Goal: Obtain resource: Download file/media

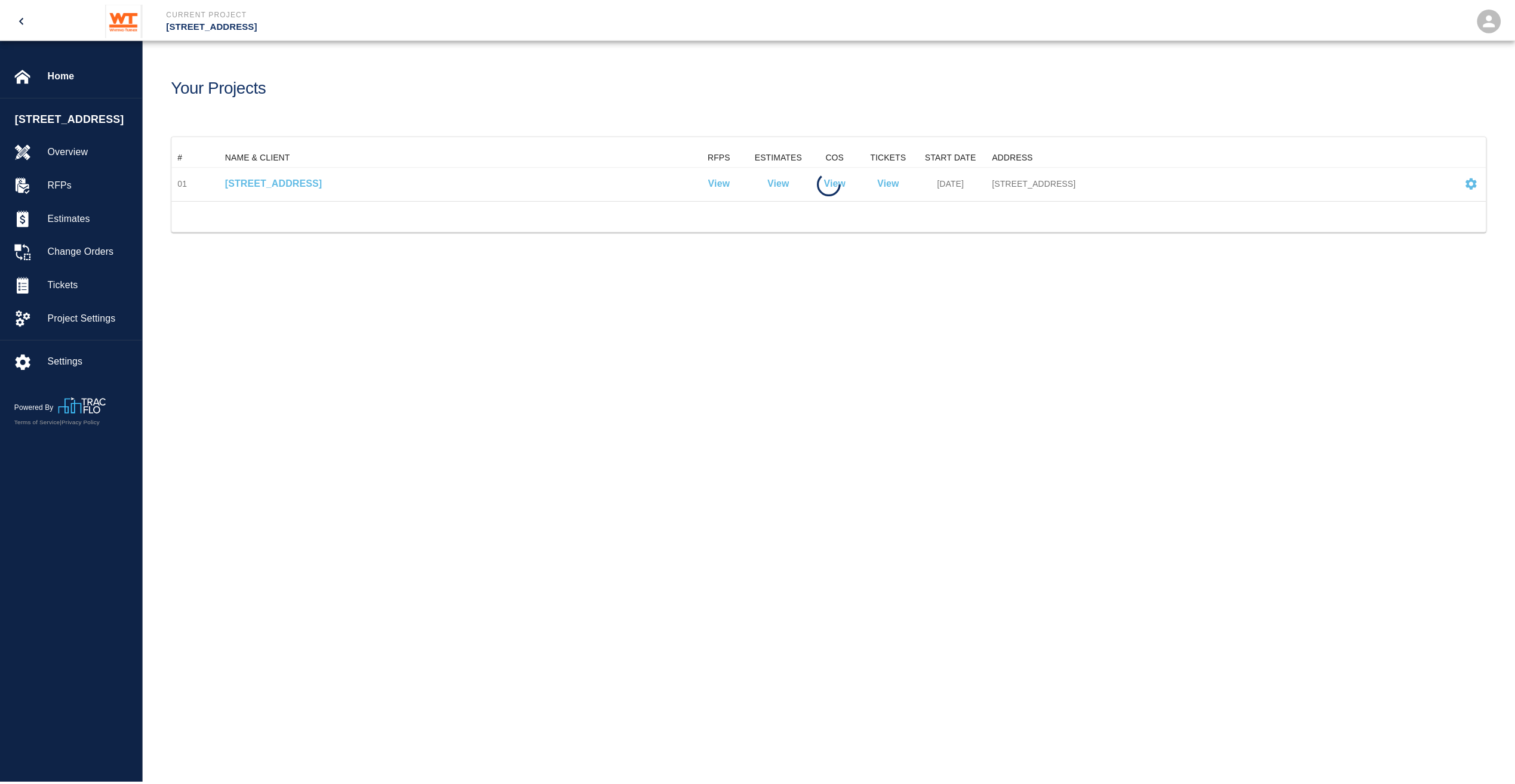
scroll to position [43, 1313]
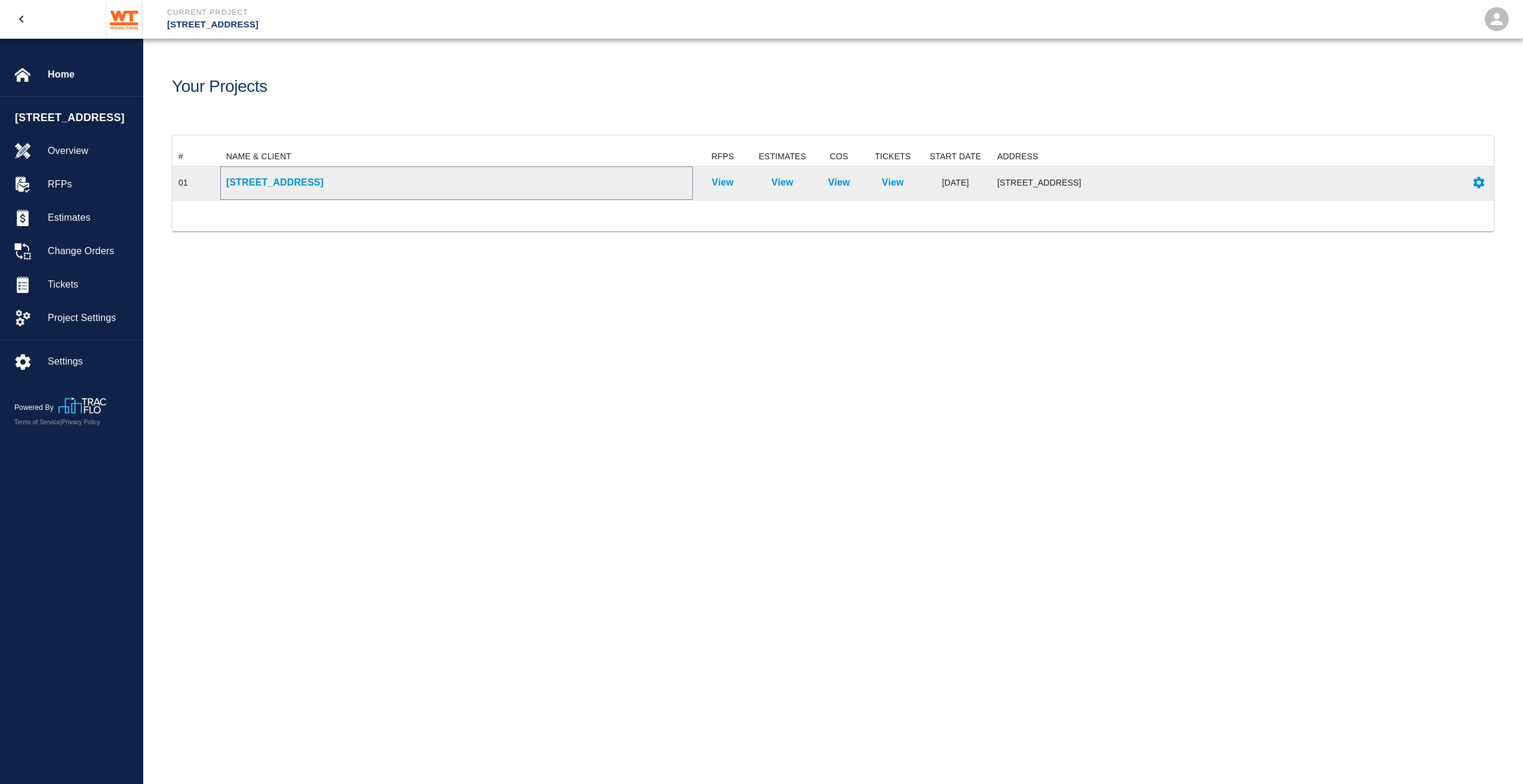
click at [257, 176] on p "[STREET_ADDRESS]" at bounding box center [457, 182] width 461 height 15
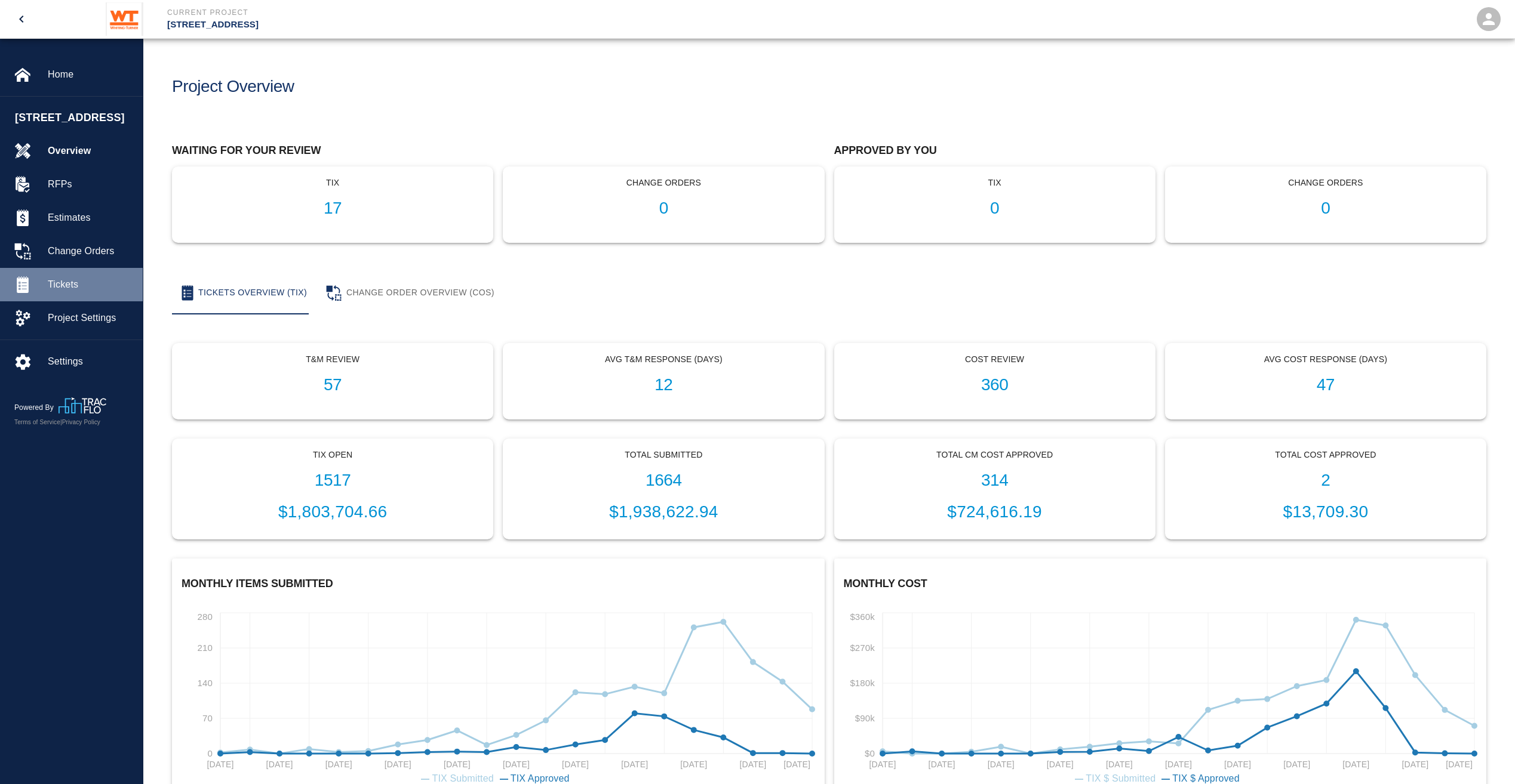
click at [52, 292] on div "Tickets" at bounding box center [72, 284] width 143 height 33
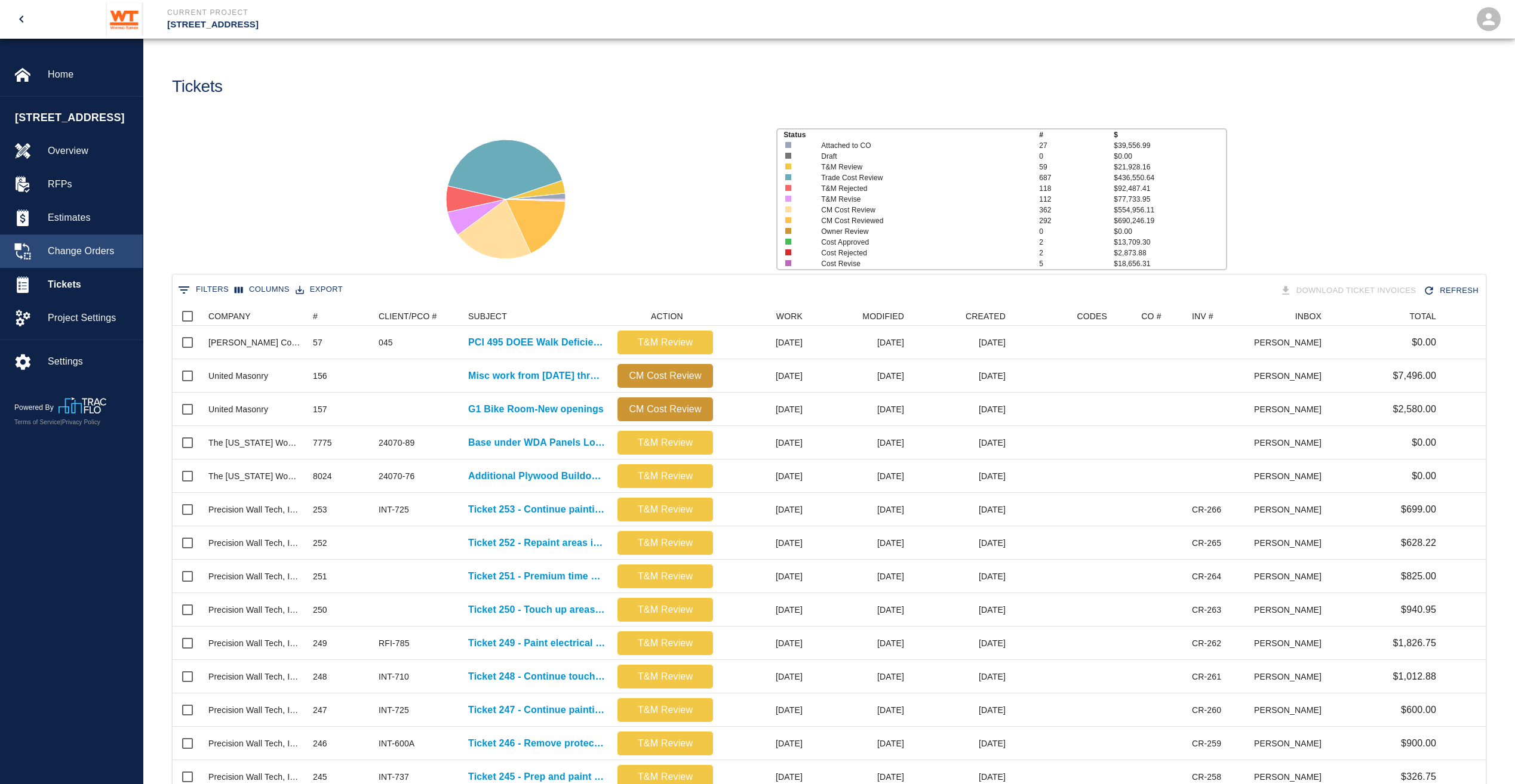
scroll to position [687, 1304]
click at [72, 234] on div "Estimates" at bounding box center [72, 218] width 143 height 33
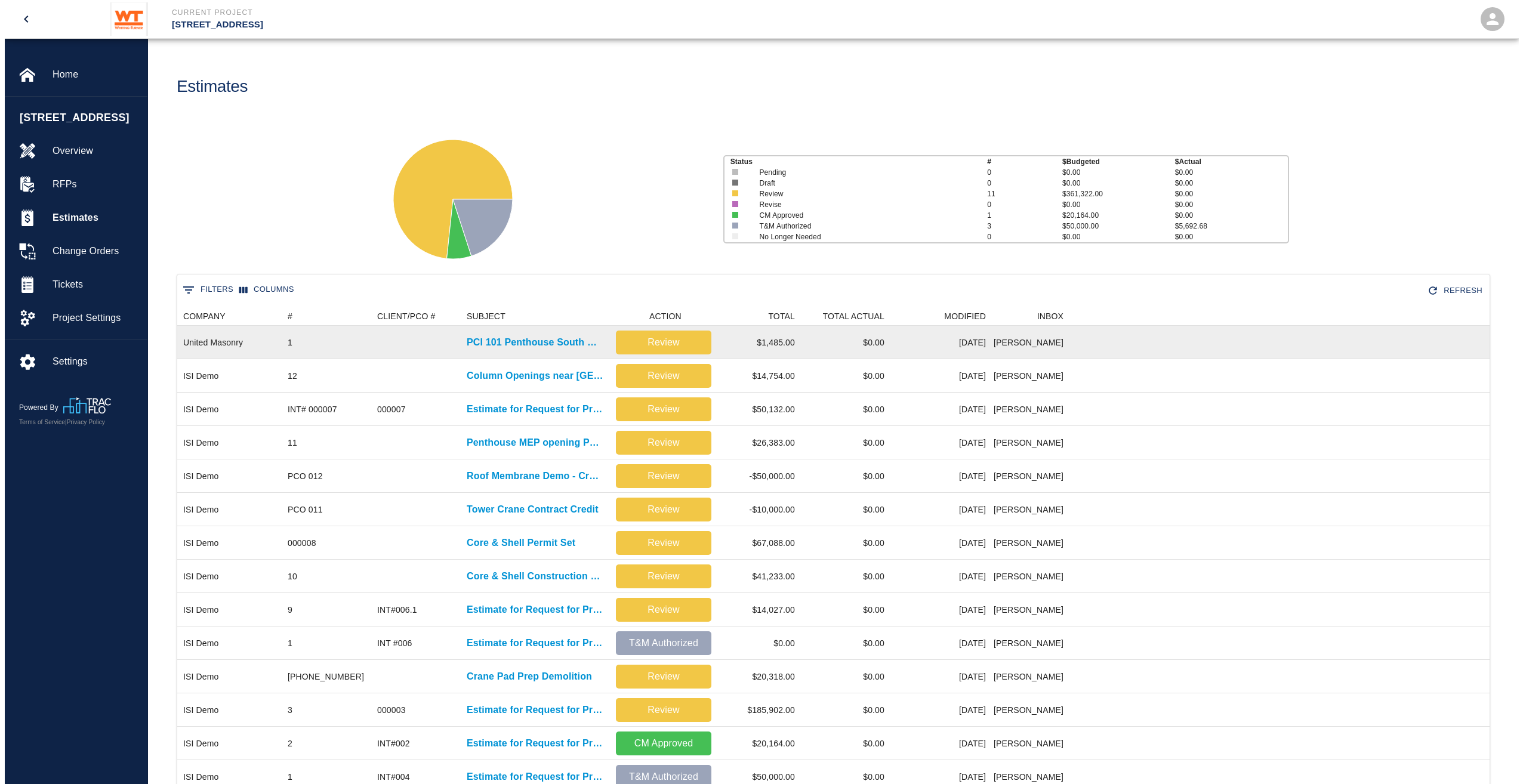
scroll to position [512, 1303]
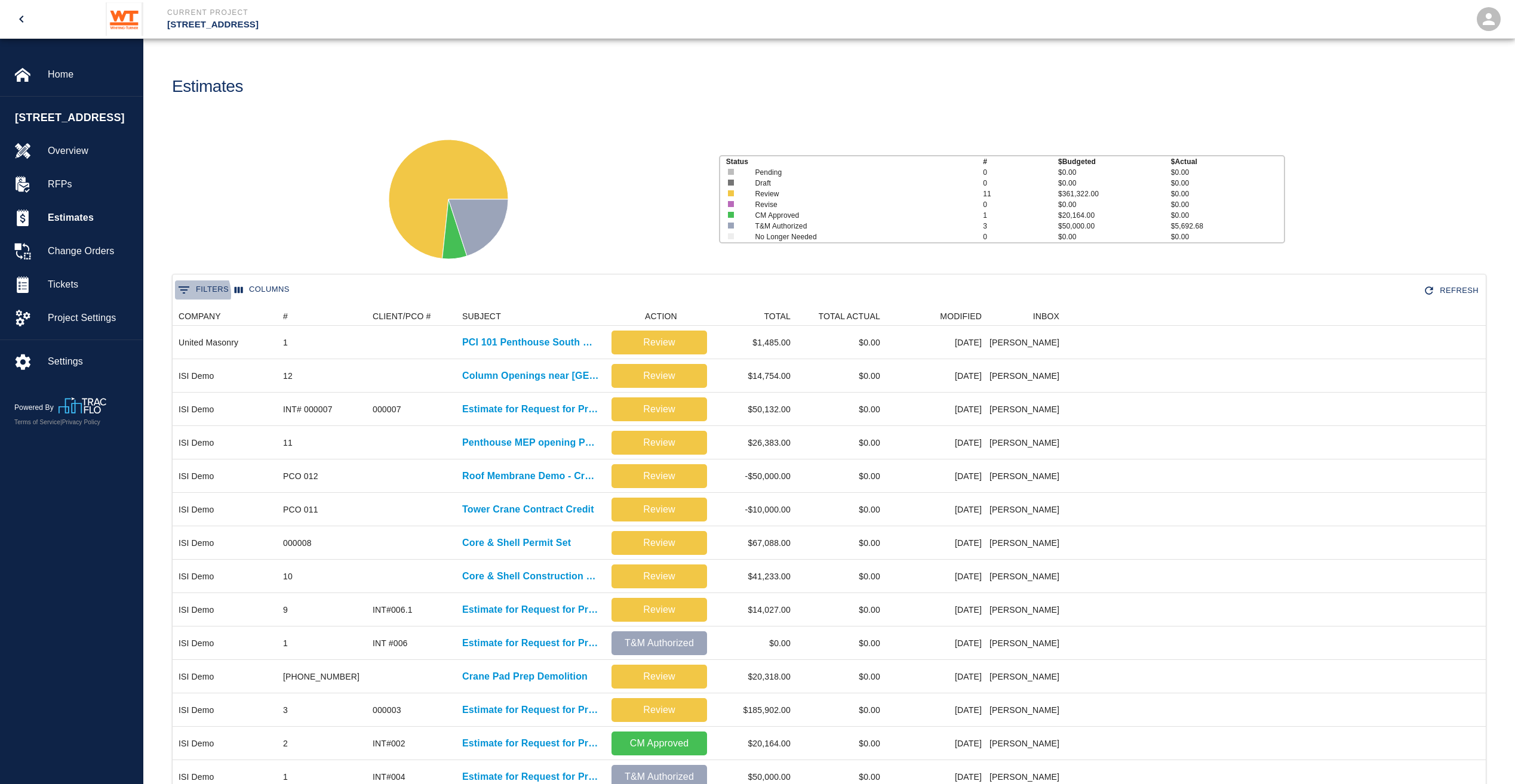
click at [186, 295] on icon "Show filters" at bounding box center [183, 290] width 15 height 15
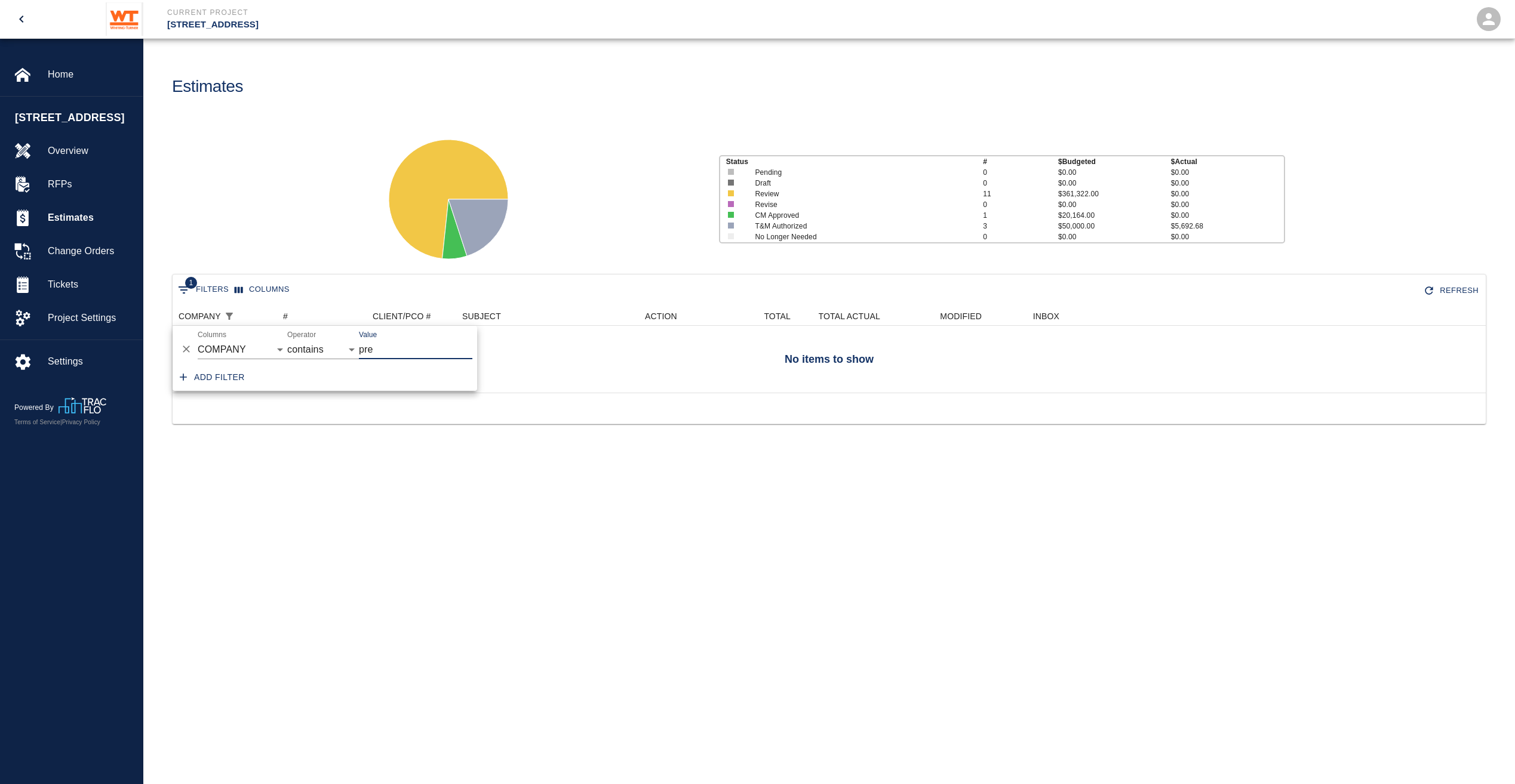
scroll to position [10, 10]
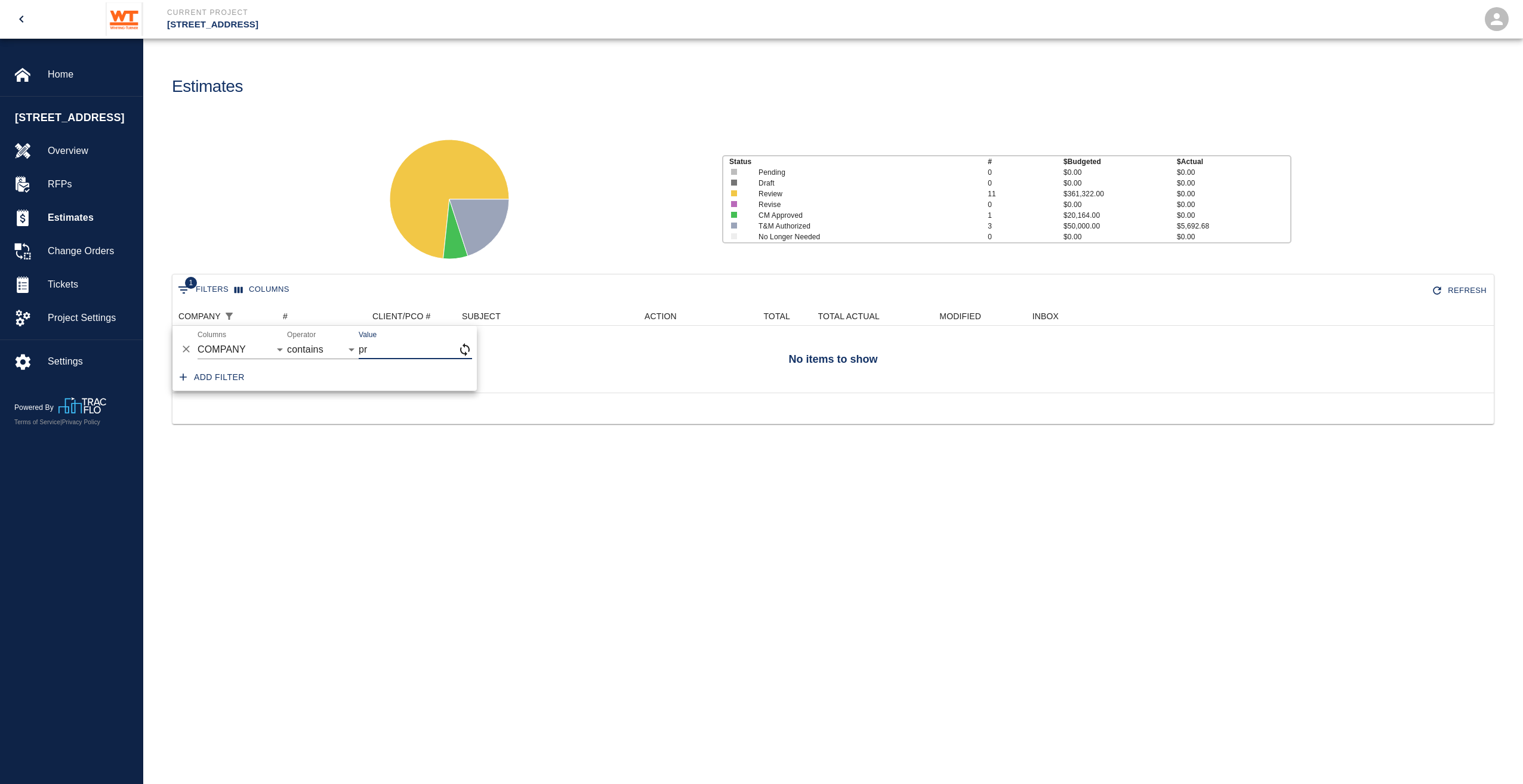
type input "p"
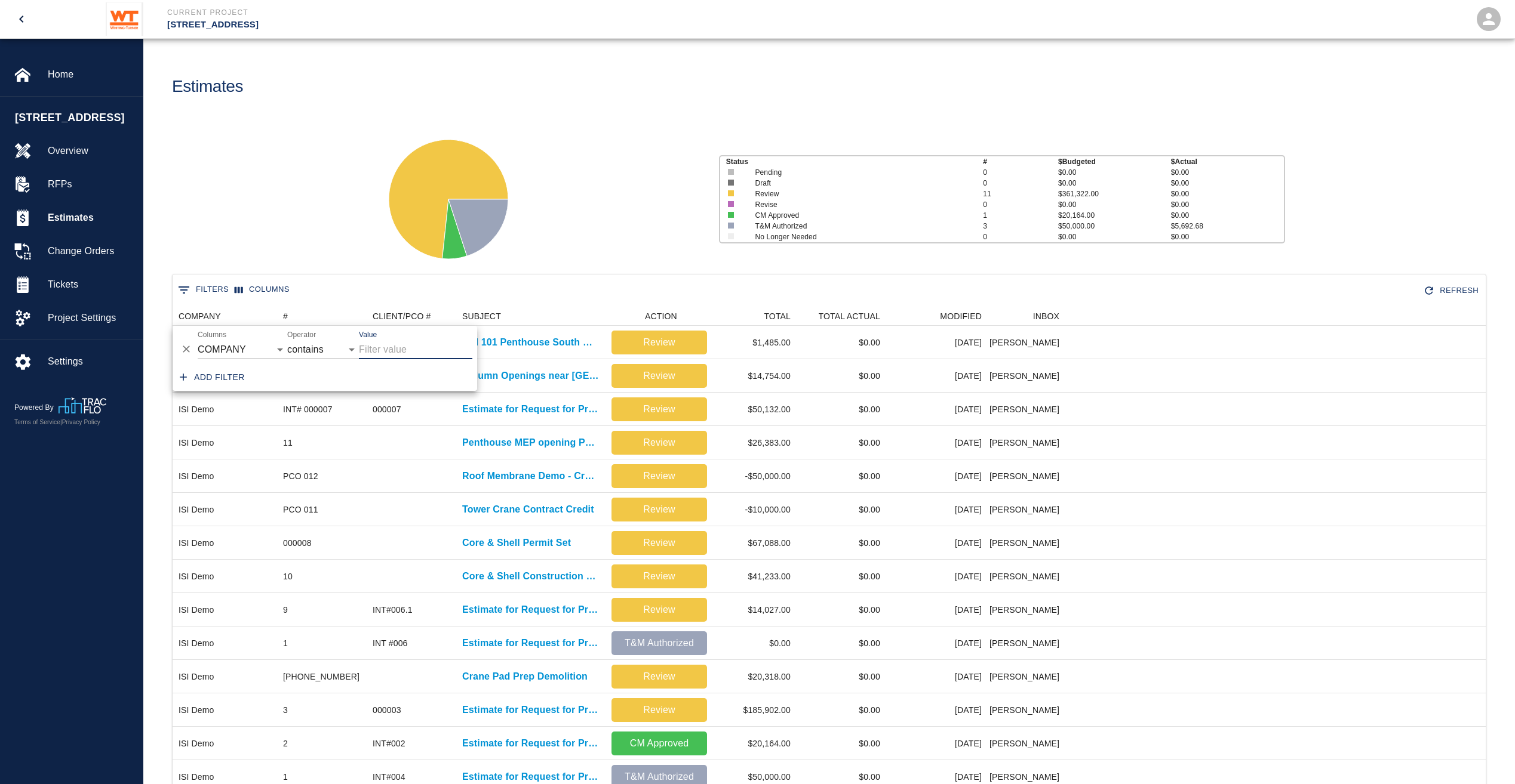
click at [322, 143] on div "Status # $ Budgeted $ Actual Pending 0 $0.00 $0.00 Draft 0 $0.00 $0.00 Review 1…" at bounding box center [824, 195] width 1381 height 159
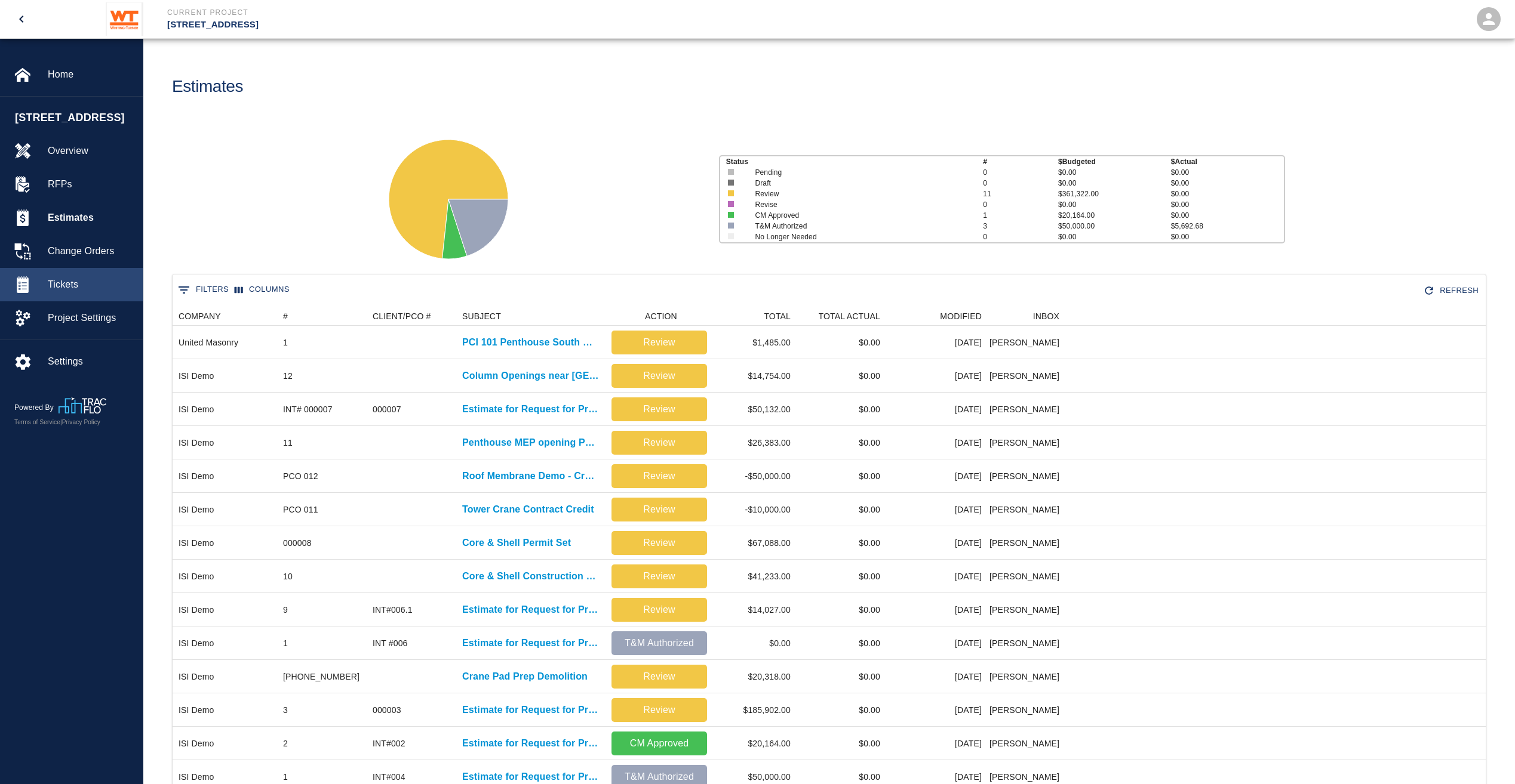
click at [72, 292] on span "Tickets" at bounding box center [90, 284] width 85 height 15
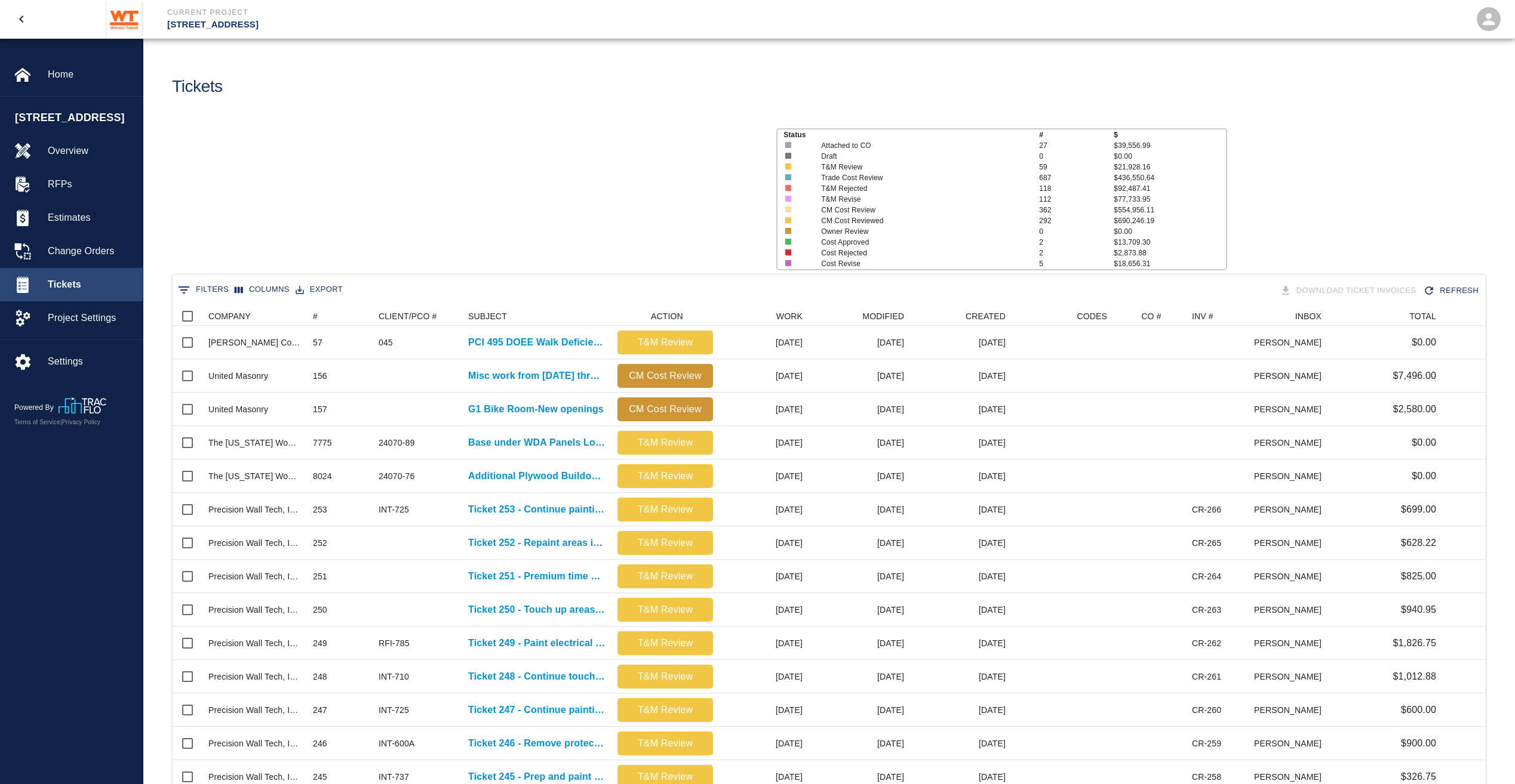
scroll to position [687, 1304]
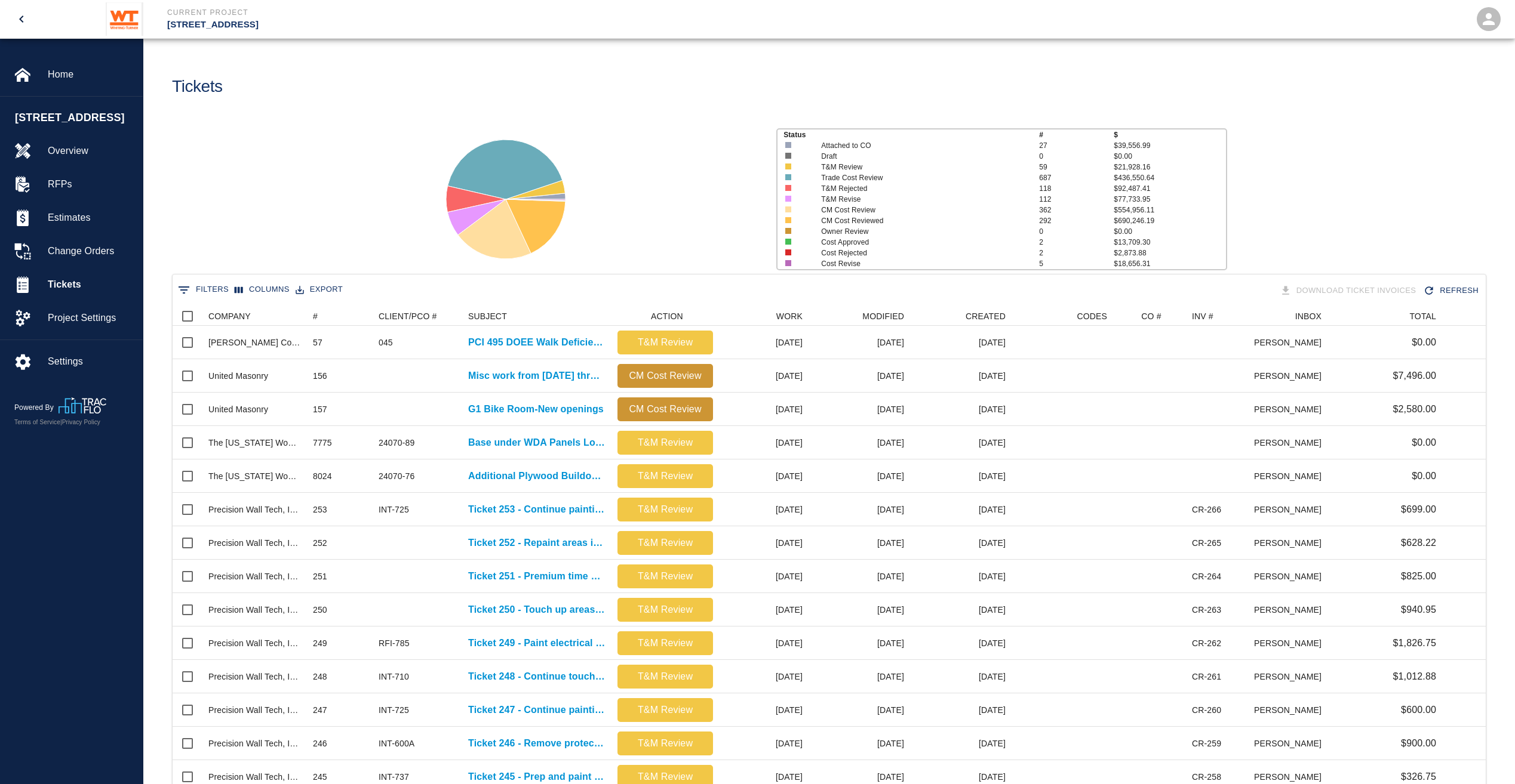
click at [204, 280] on button "0 Filters" at bounding box center [203, 289] width 57 height 19
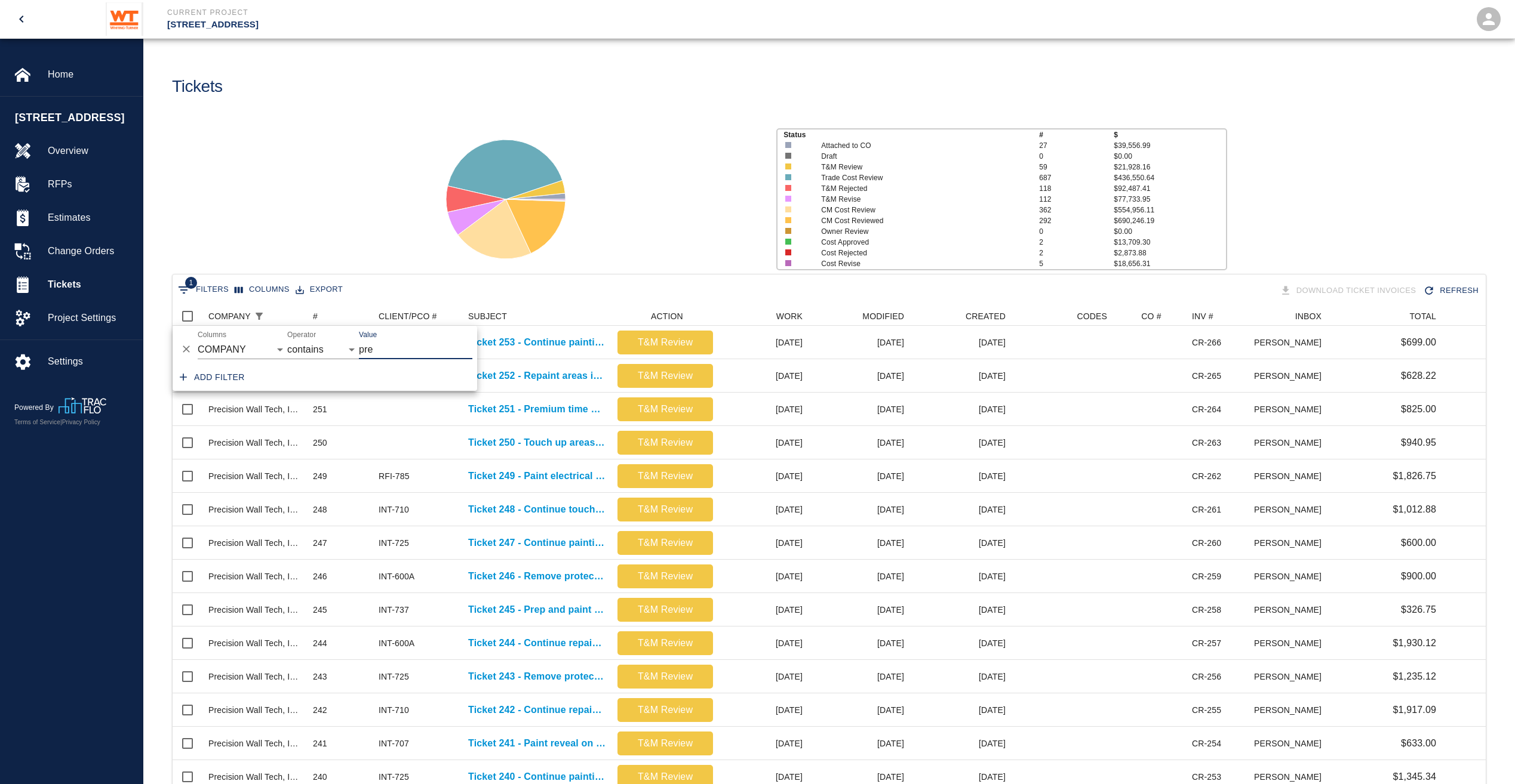
type input "pre"
click at [281, 226] on div "Status # $ Attached to CO 27 $39,556.99 Draft 0 $0.00 T&M Review 59 $21,928.16 …" at bounding box center [824, 195] width 1381 height 159
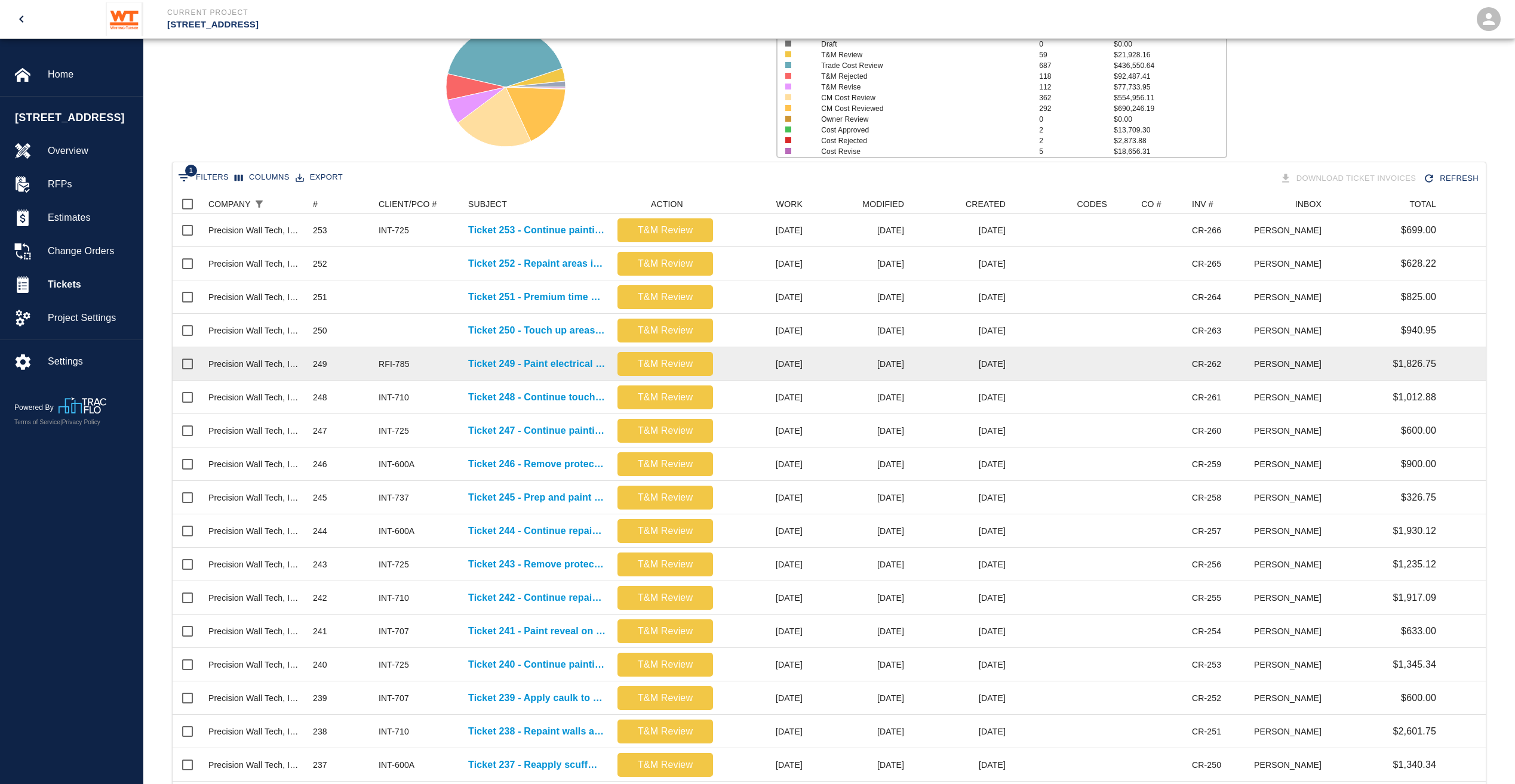
scroll to position [0, 0]
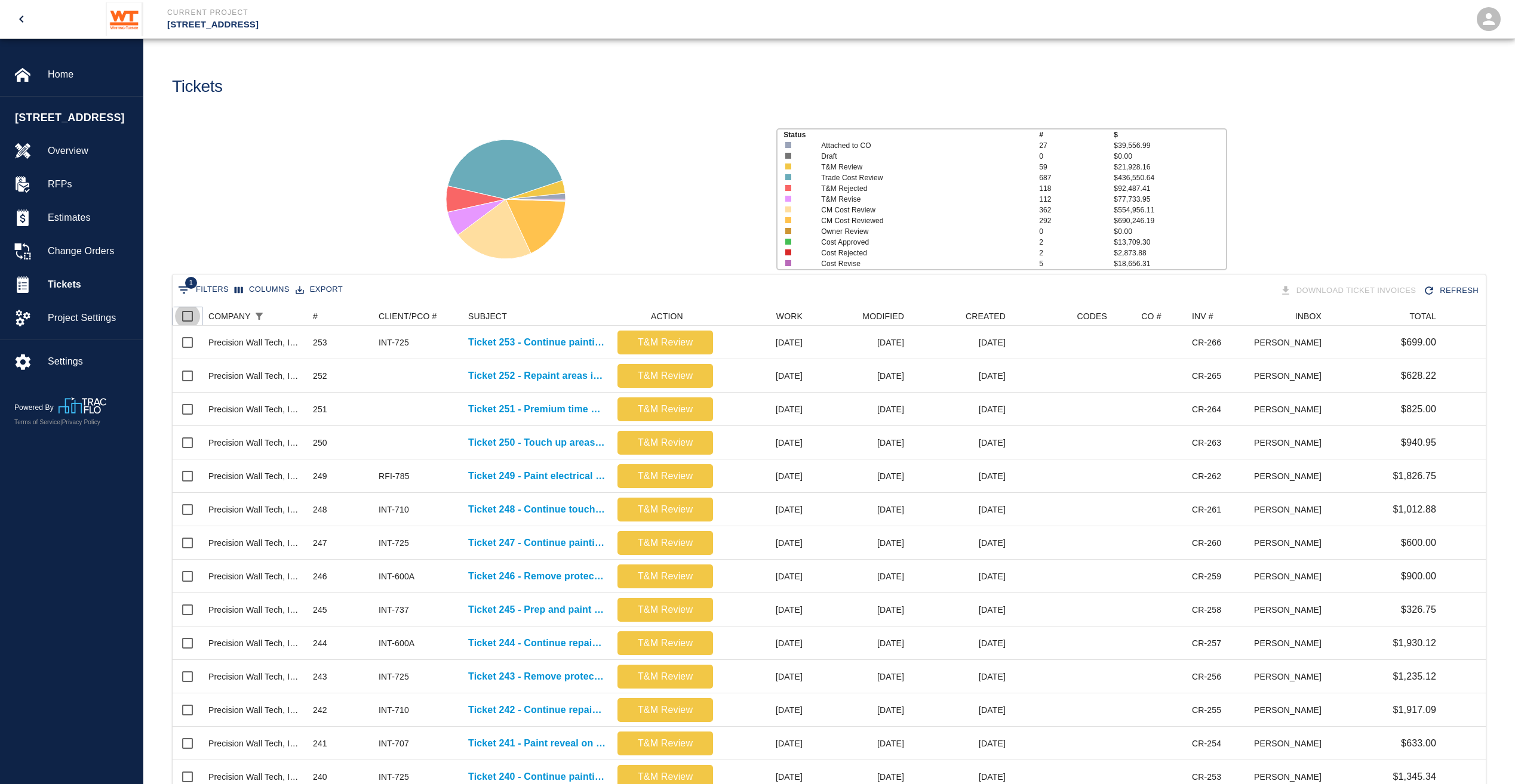
click at [188, 317] on input "Select all rows" at bounding box center [187, 317] width 25 height 25
checkbox input "true"
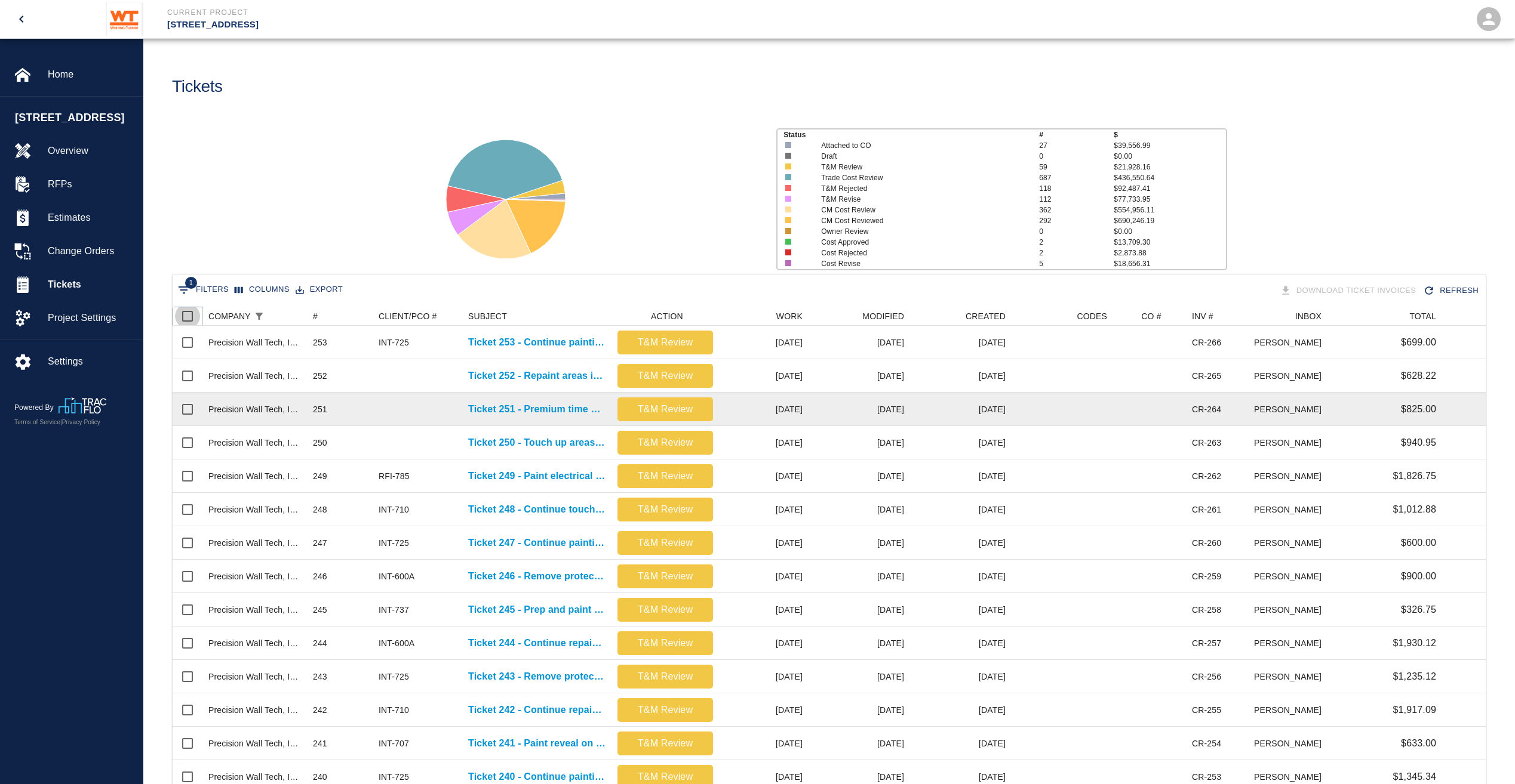
checkbox input "true"
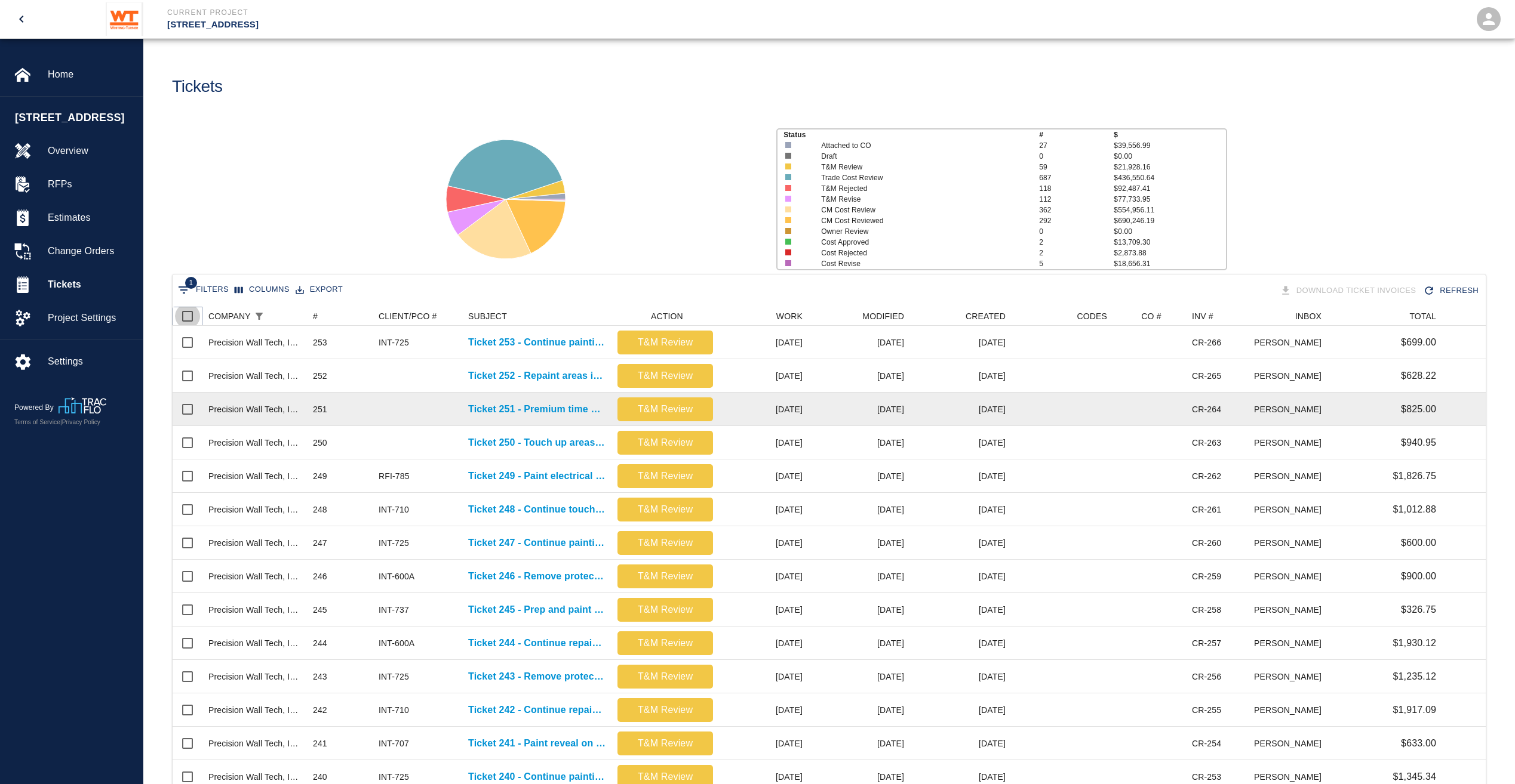
checkbox input "true"
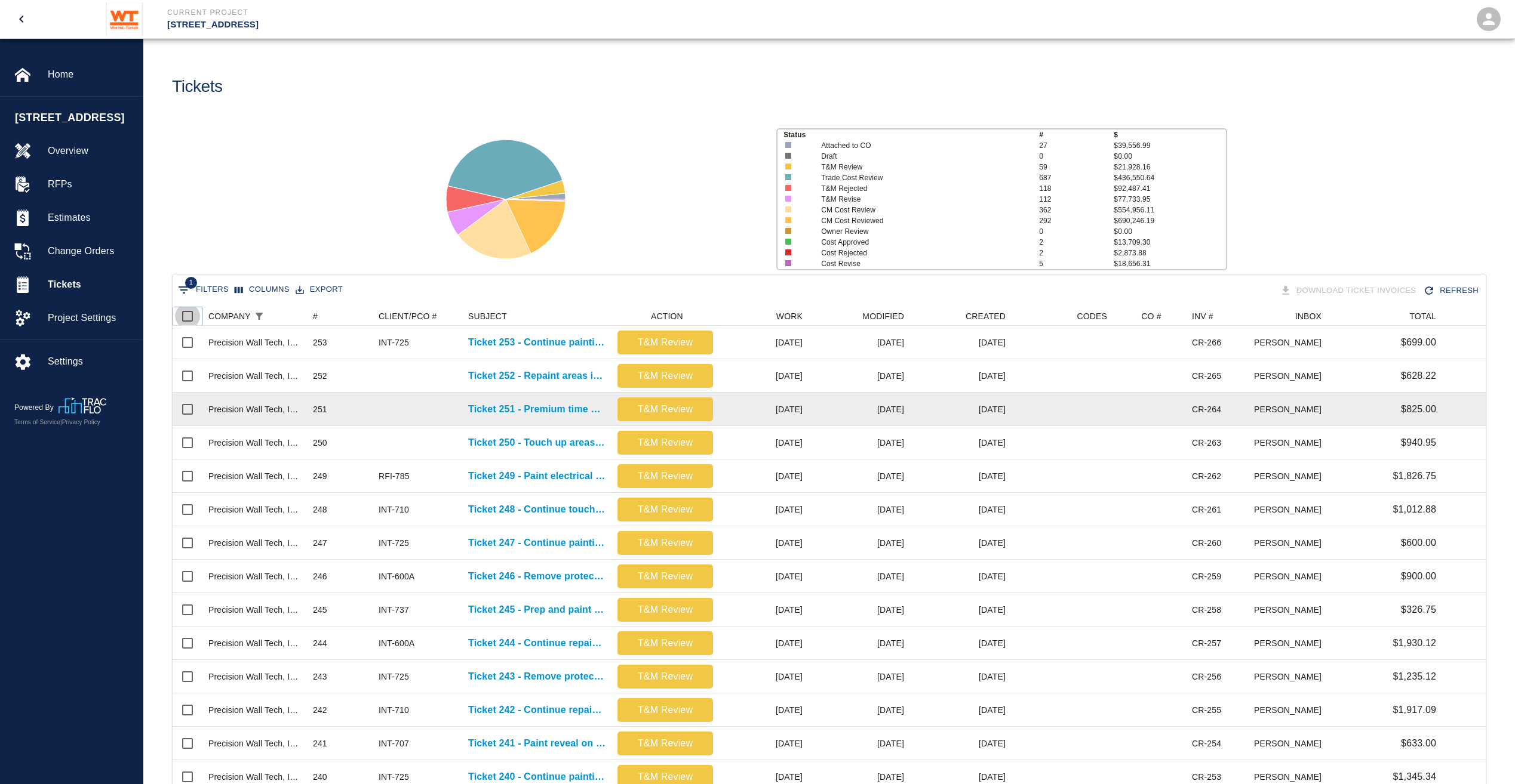
checkbox input "true"
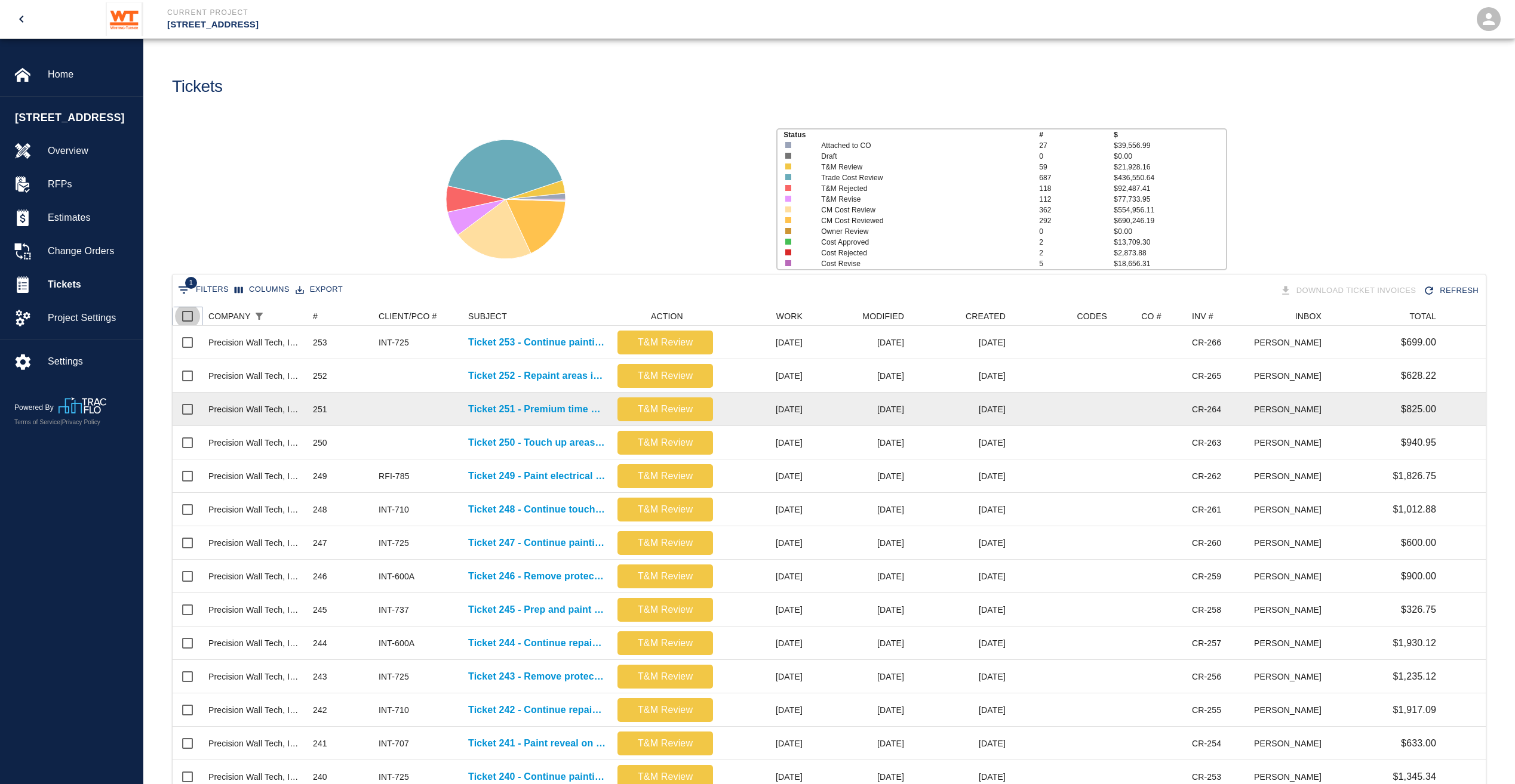
checkbox input "true"
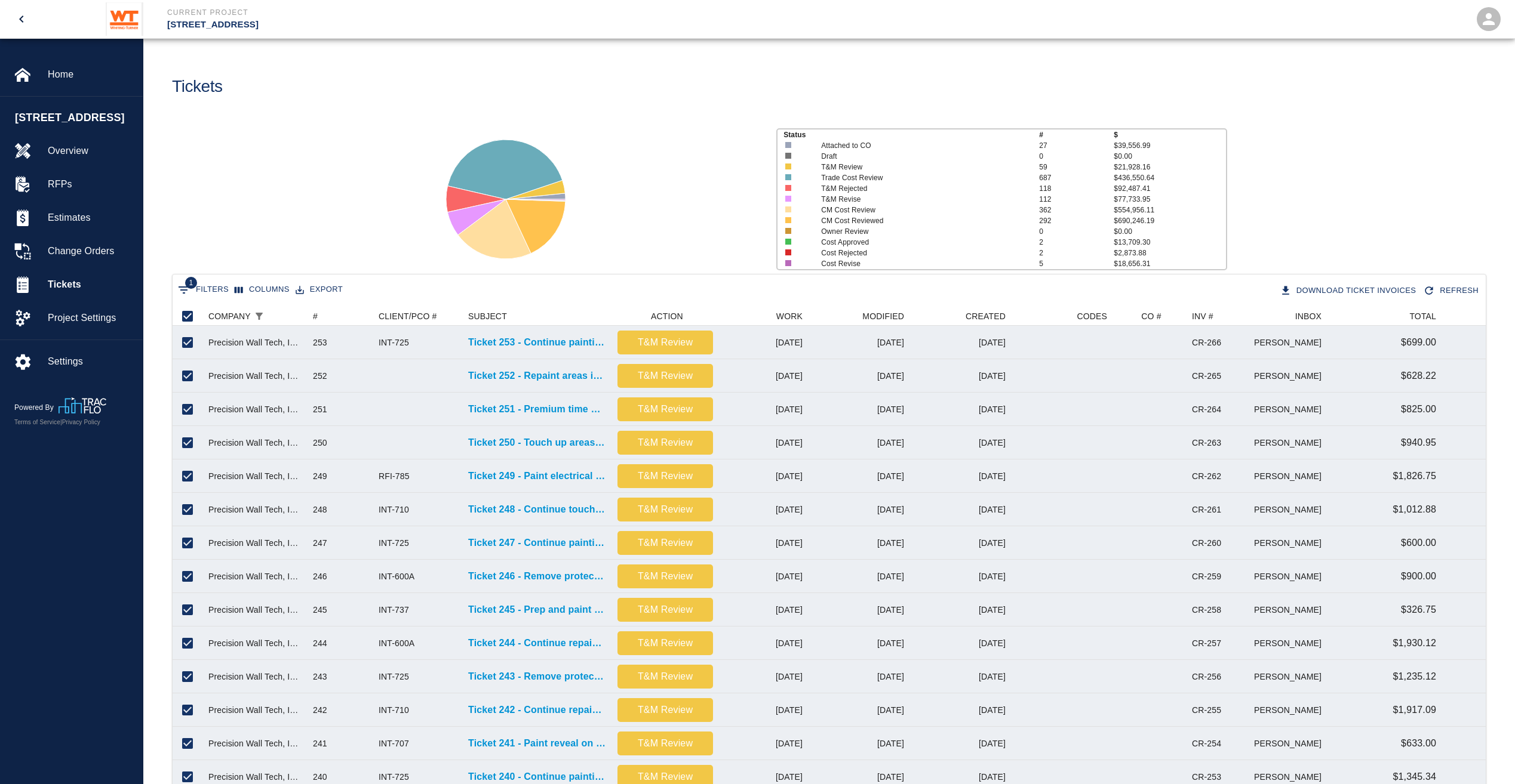
click at [214, 292] on button "1 Filters" at bounding box center [203, 289] width 57 height 19
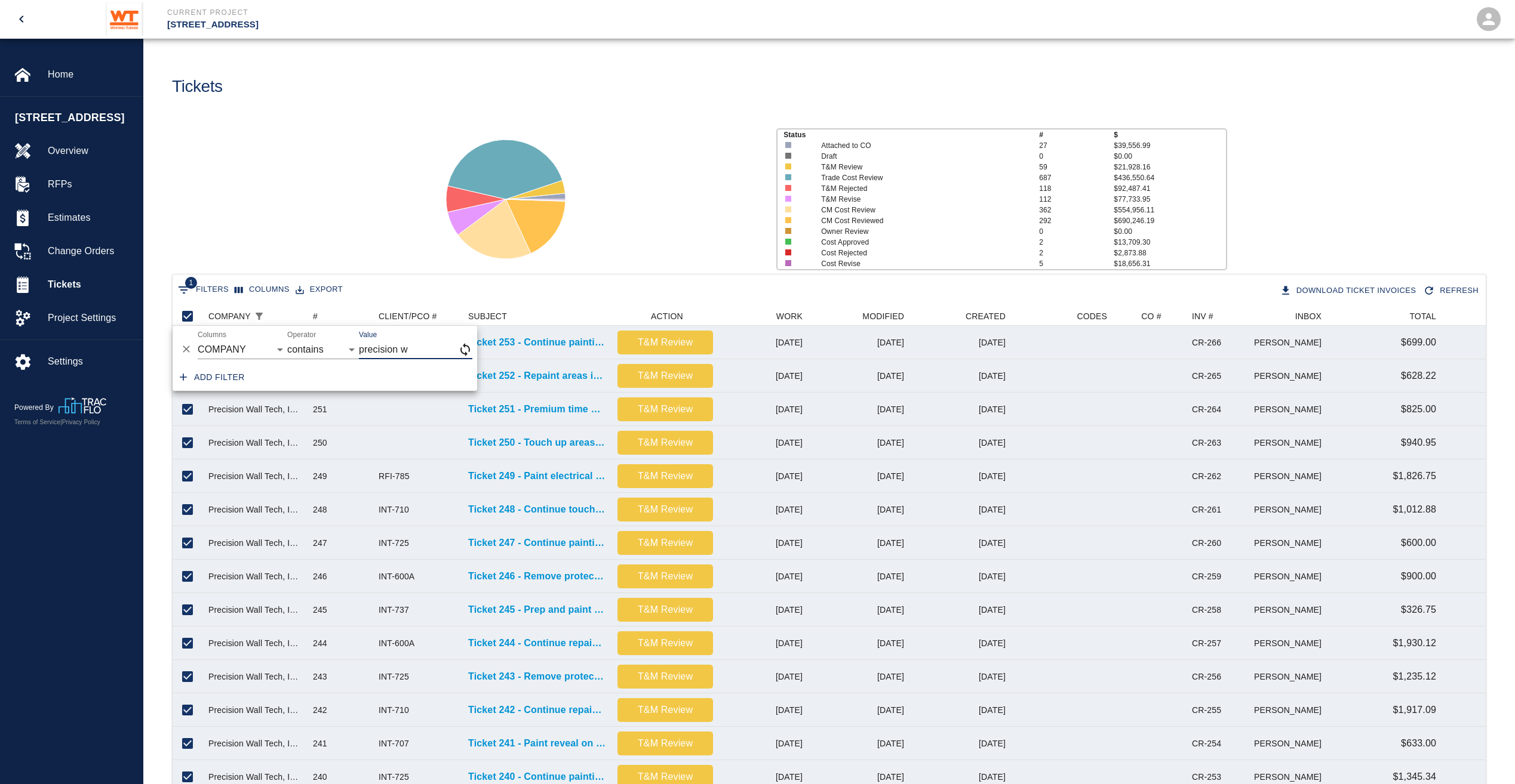
type input "precision w"
click at [649, 186] on div at bounding box center [594, 195] width 345 height 159
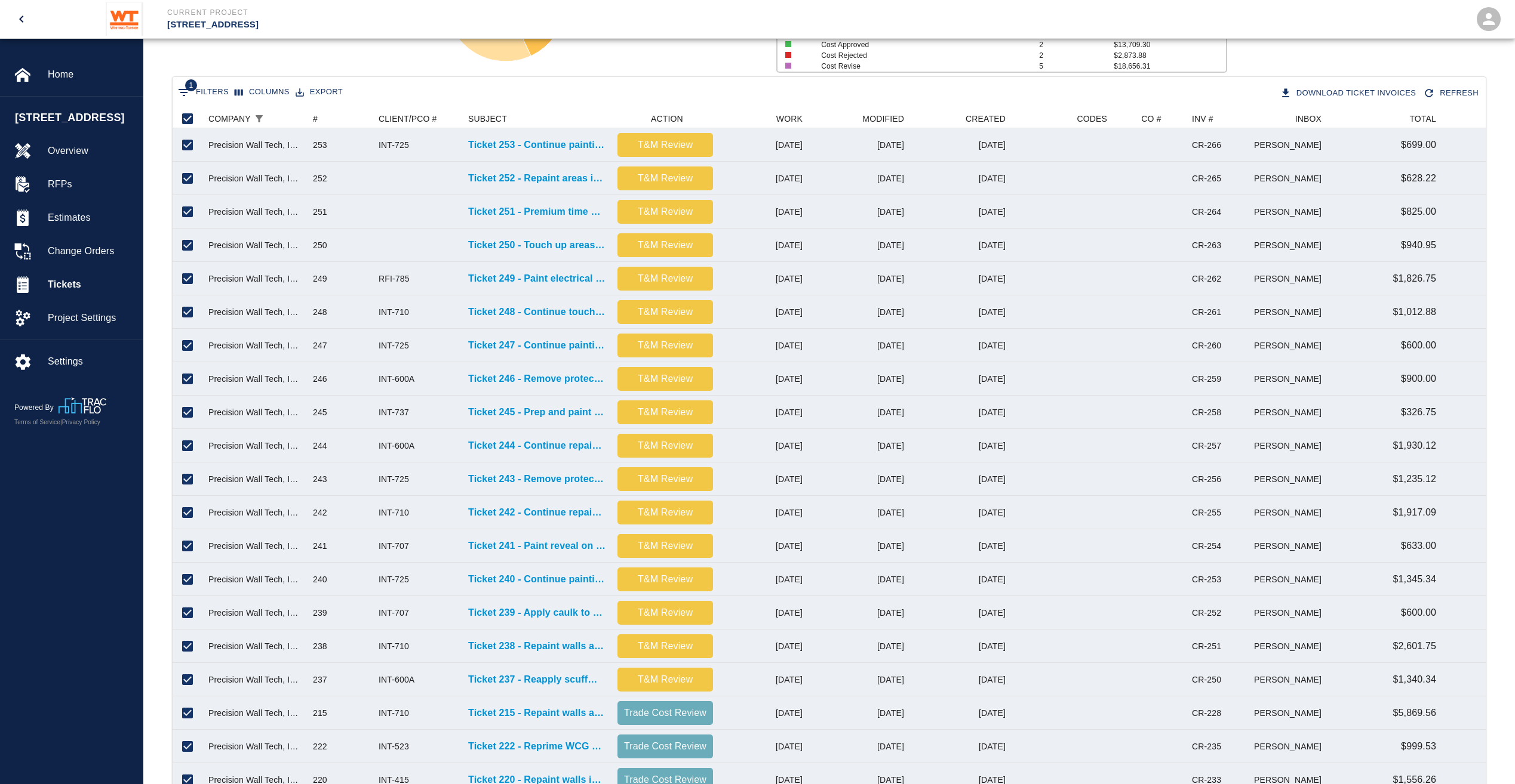
scroll to position [279, 0]
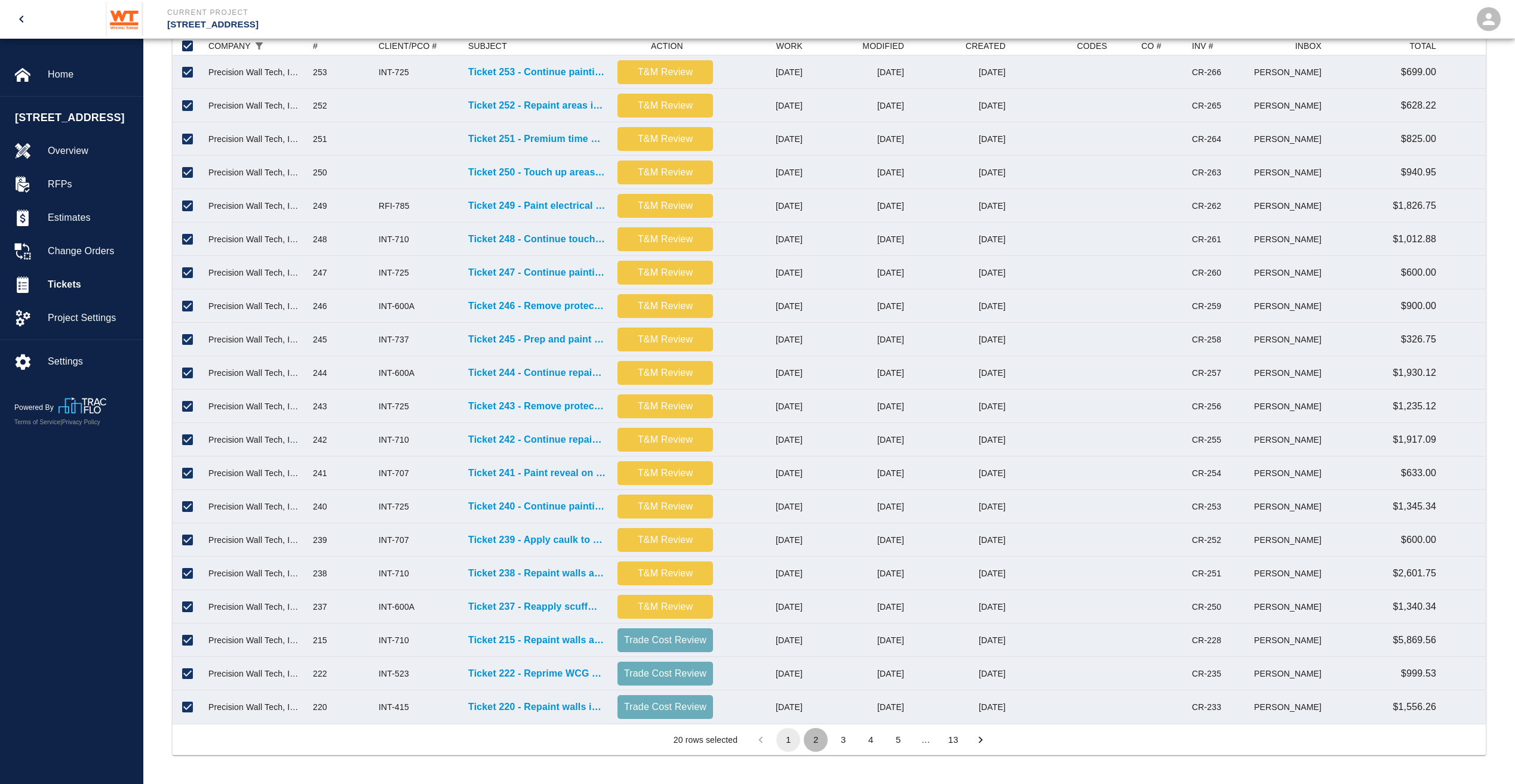
click at [819, 742] on button "2" at bounding box center [815, 740] width 24 height 24
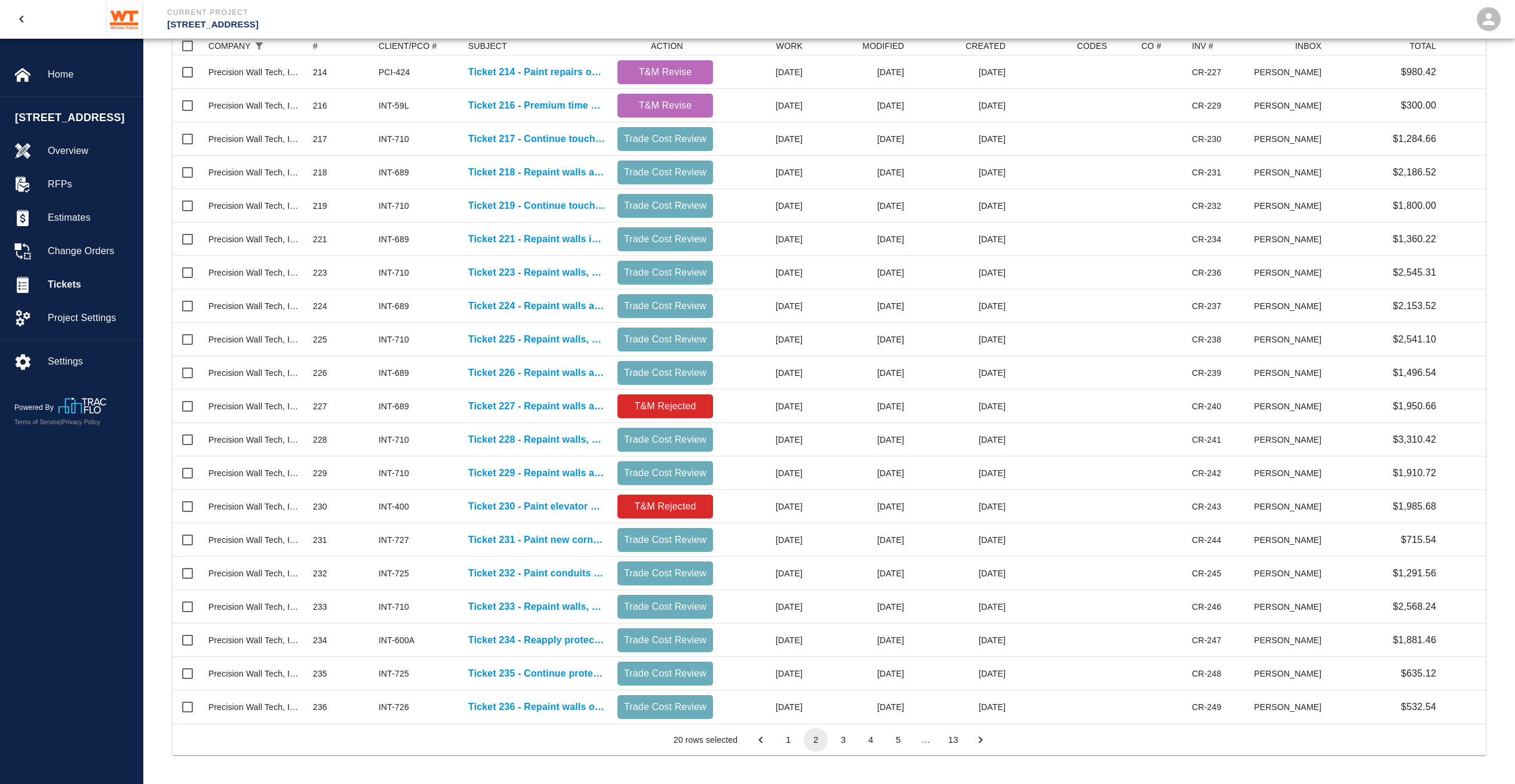
click at [840, 741] on button "3" at bounding box center [843, 740] width 24 height 24
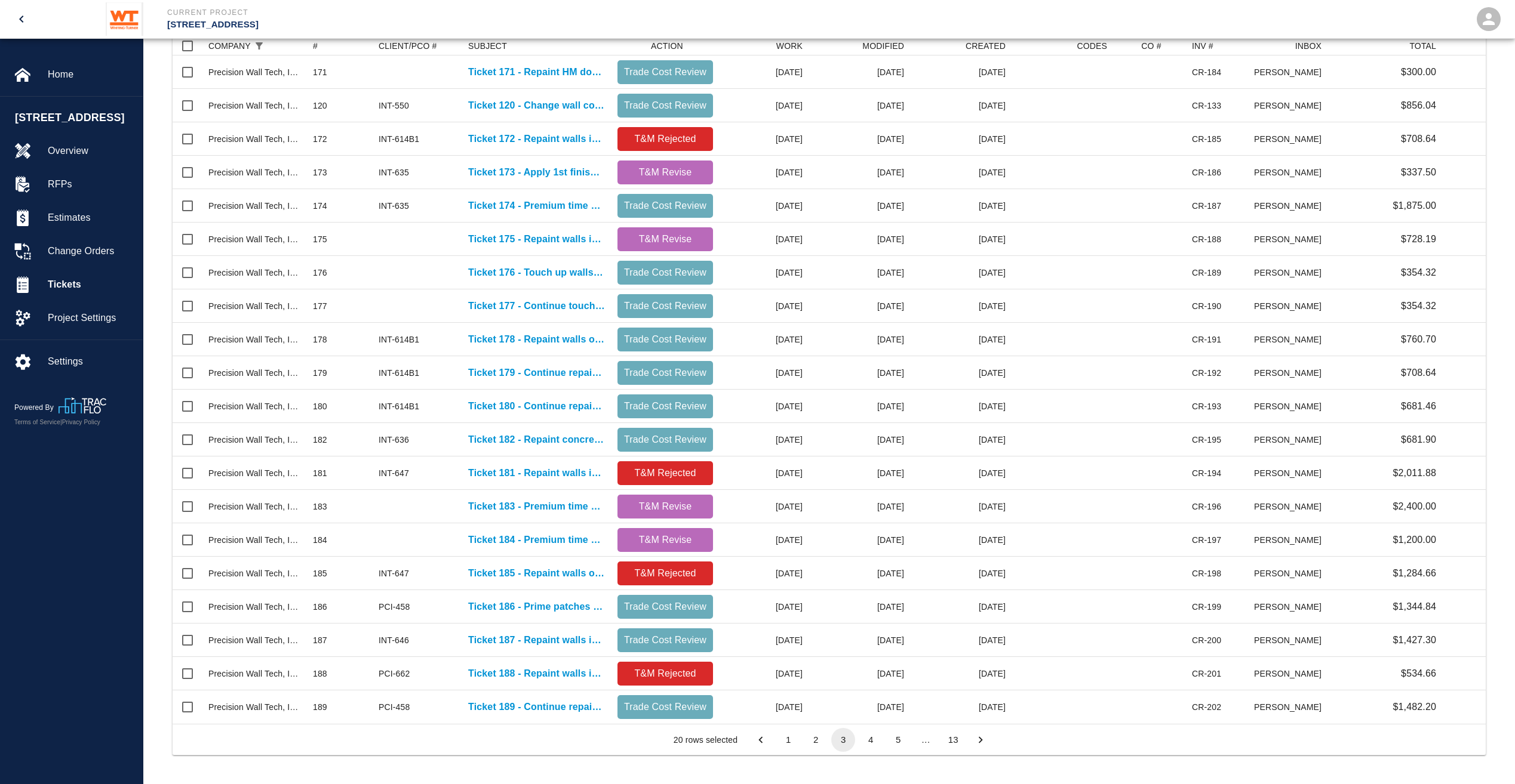
click at [786, 741] on button "1" at bounding box center [787, 740] width 24 height 24
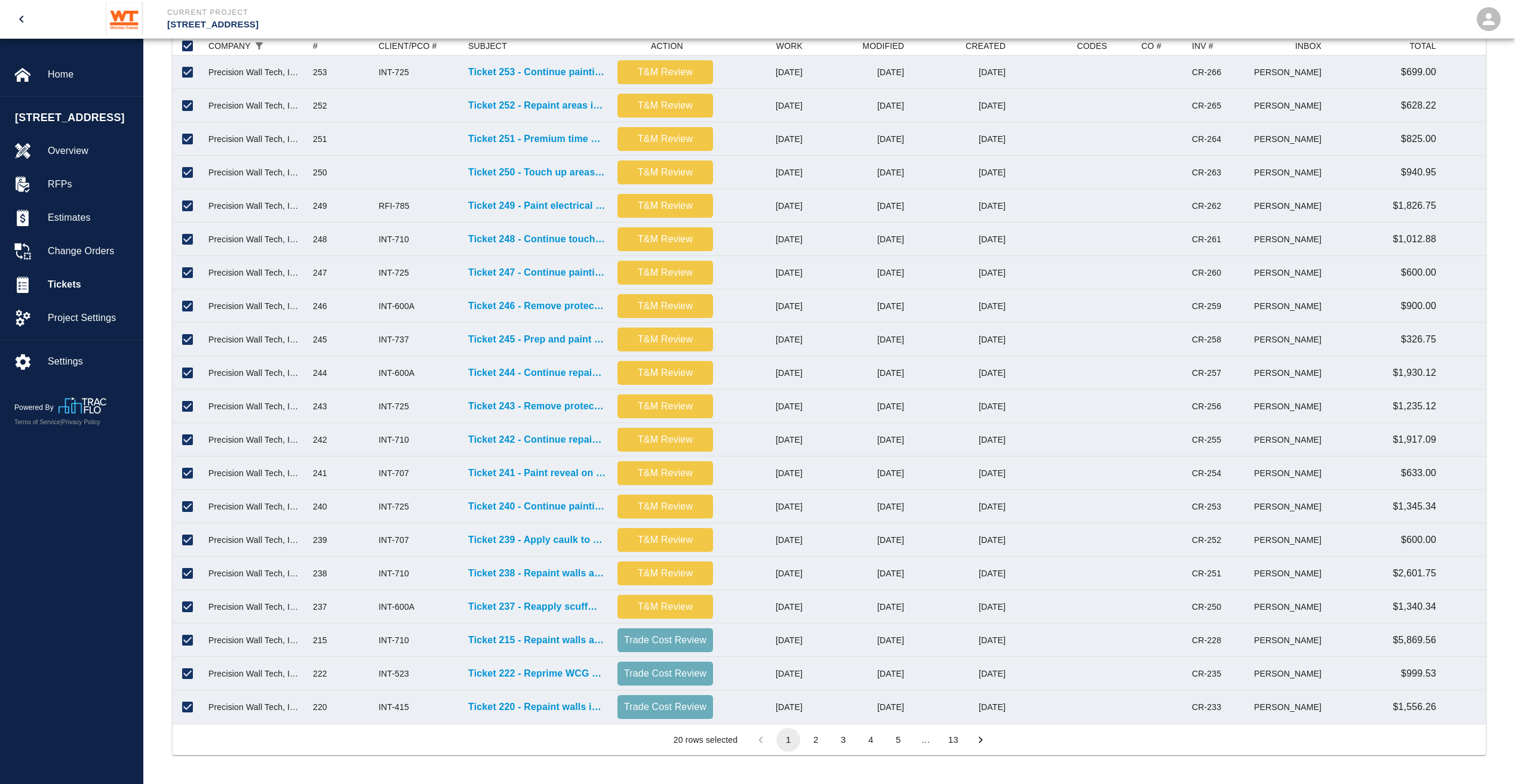
click at [811, 742] on button "2" at bounding box center [815, 740] width 24 height 24
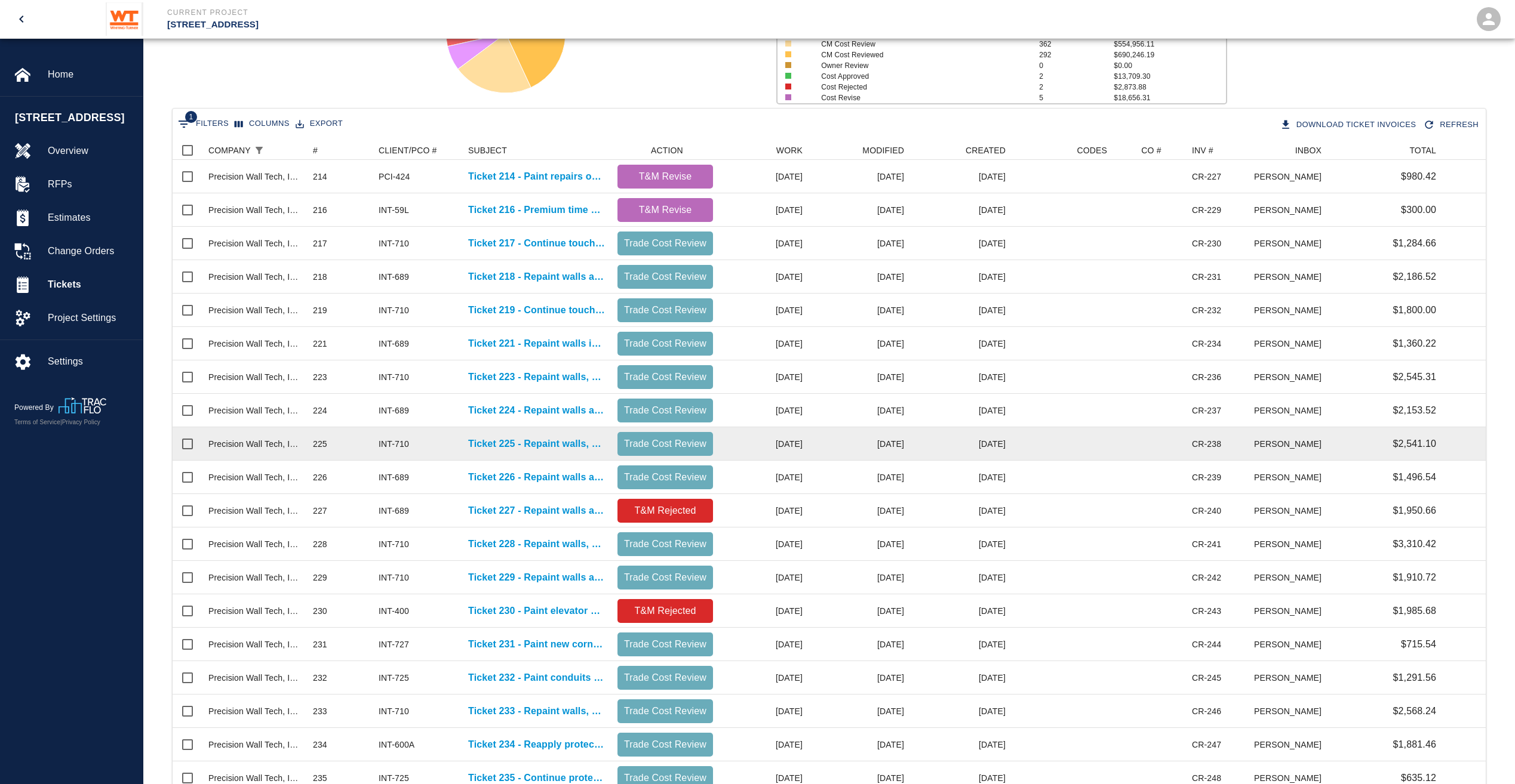
scroll to position [0, 0]
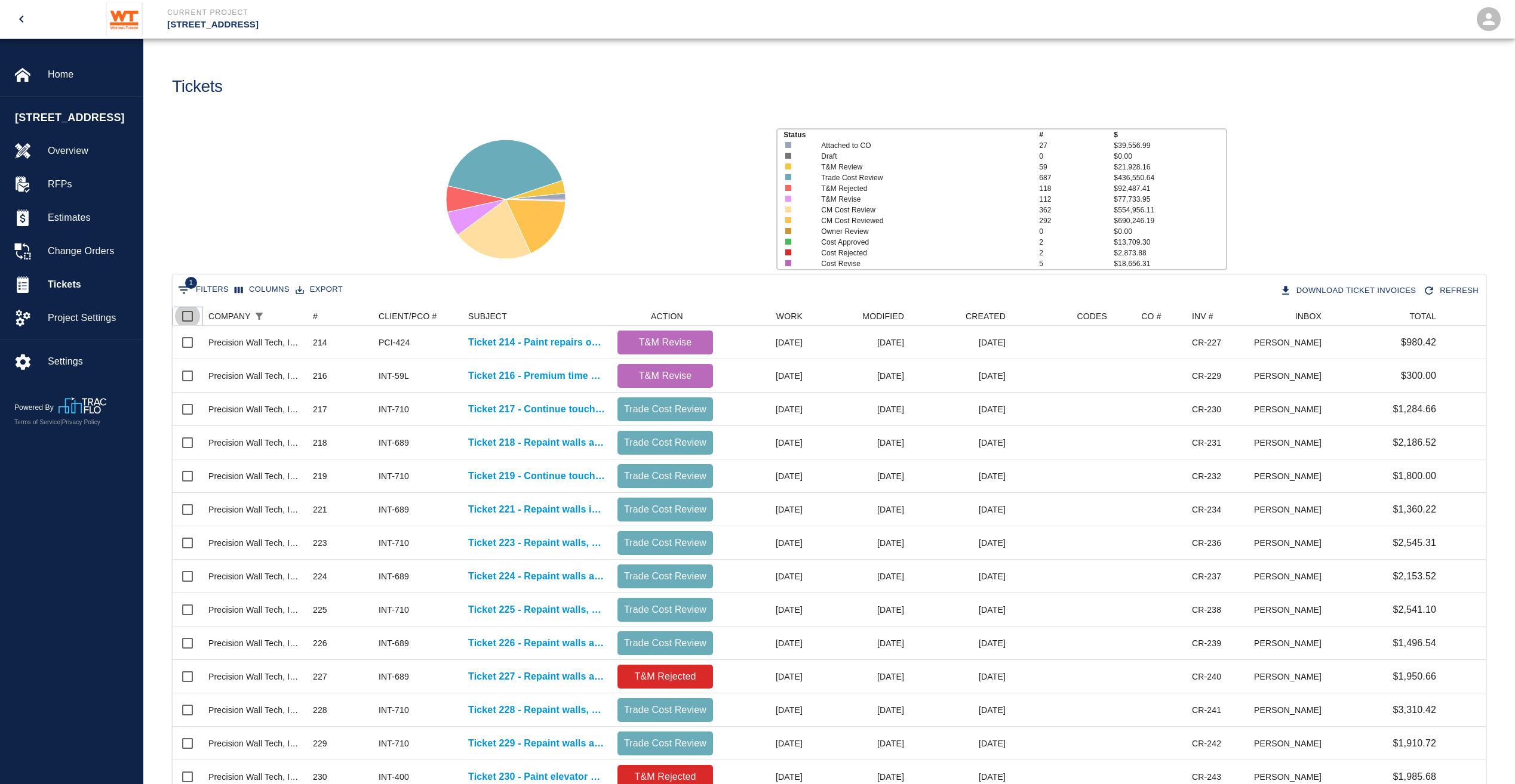
click at [188, 314] on input "Select all rows" at bounding box center [187, 317] width 25 height 25
checkbox input "true"
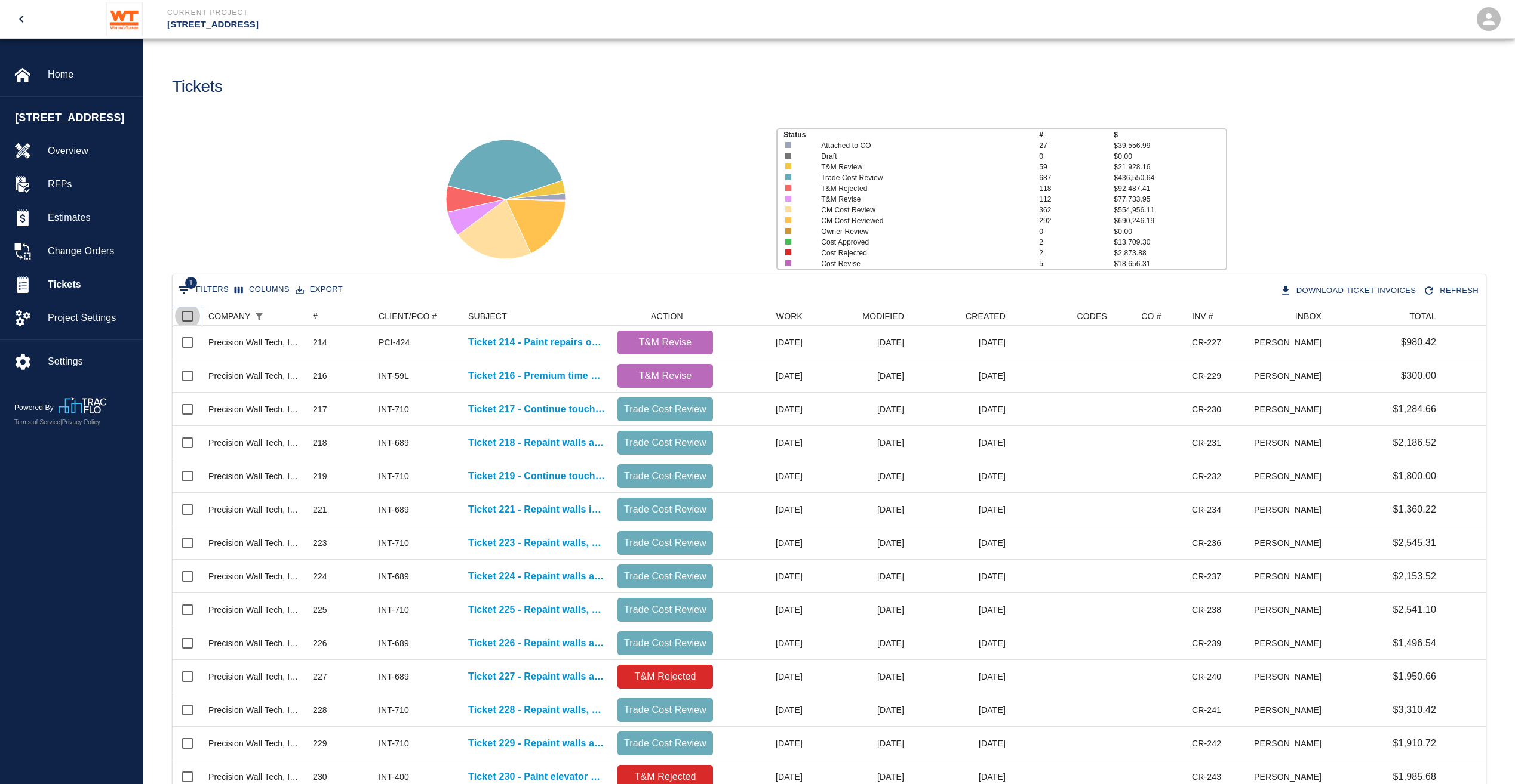
checkbox input "true"
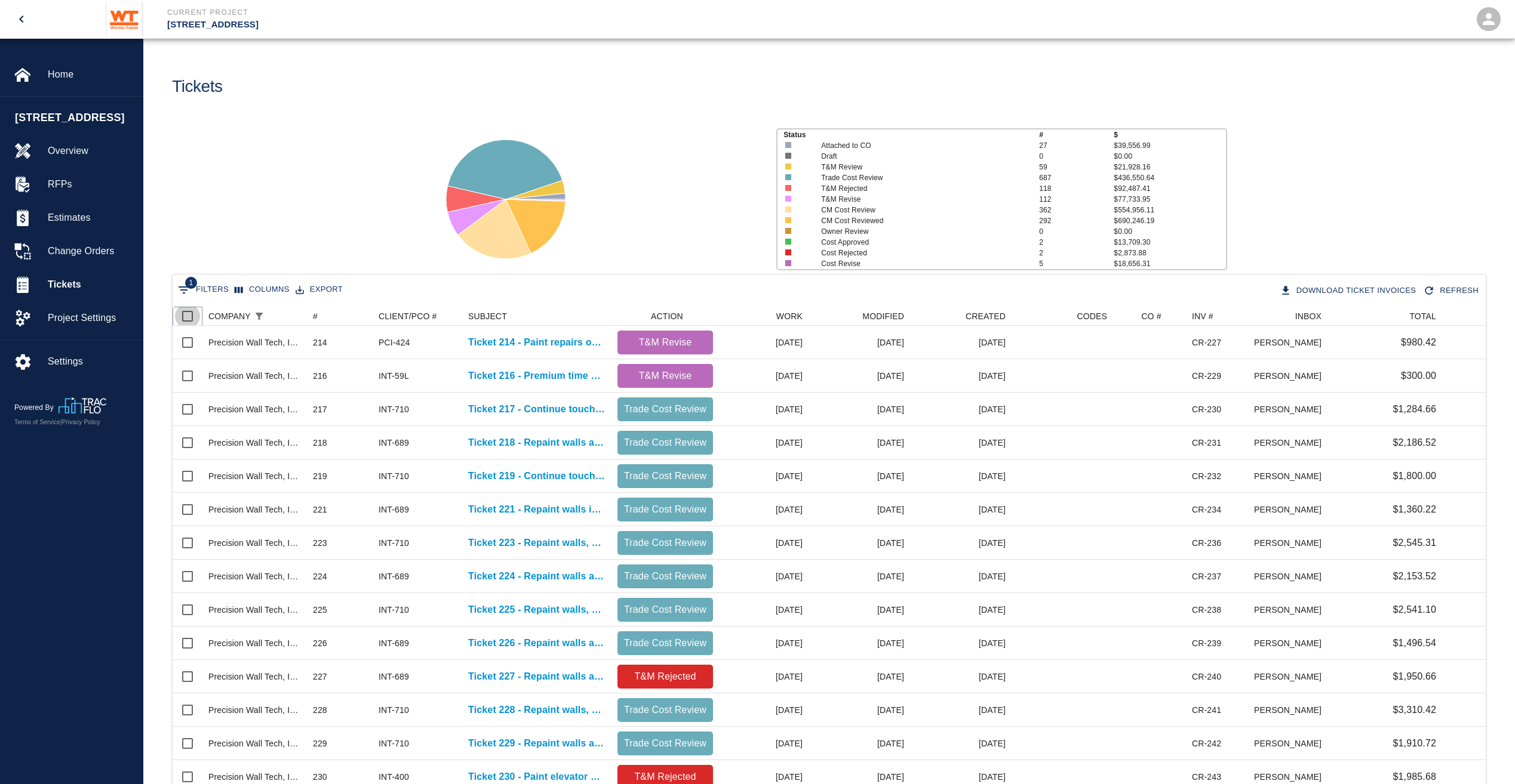
checkbox input "true"
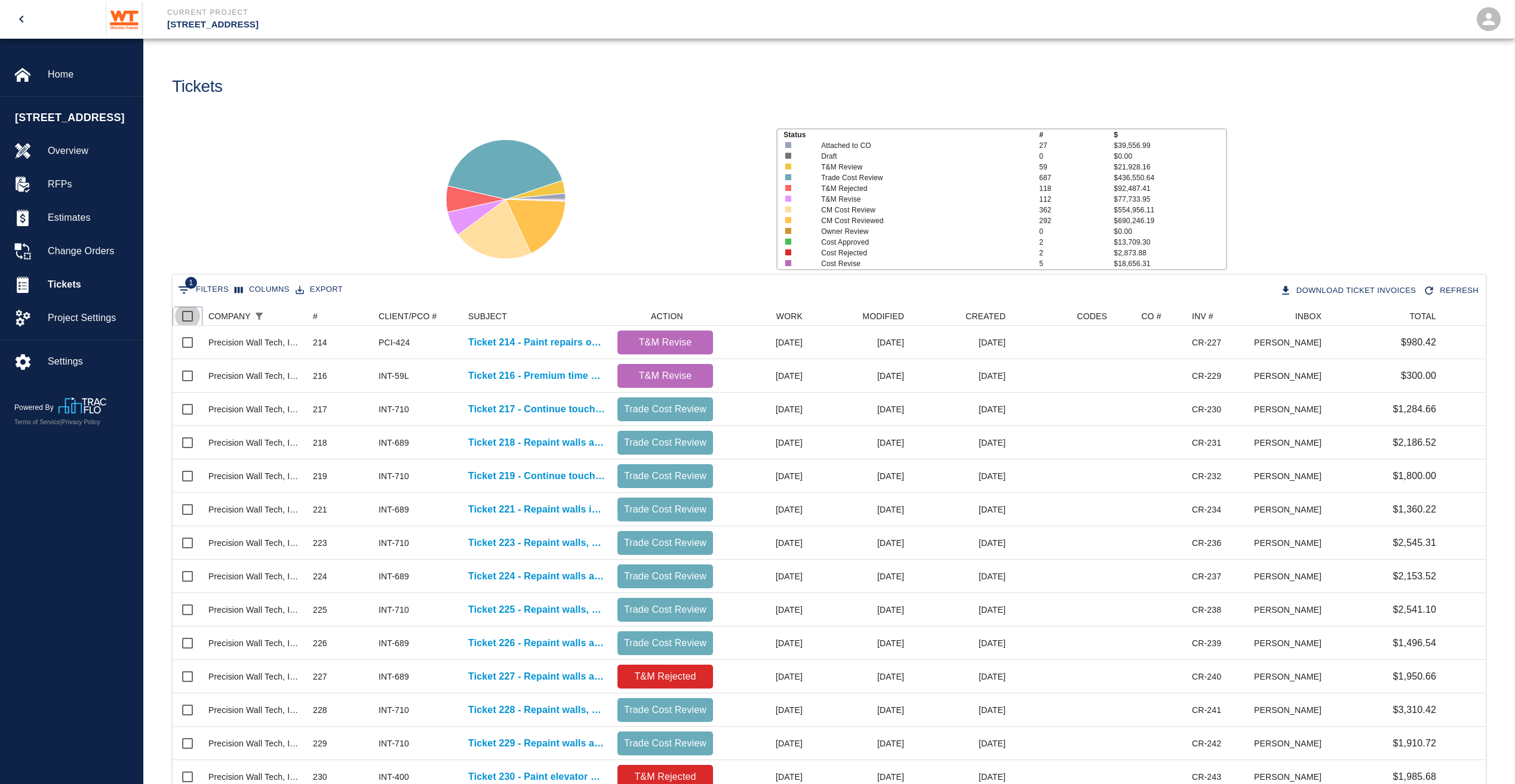
checkbox input "true"
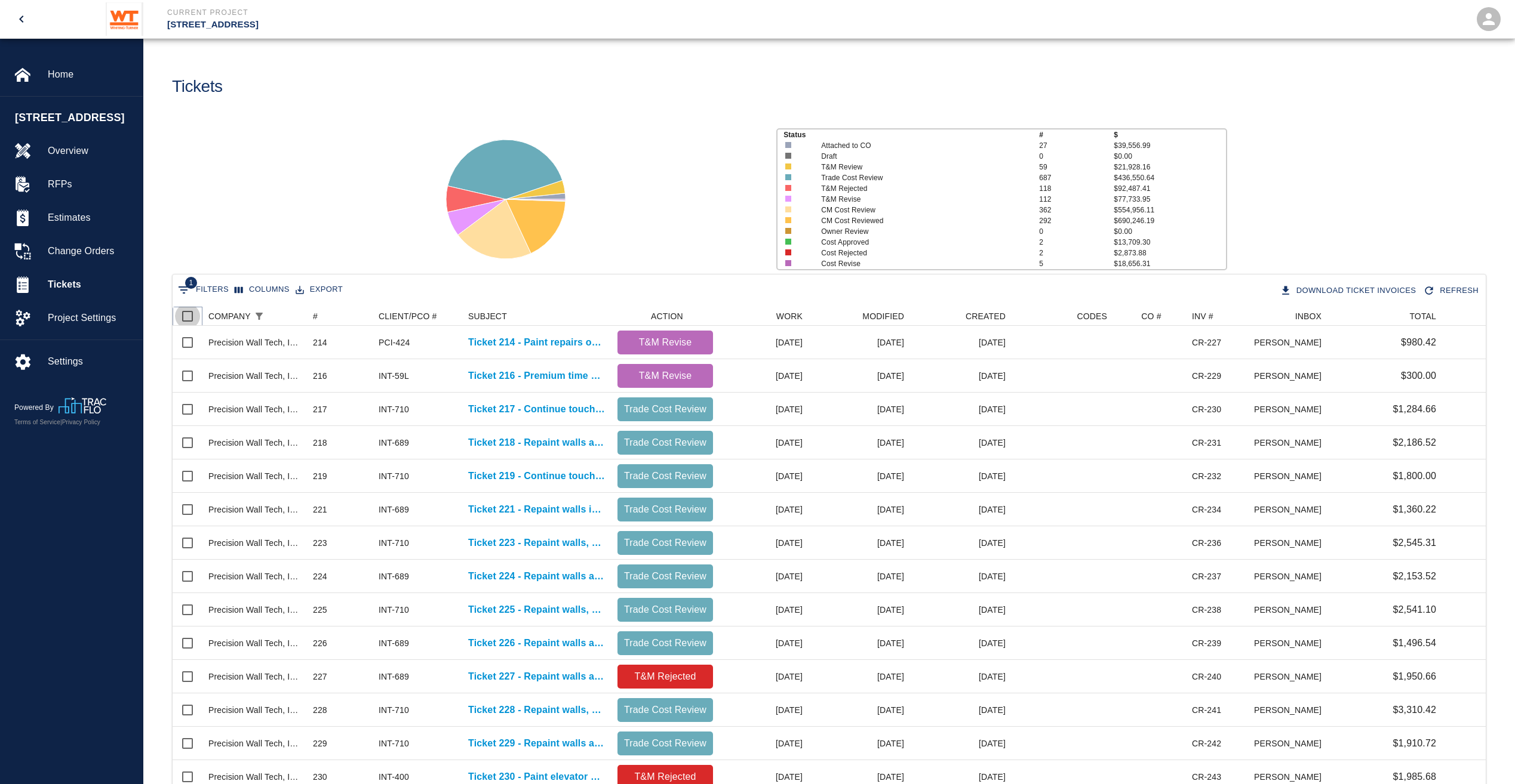
checkbox input "true"
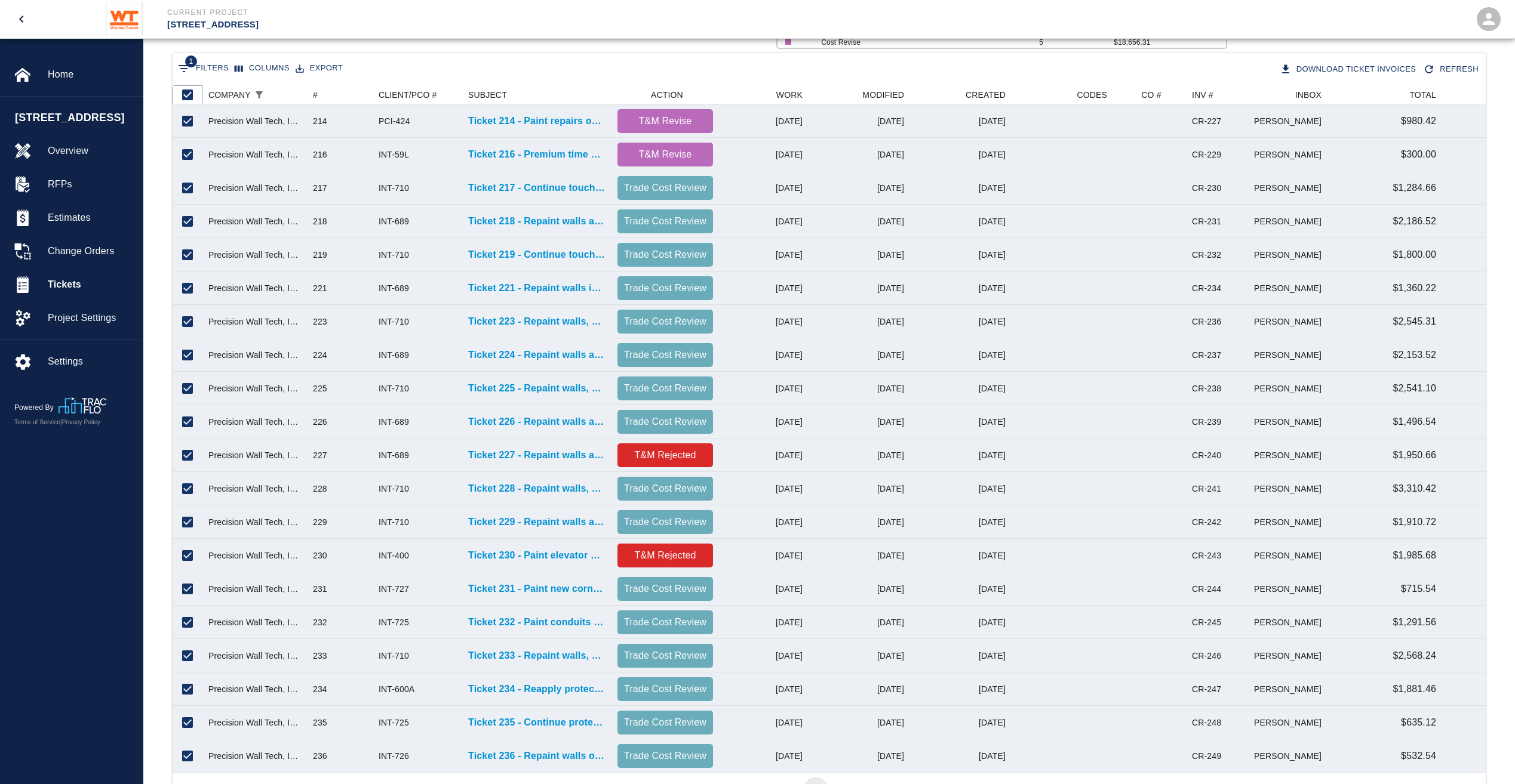
scroll to position [279, 0]
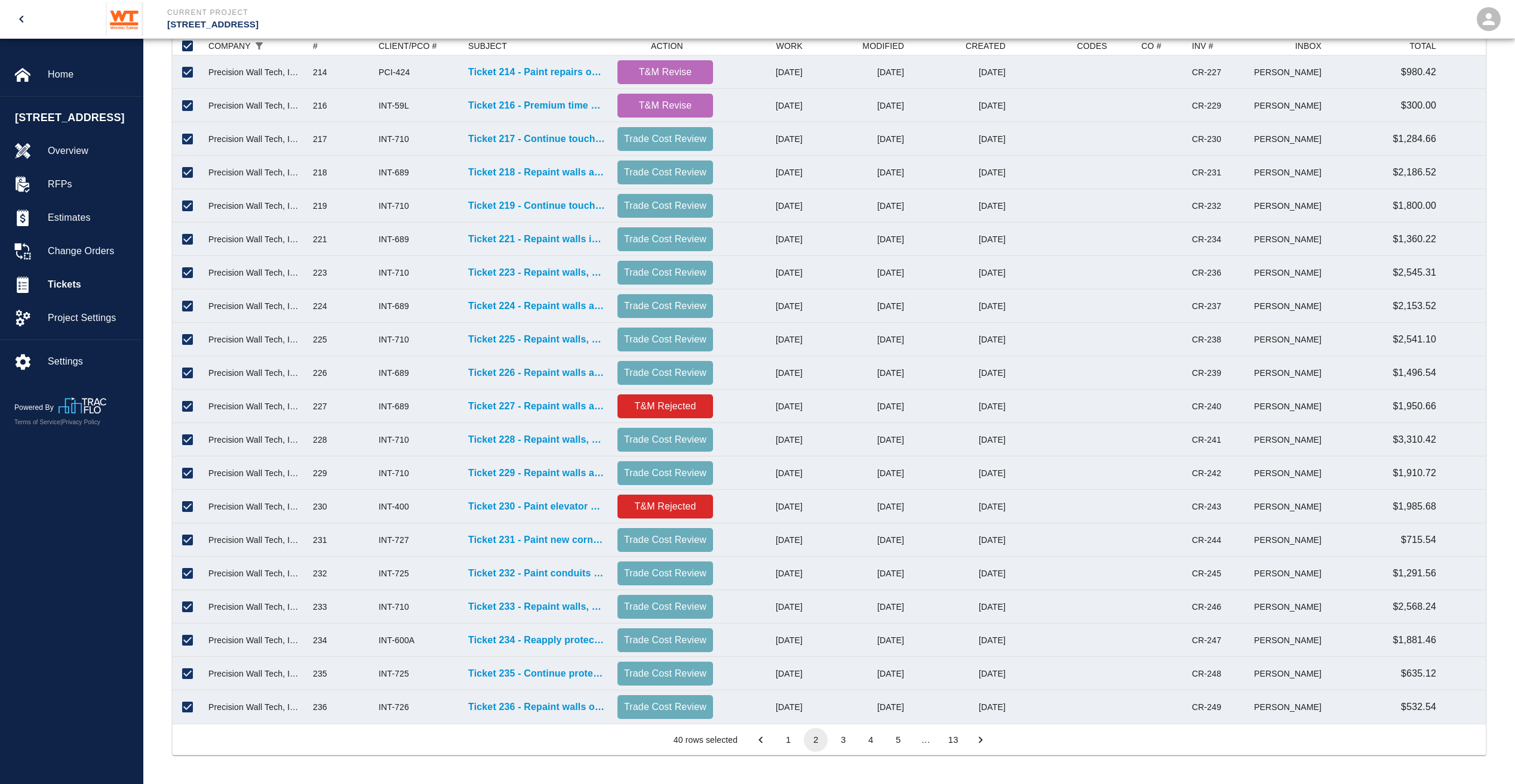
click at [843, 742] on button "3" at bounding box center [843, 740] width 24 height 24
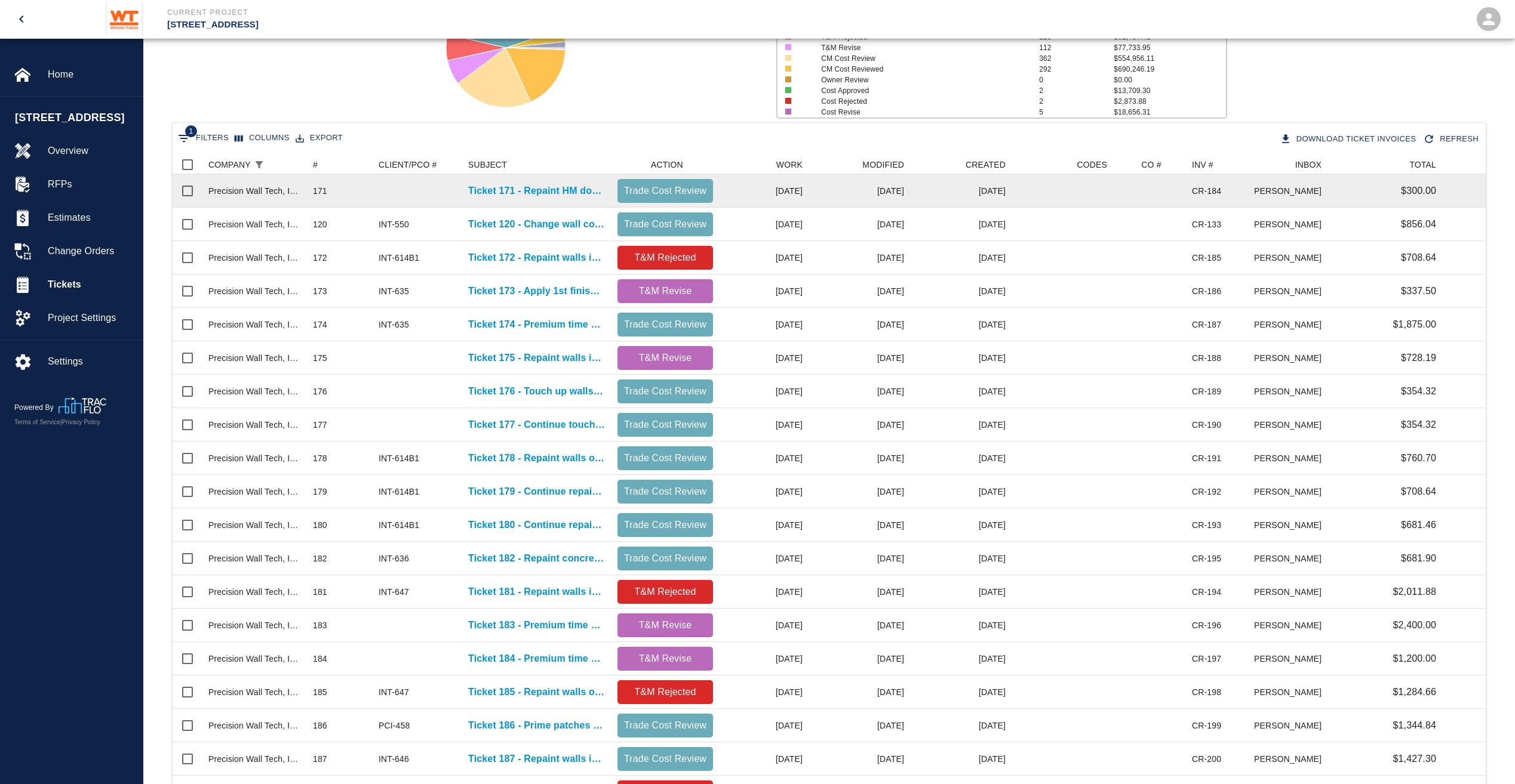
scroll to position [0, 0]
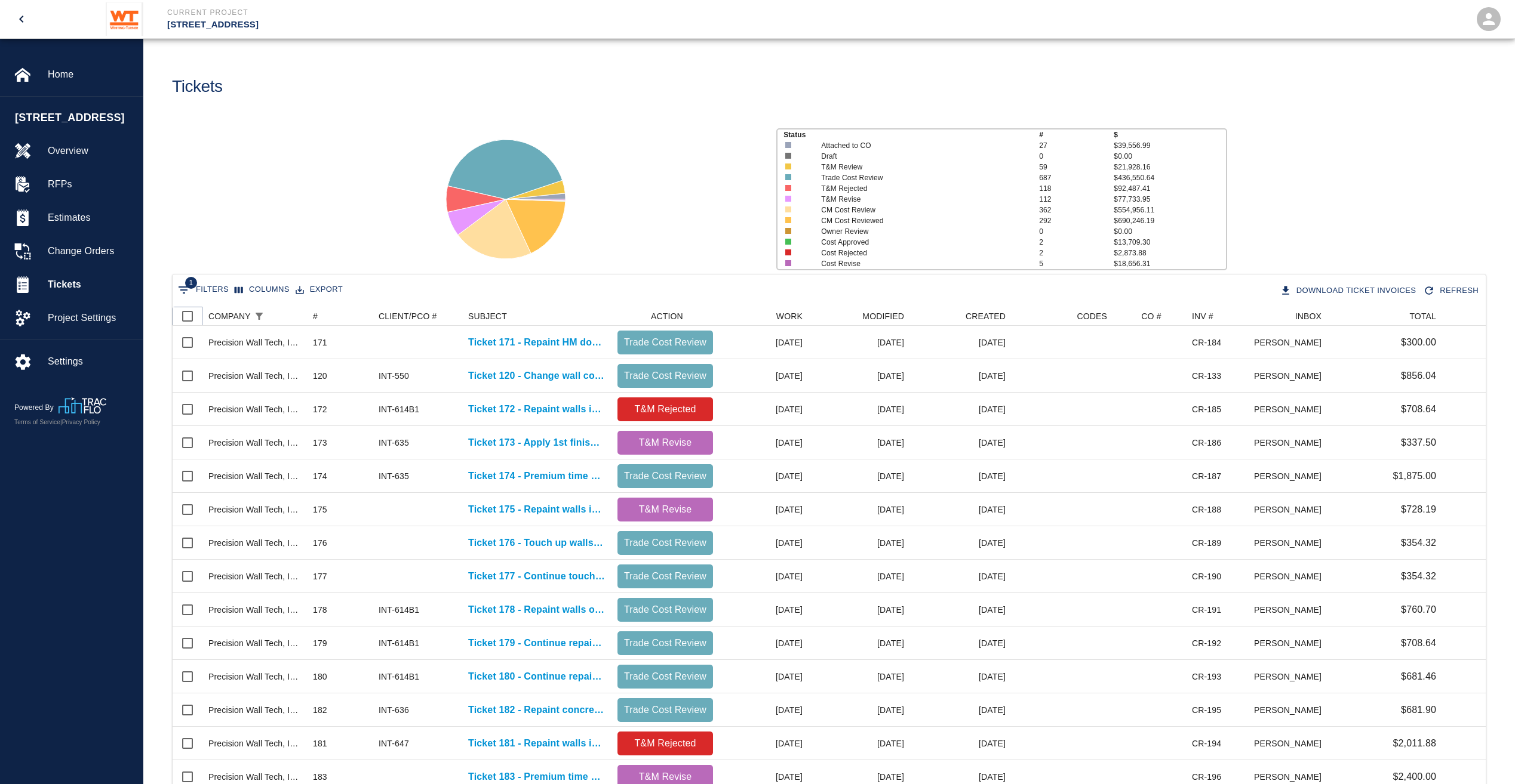
click at [188, 322] on input "Select all rows" at bounding box center [187, 317] width 25 height 25
checkbox input "true"
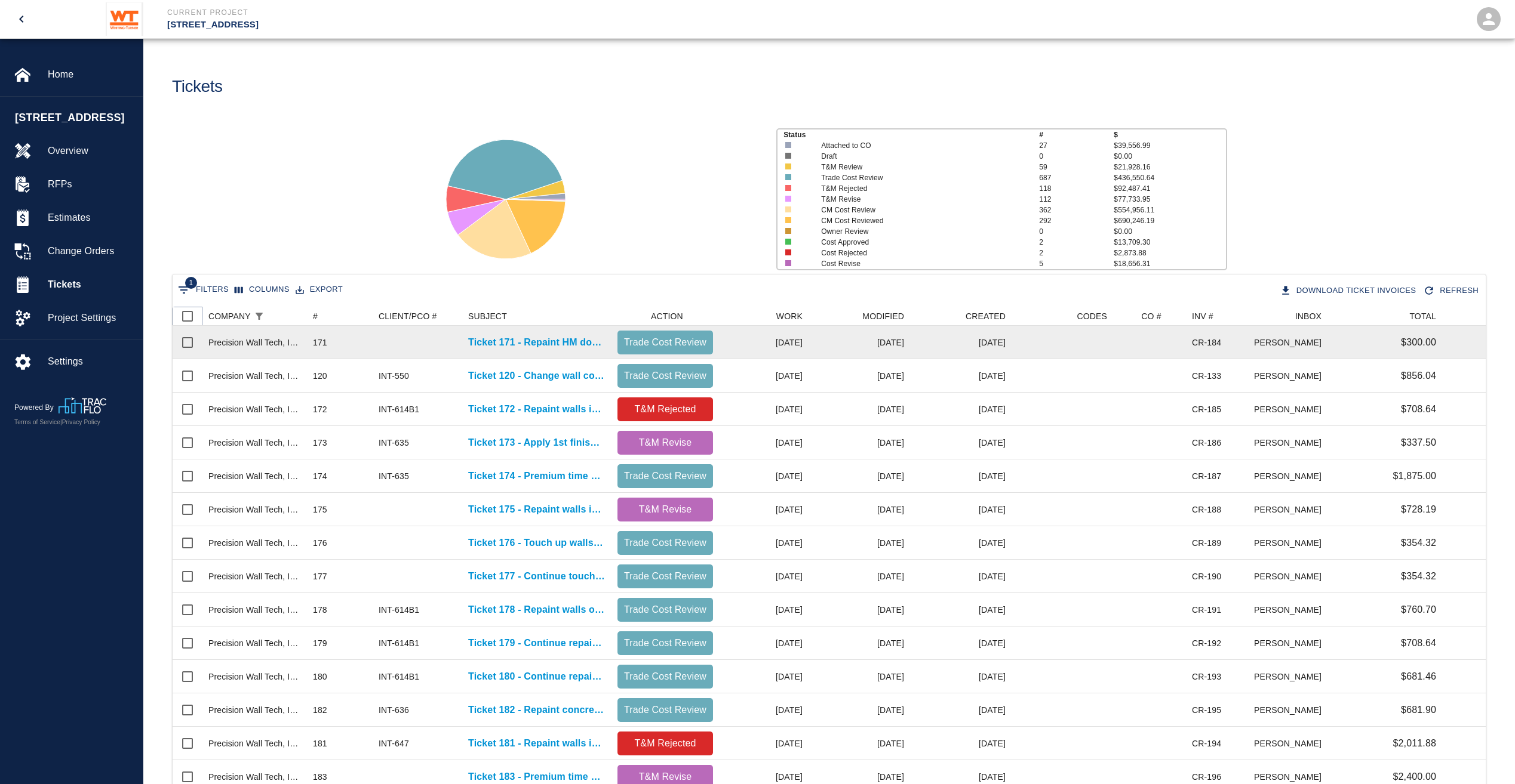
checkbox input "true"
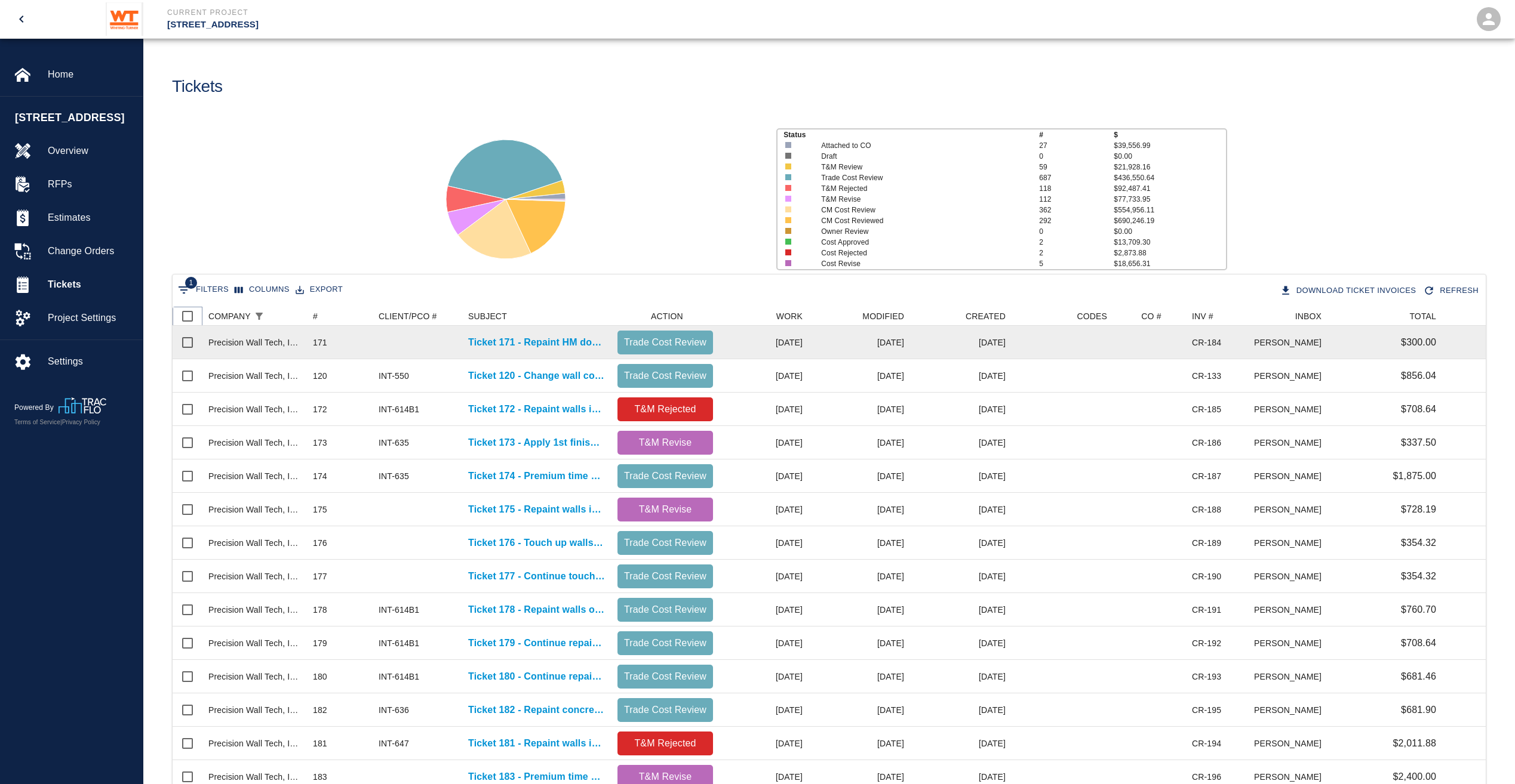
checkbox input "true"
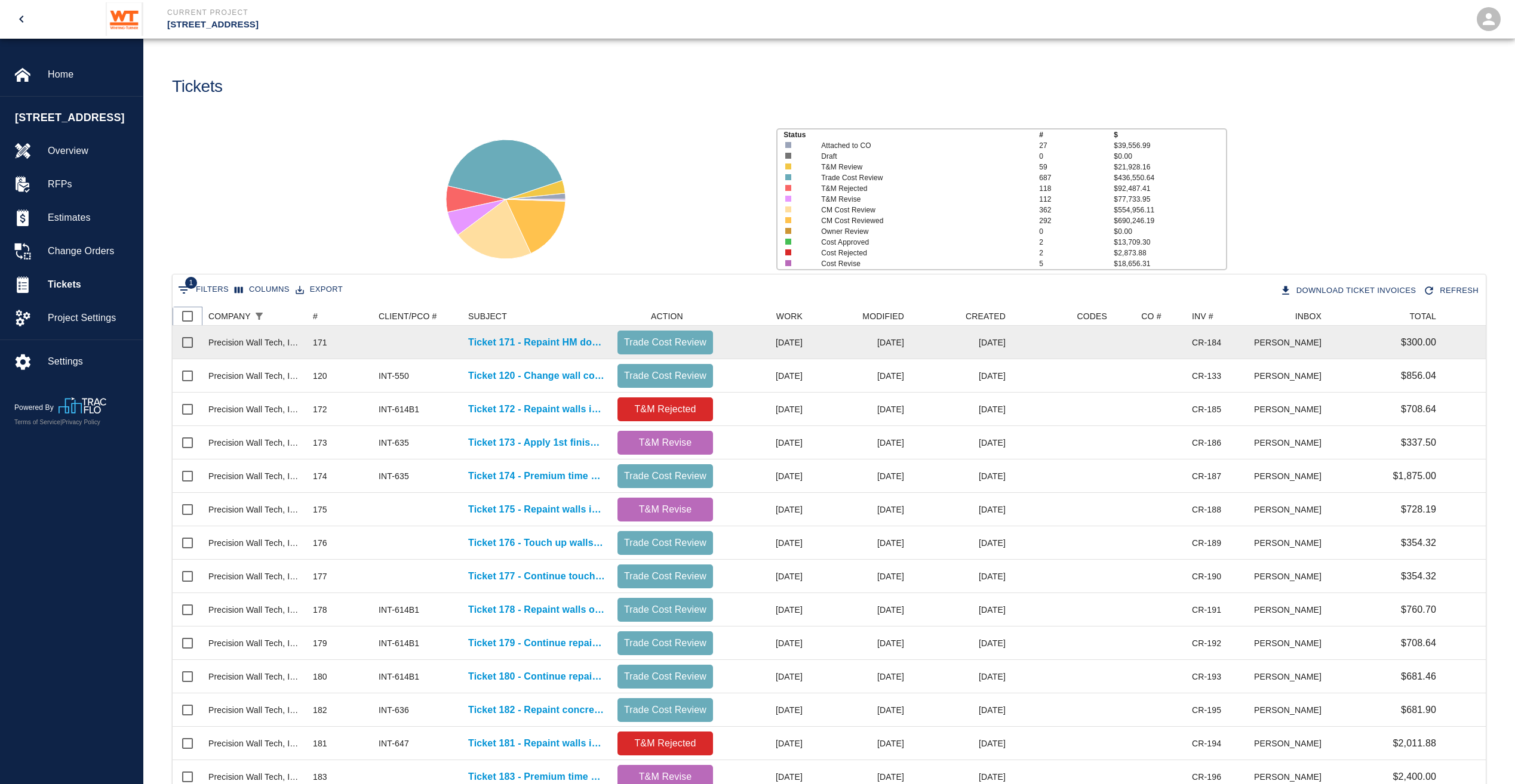
checkbox input "true"
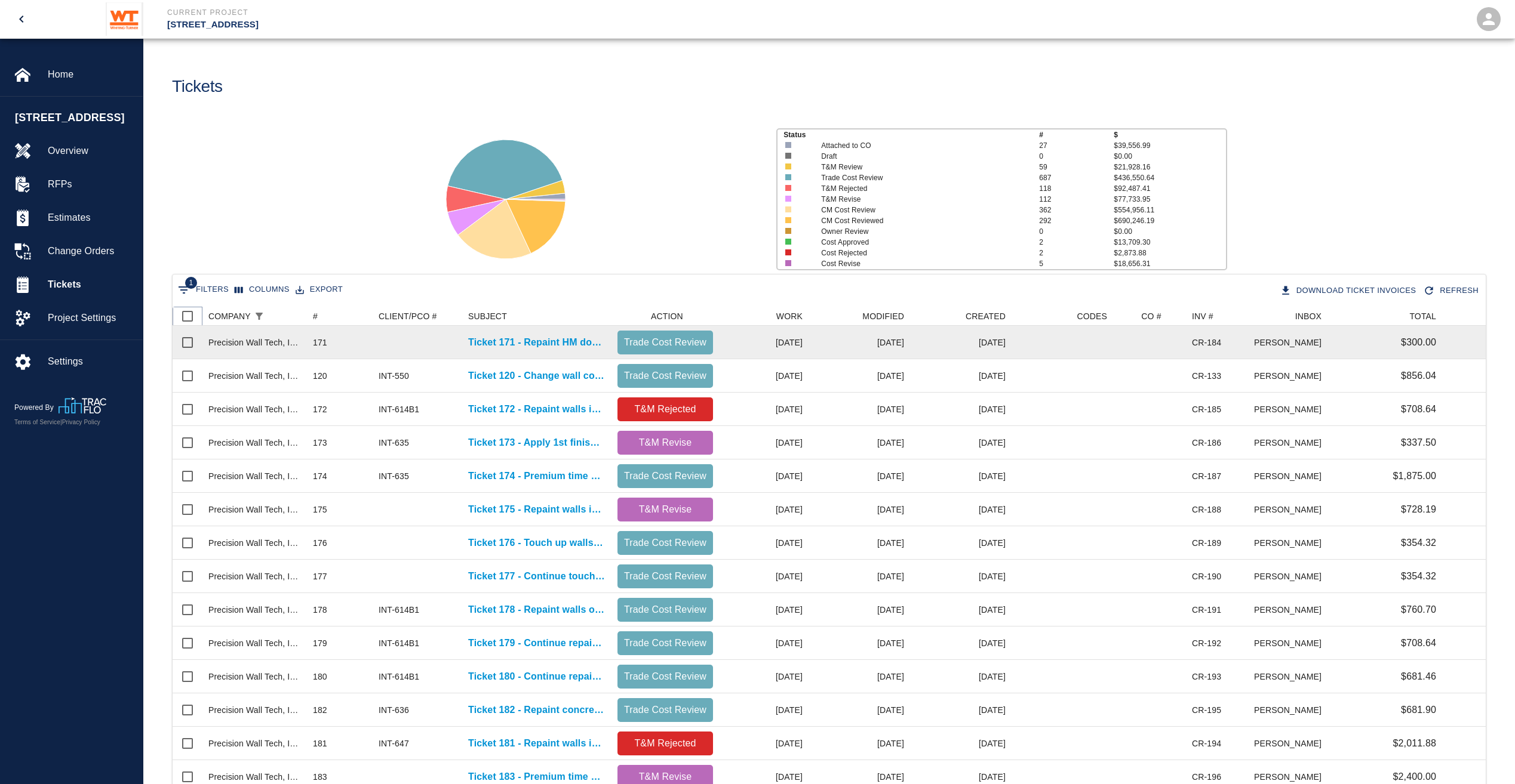
checkbox input "true"
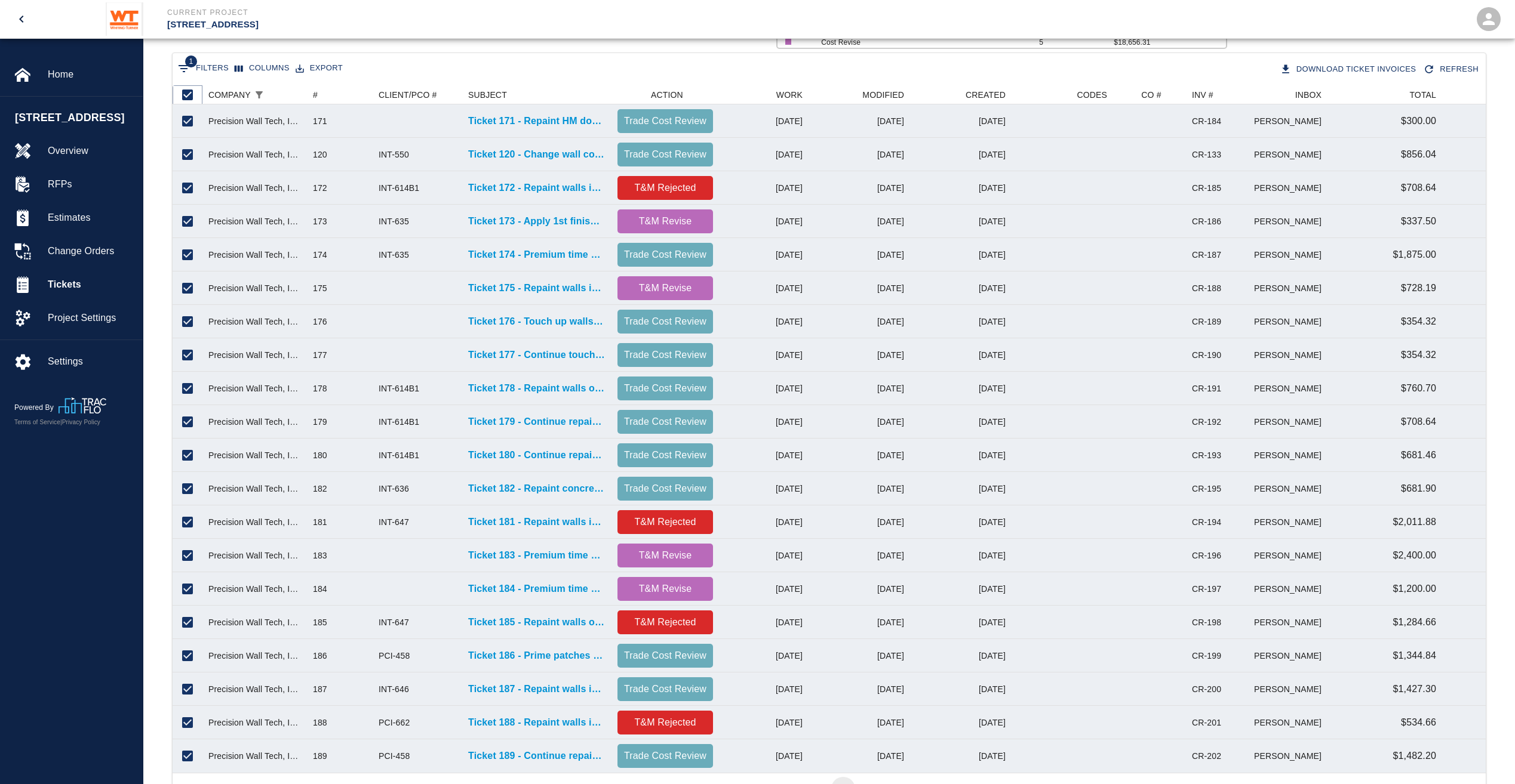
scroll to position [279, 0]
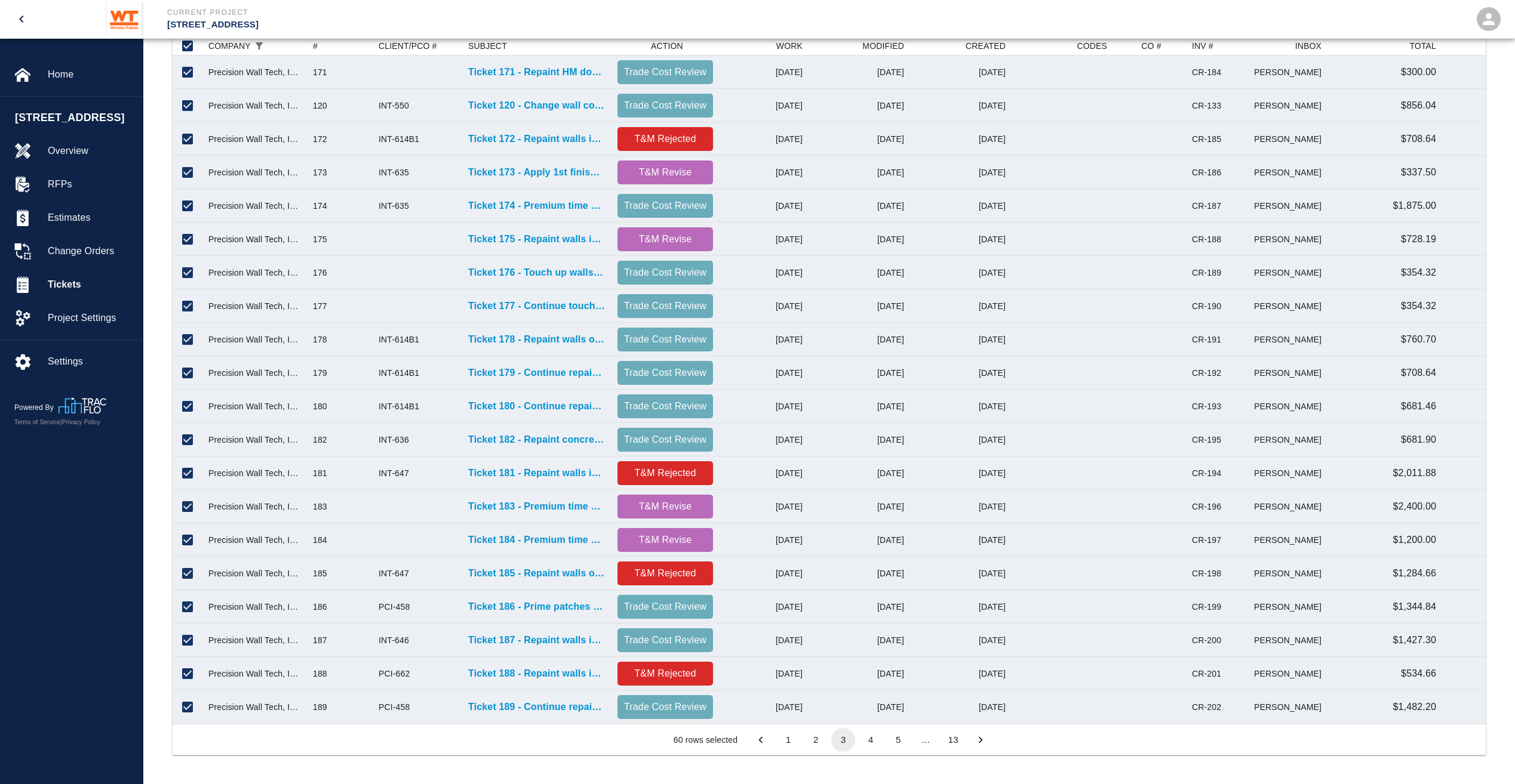
click at [873, 738] on button "4" at bounding box center [871, 740] width 24 height 24
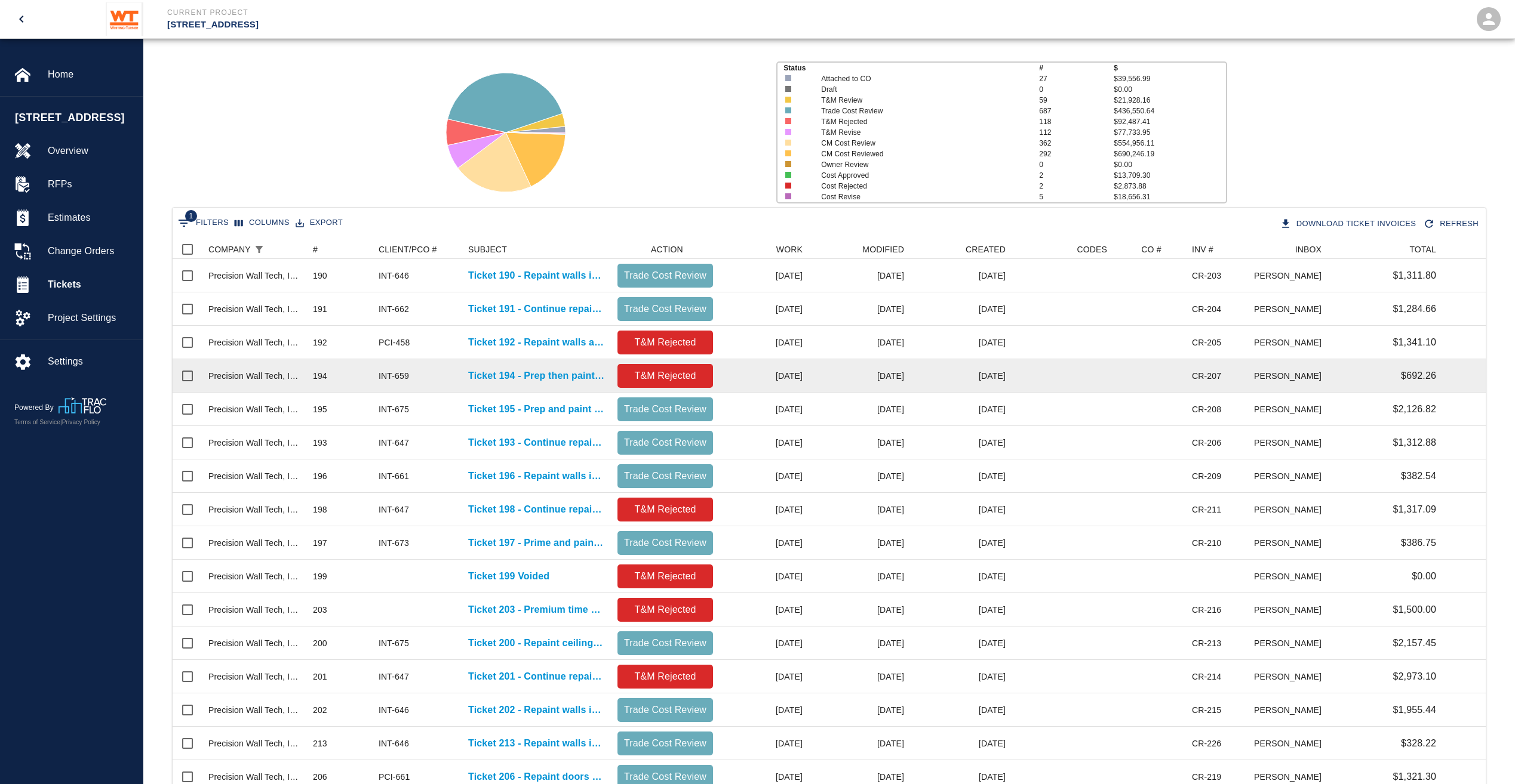
scroll to position [0, 0]
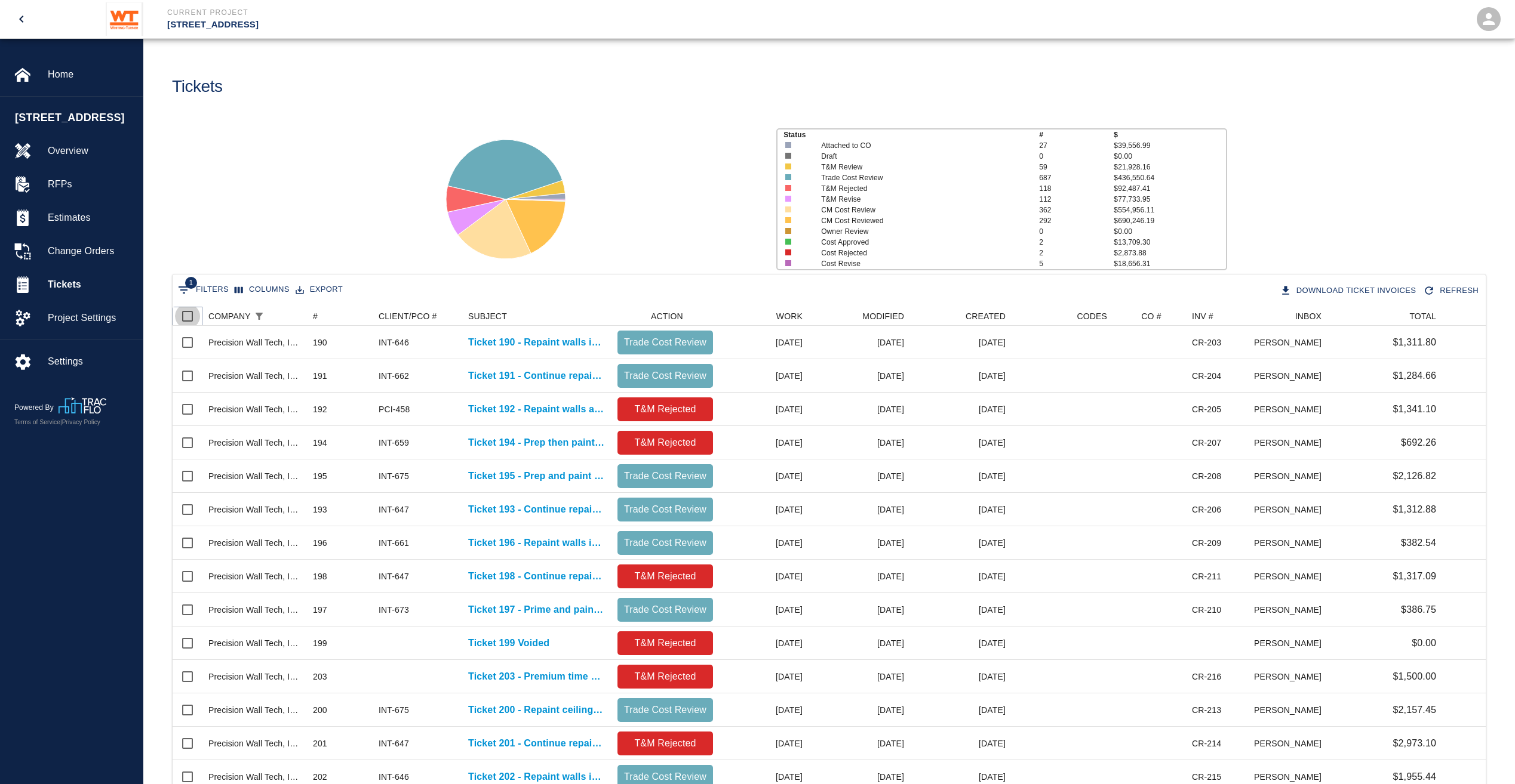
click at [190, 318] on input "Select all rows" at bounding box center [187, 317] width 25 height 25
checkbox input "true"
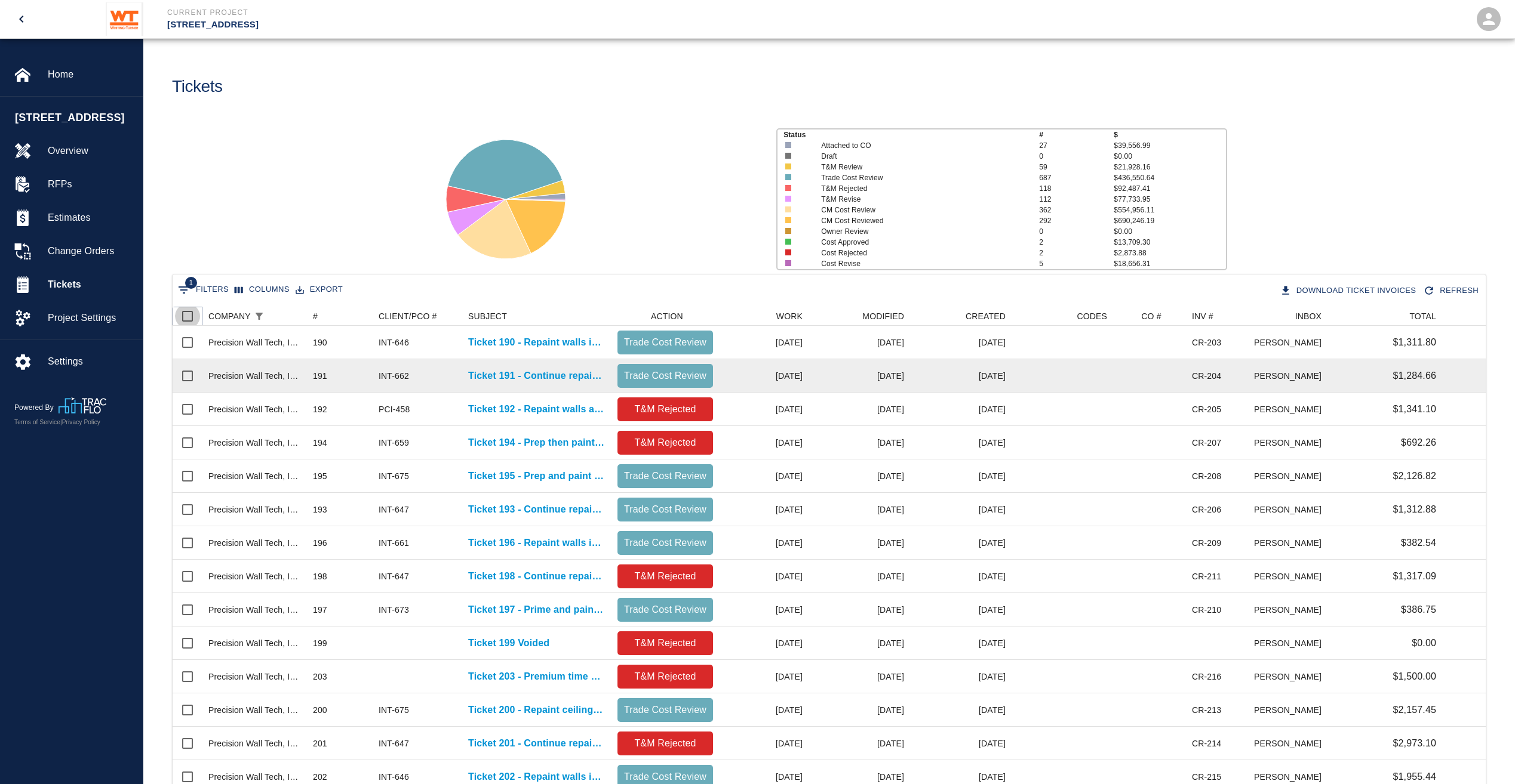
checkbox input "true"
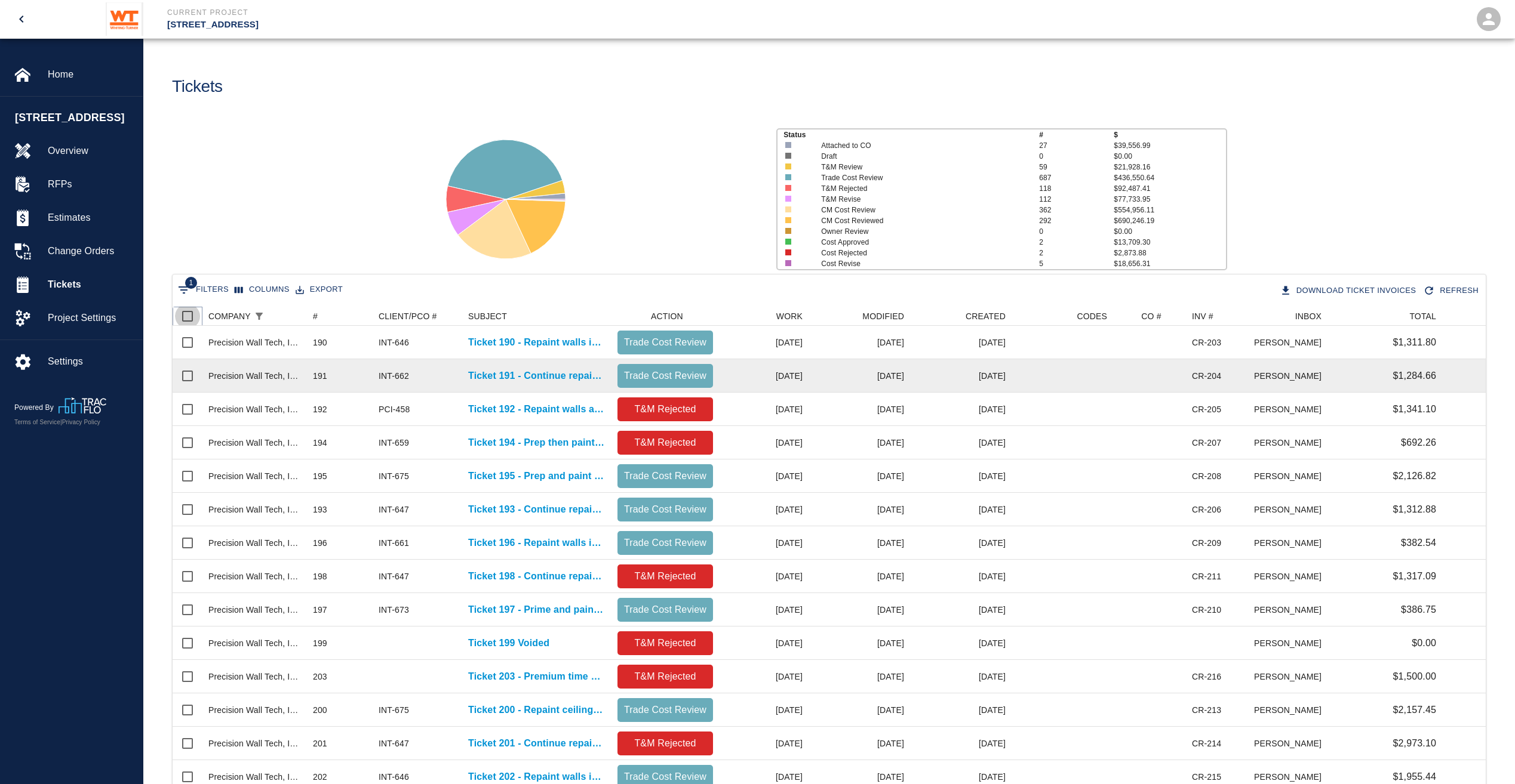
checkbox input "true"
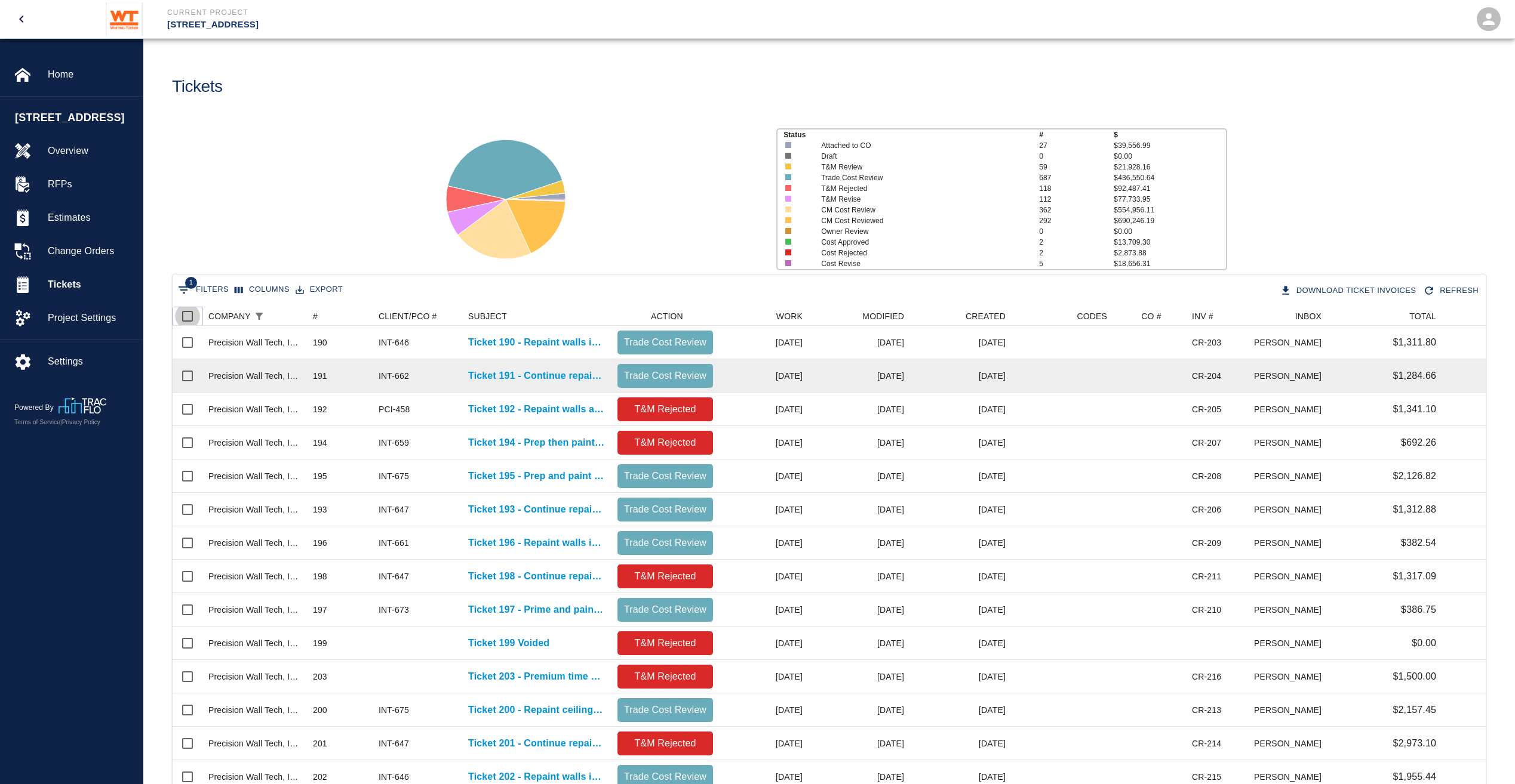
checkbox input "true"
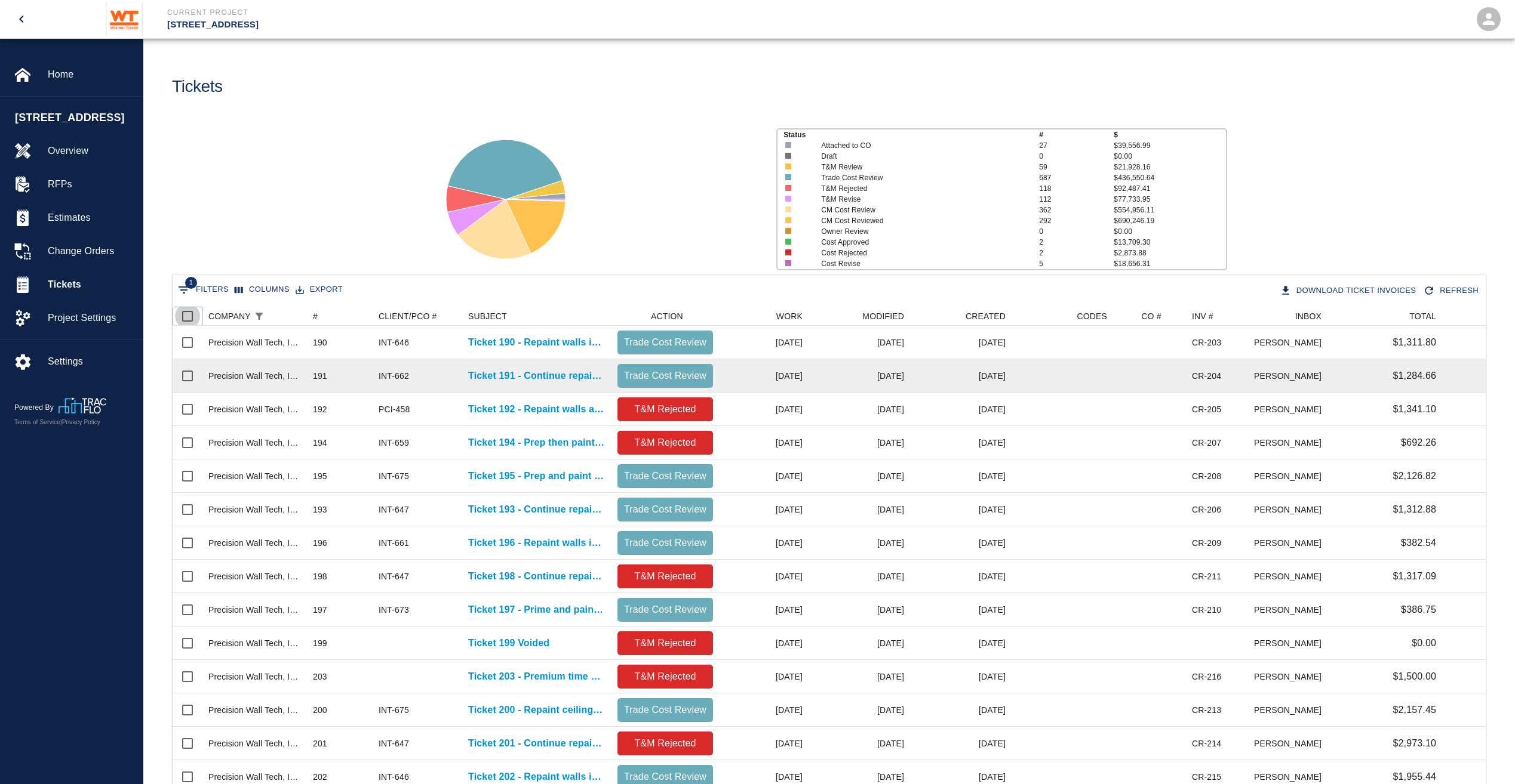
checkbox input "true"
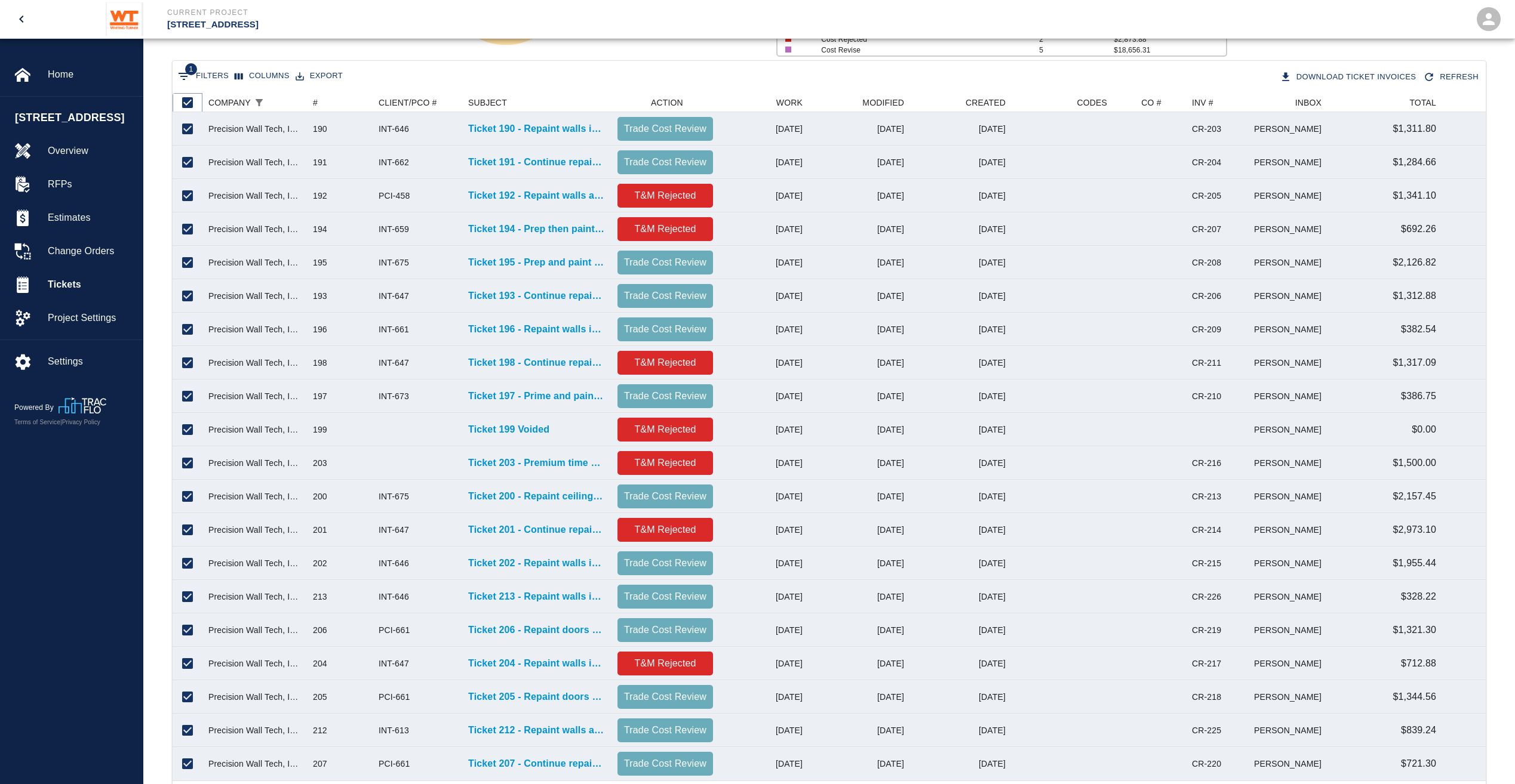
scroll to position [279, 0]
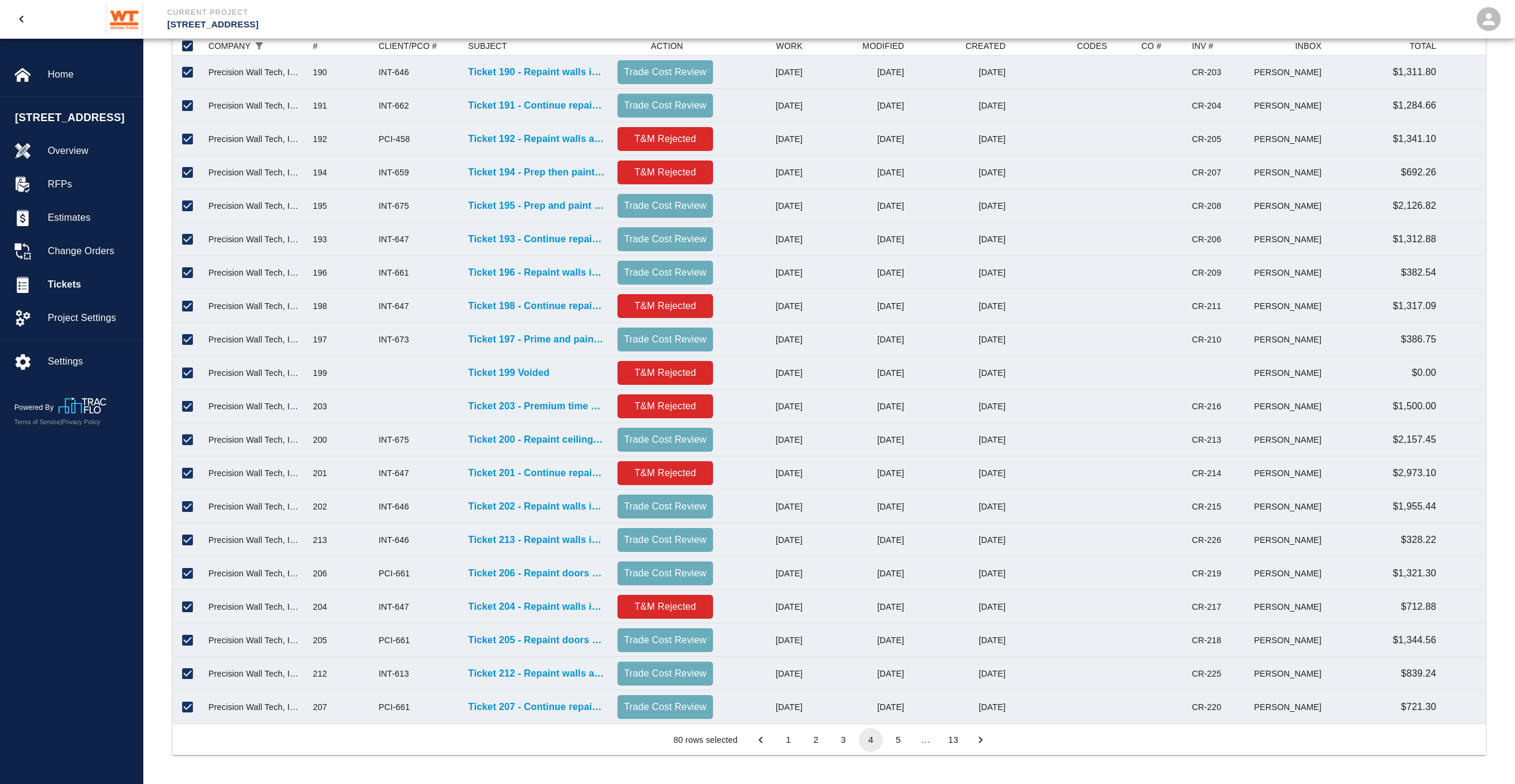
click at [905, 742] on button "5" at bounding box center [898, 740] width 24 height 24
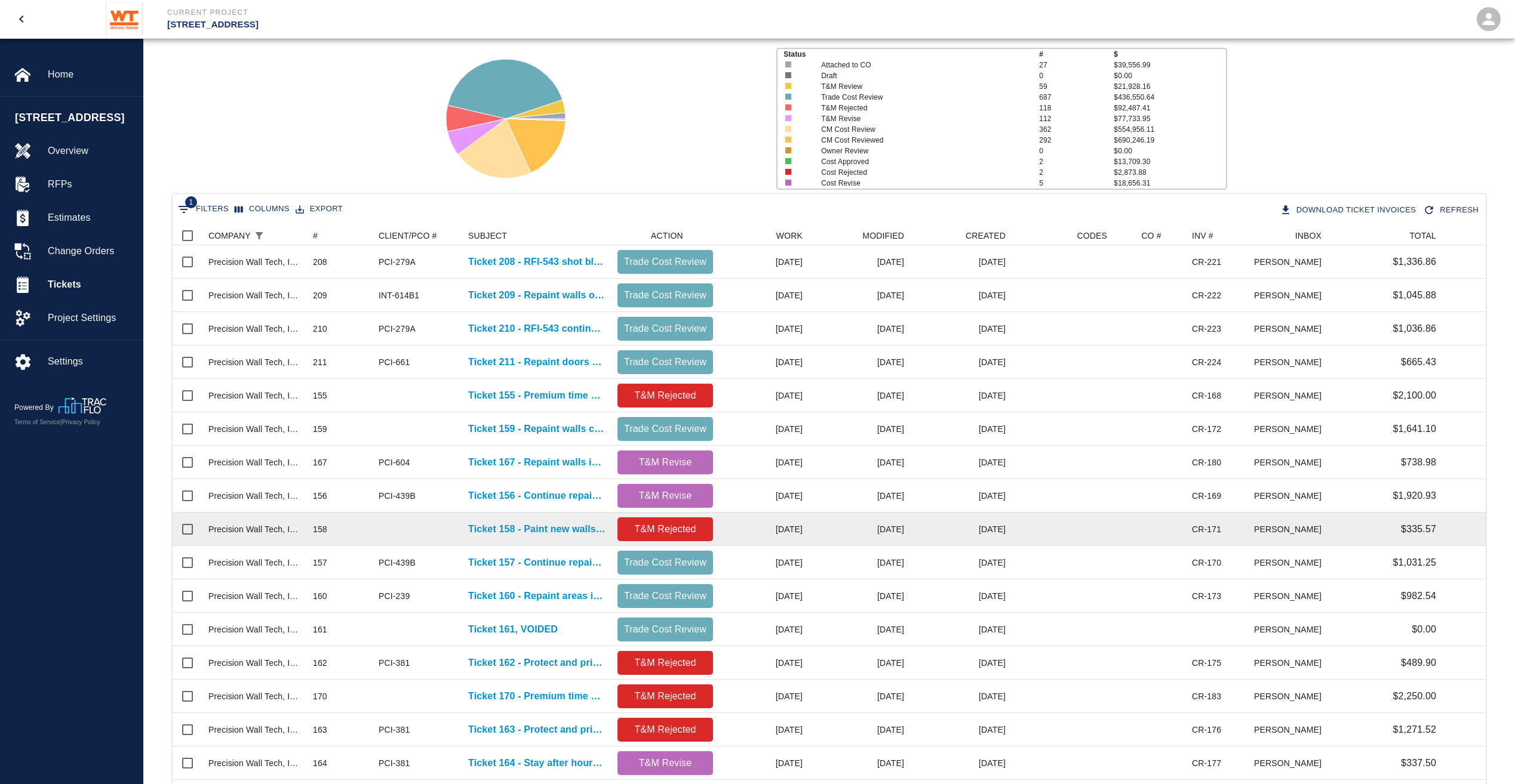
scroll to position [0, 0]
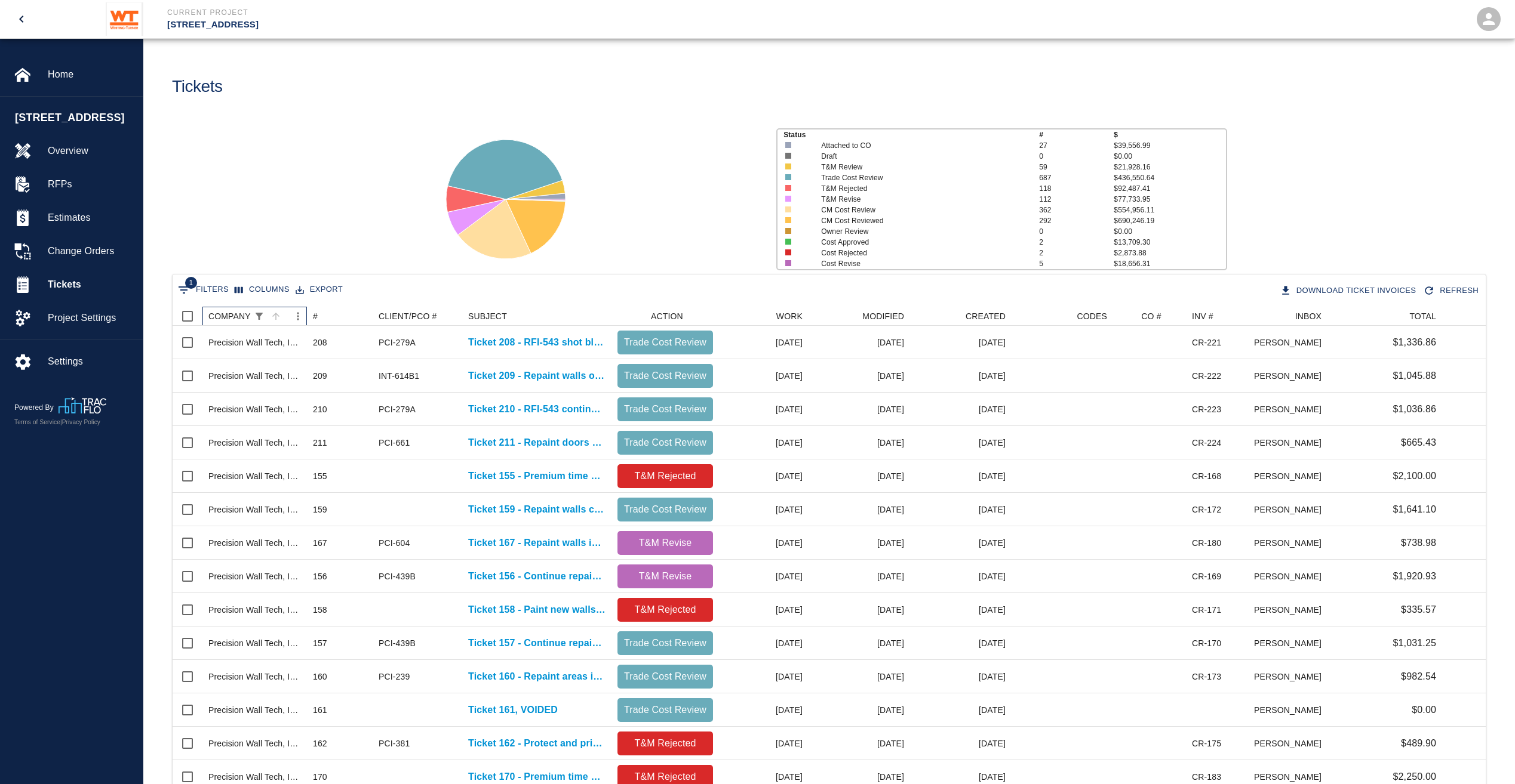
click at [215, 308] on div "COMPANY" at bounding box center [228, 316] width 42 height 19
click at [185, 315] on input "Select all rows" at bounding box center [187, 317] width 25 height 25
checkbox input "true"
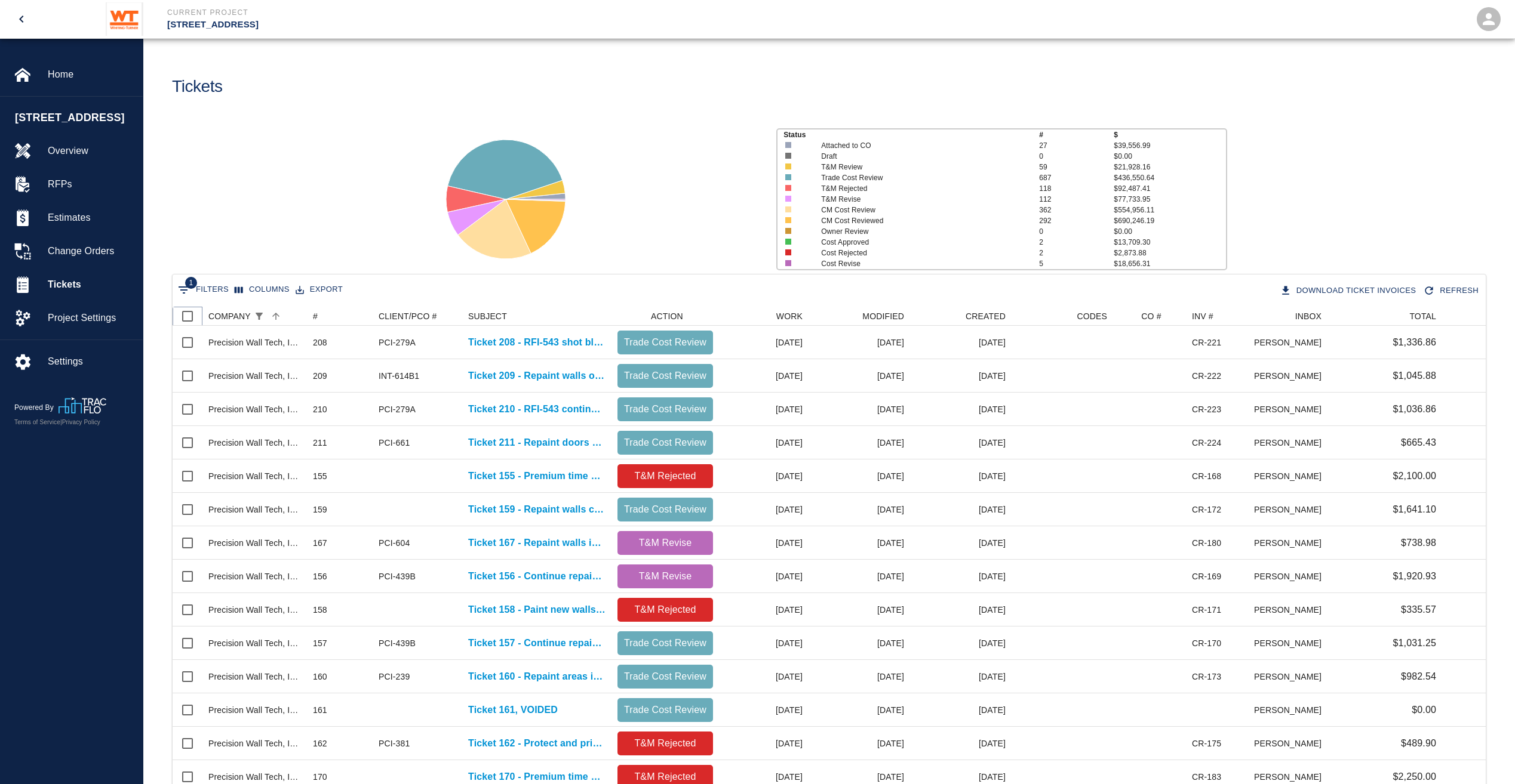
checkbox input "true"
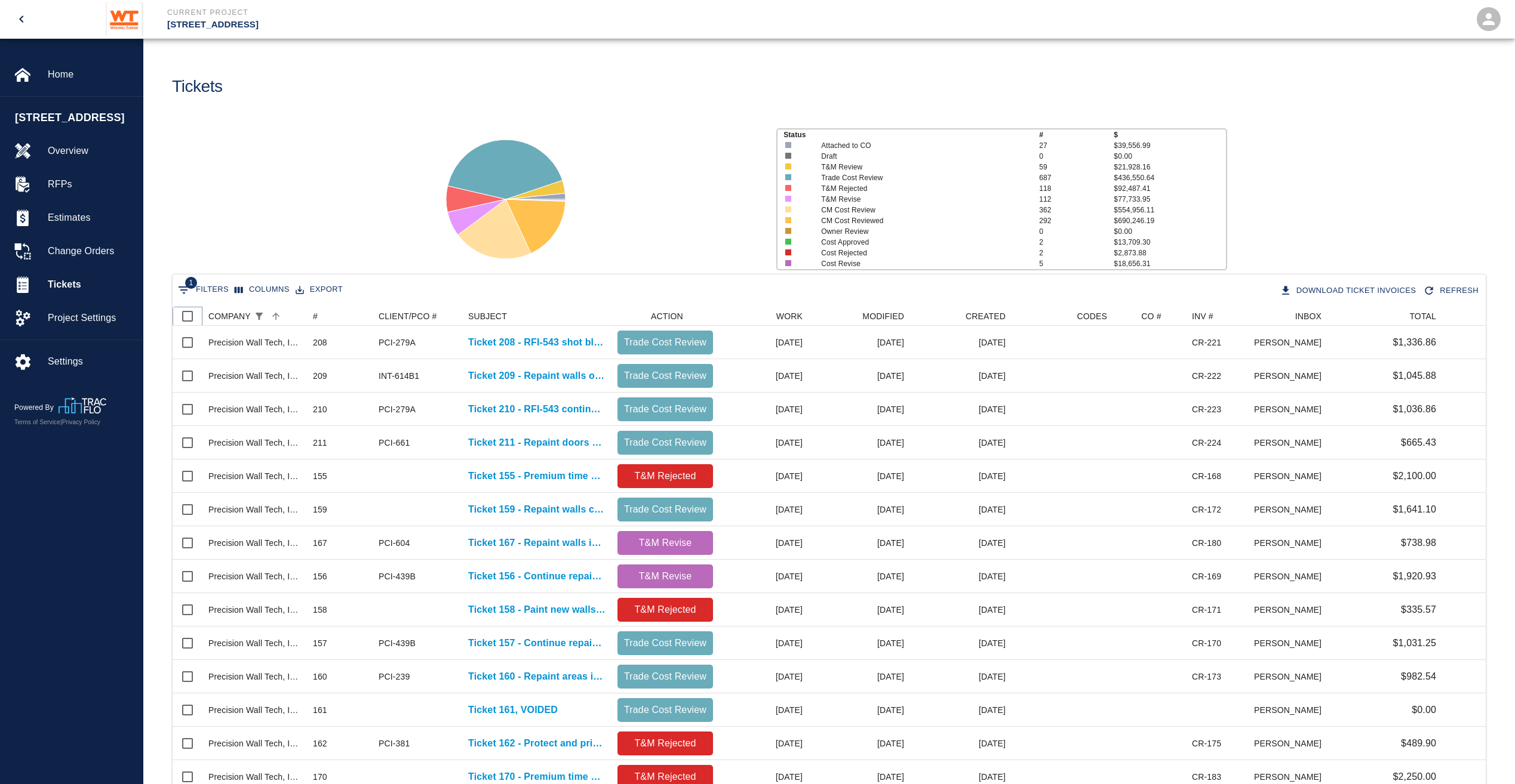
checkbox input "true"
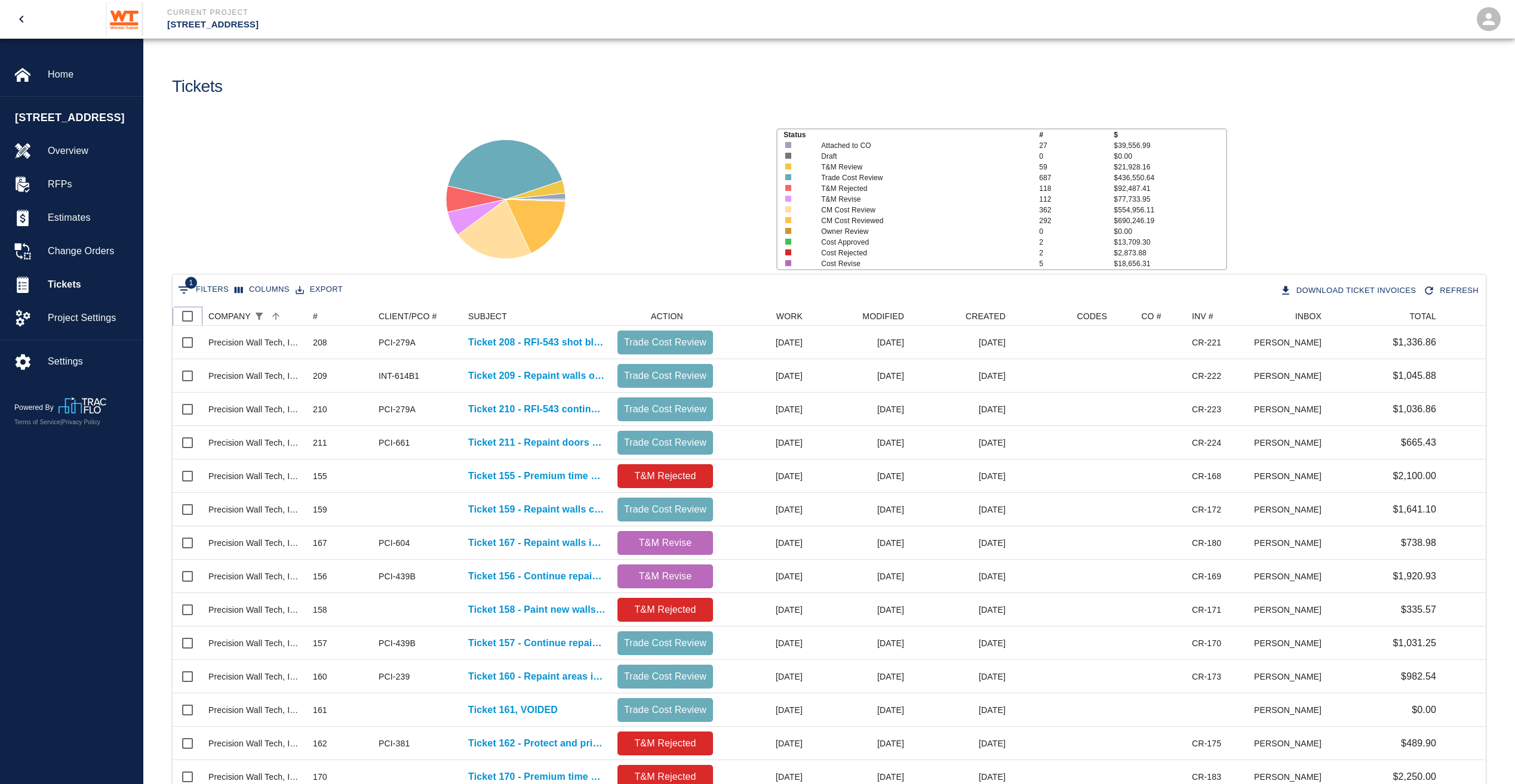
checkbox input "true"
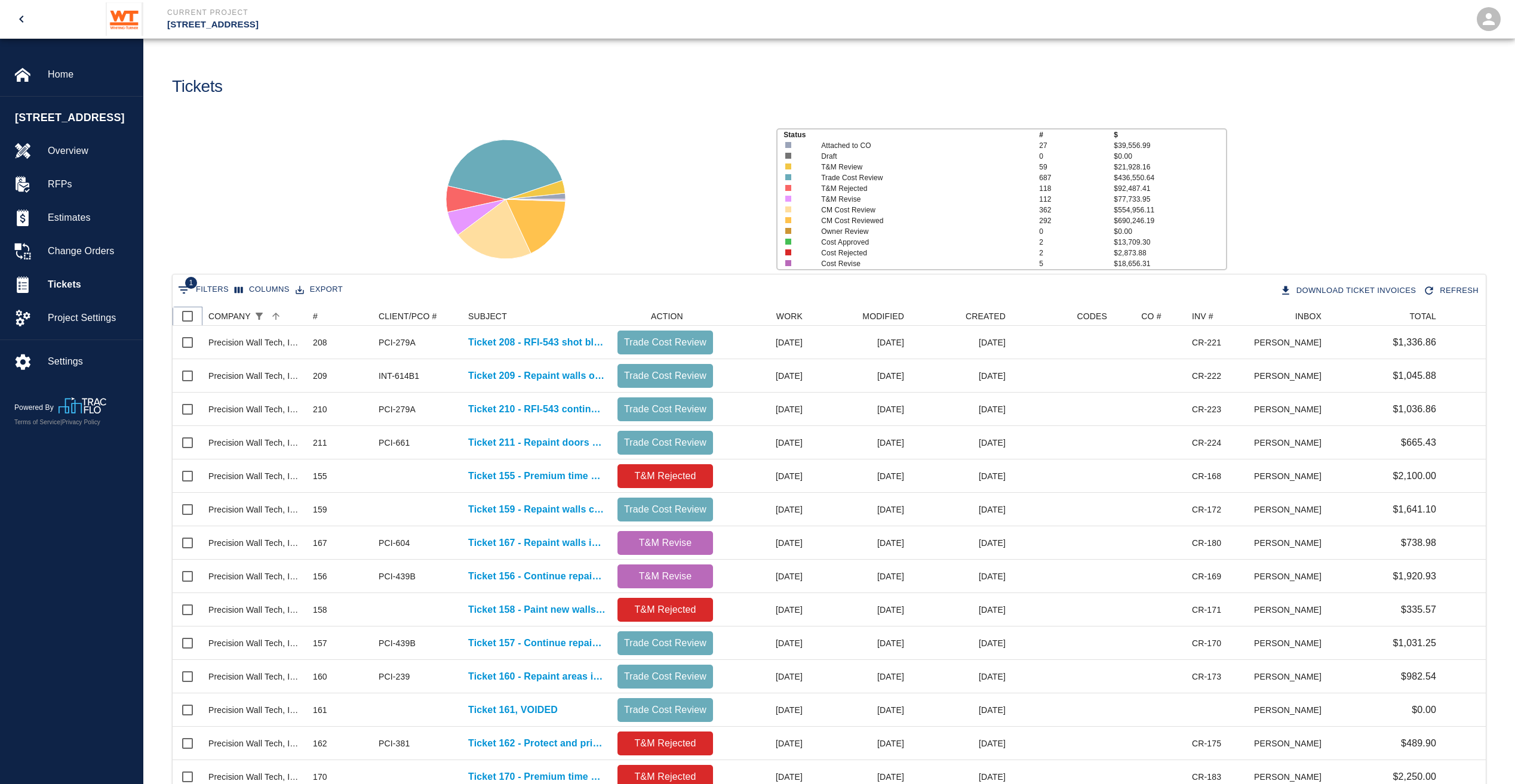
checkbox input "true"
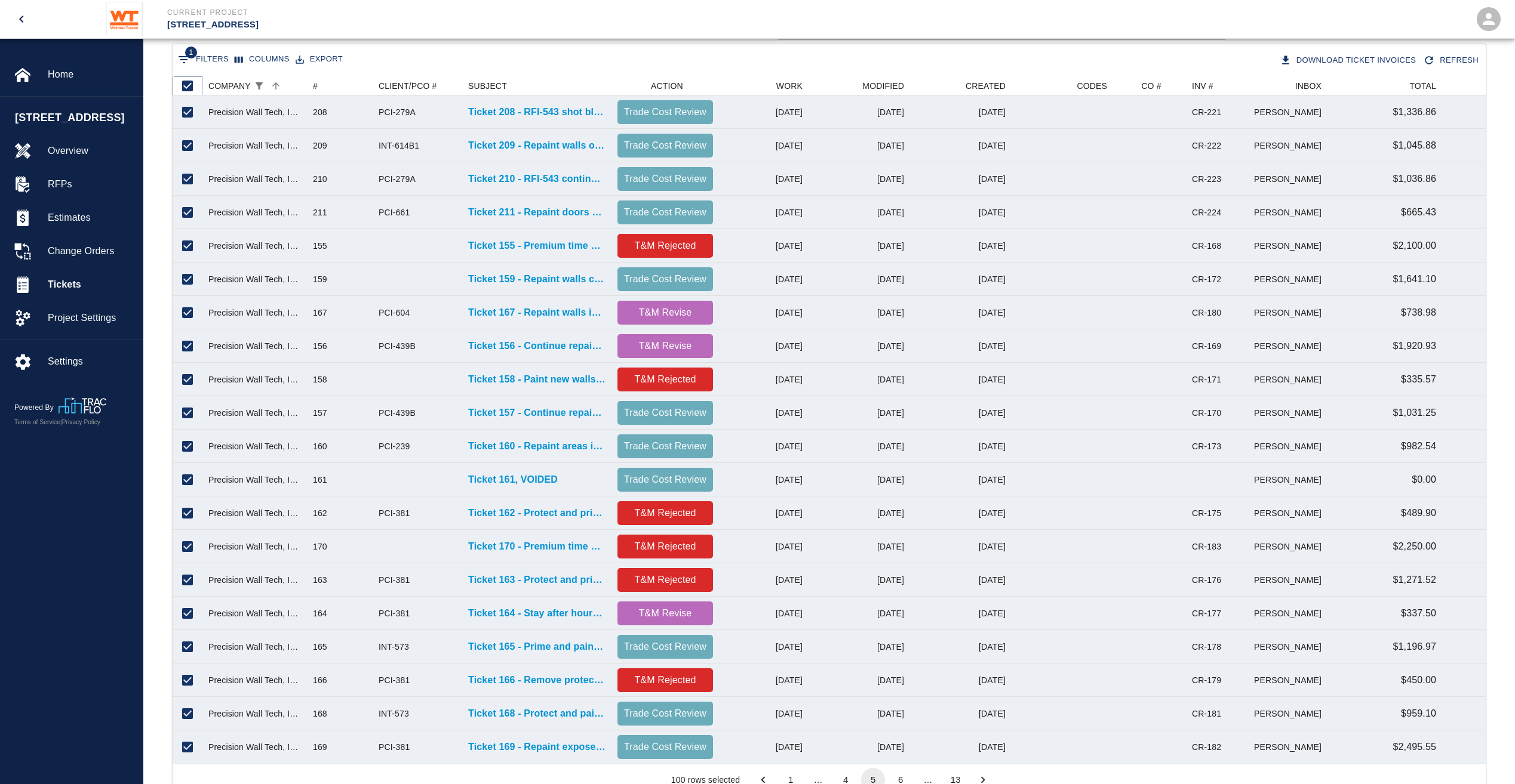
scroll to position [279, 0]
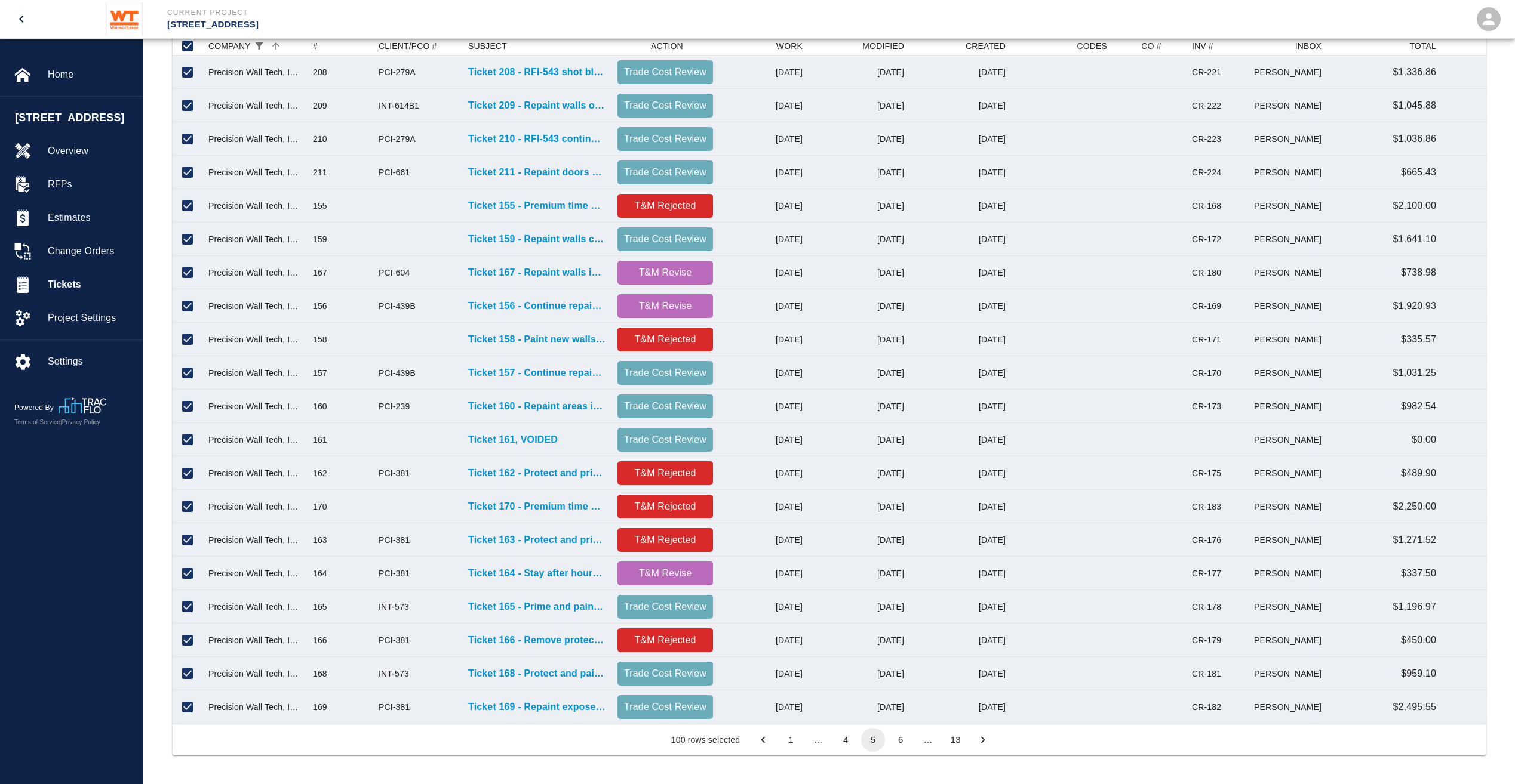
click at [904, 737] on button "6" at bounding box center [900, 740] width 24 height 24
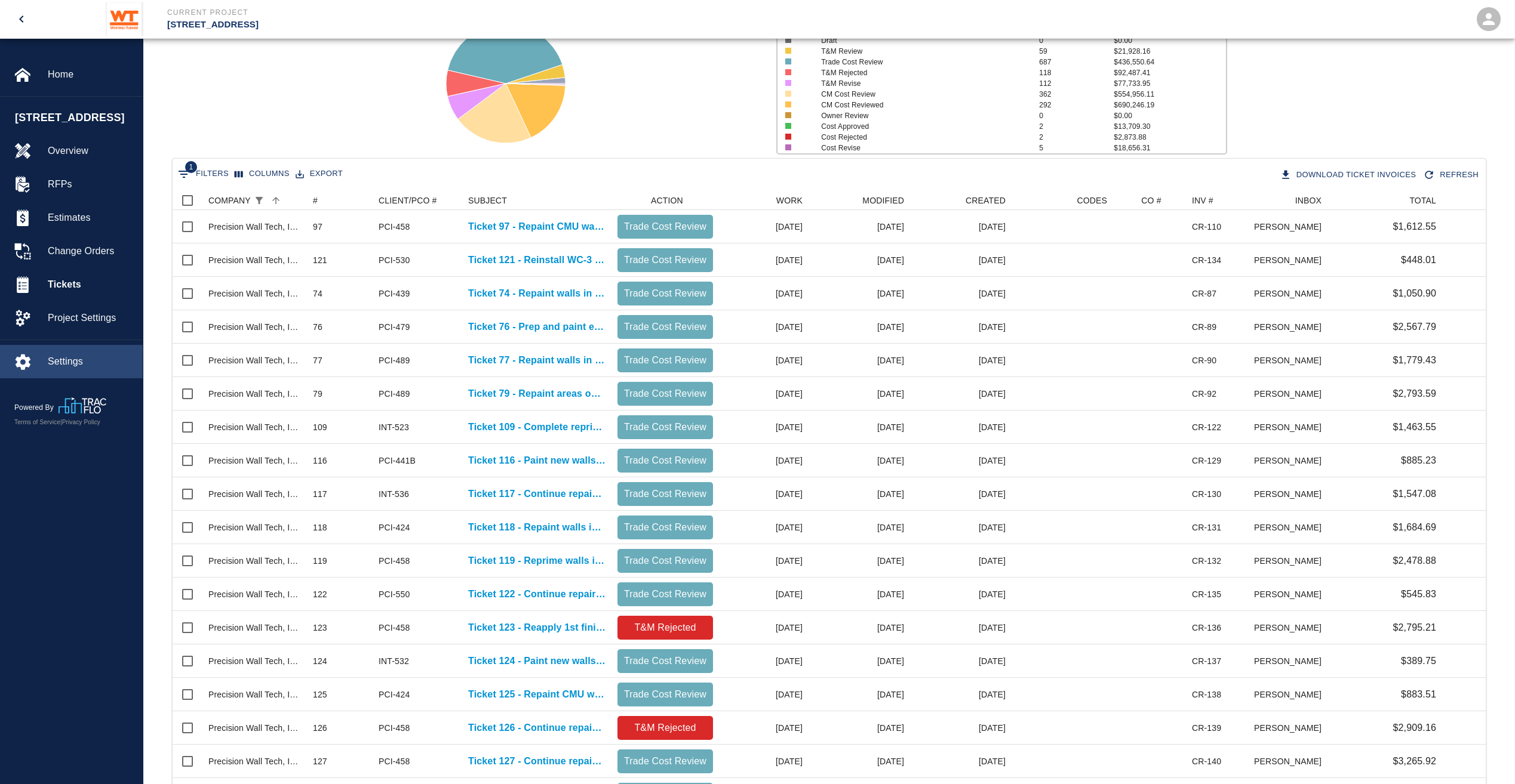
scroll to position [0, 0]
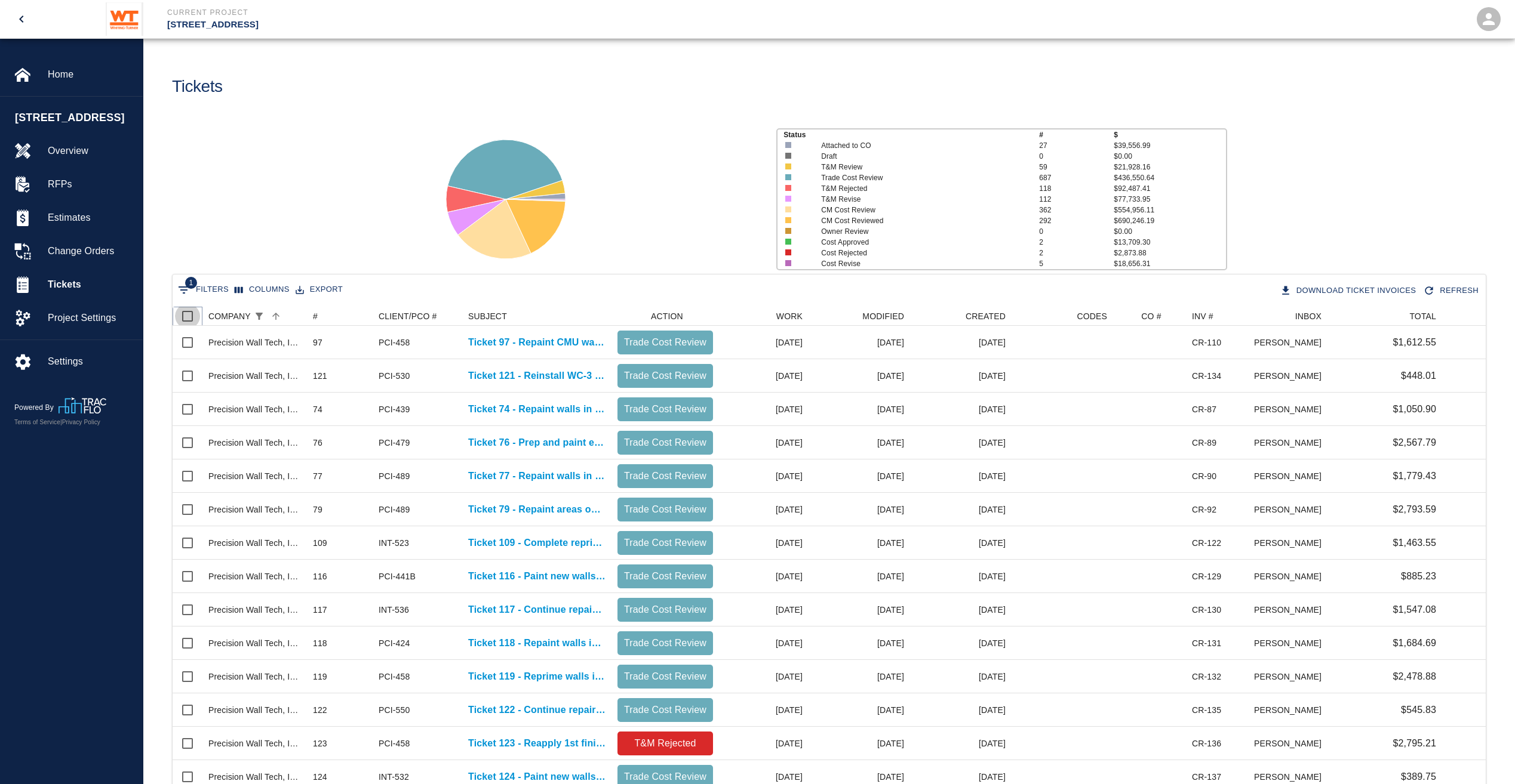
click at [184, 312] on input "Select all rows" at bounding box center [187, 317] width 25 height 25
checkbox input "true"
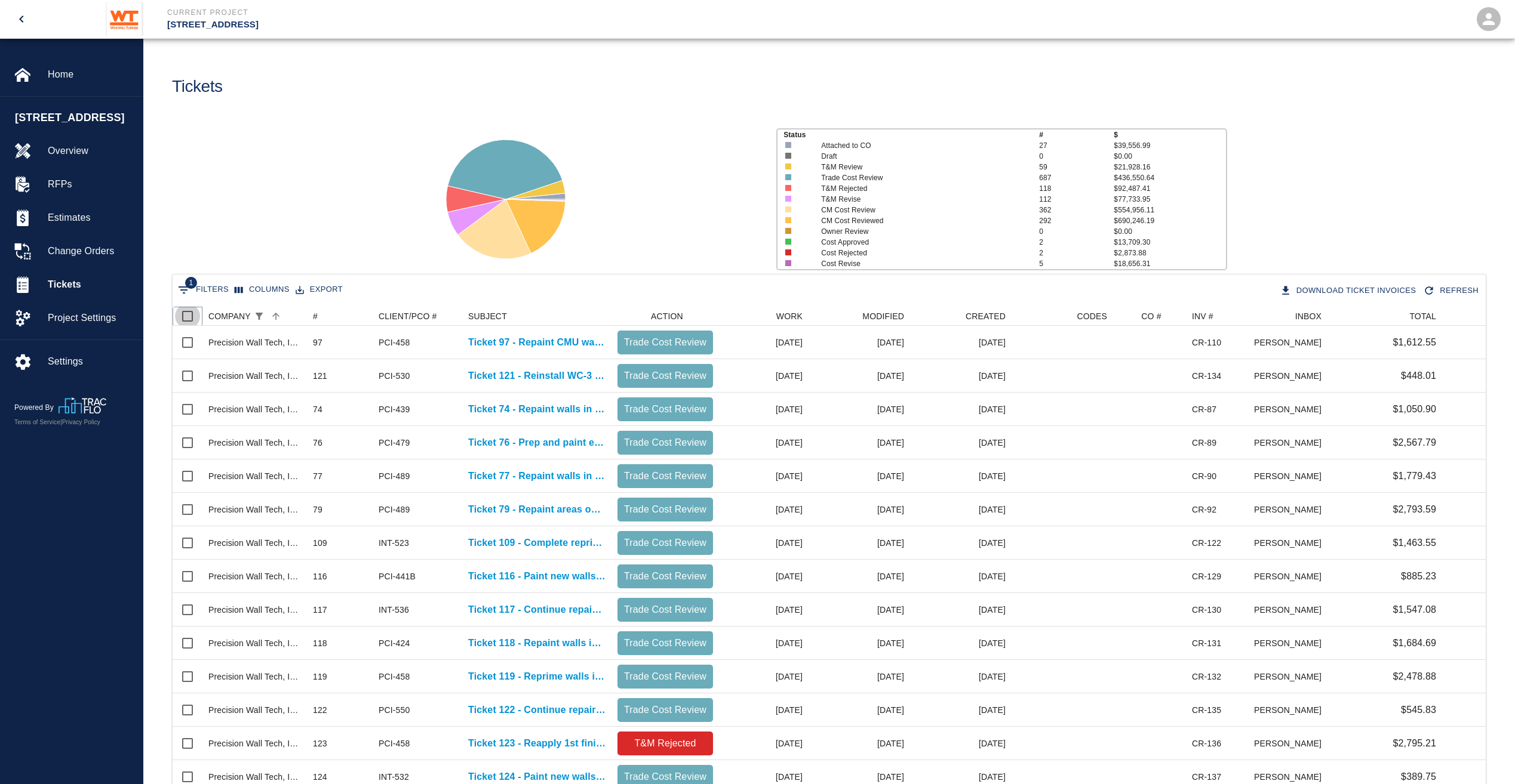
checkbox input "true"
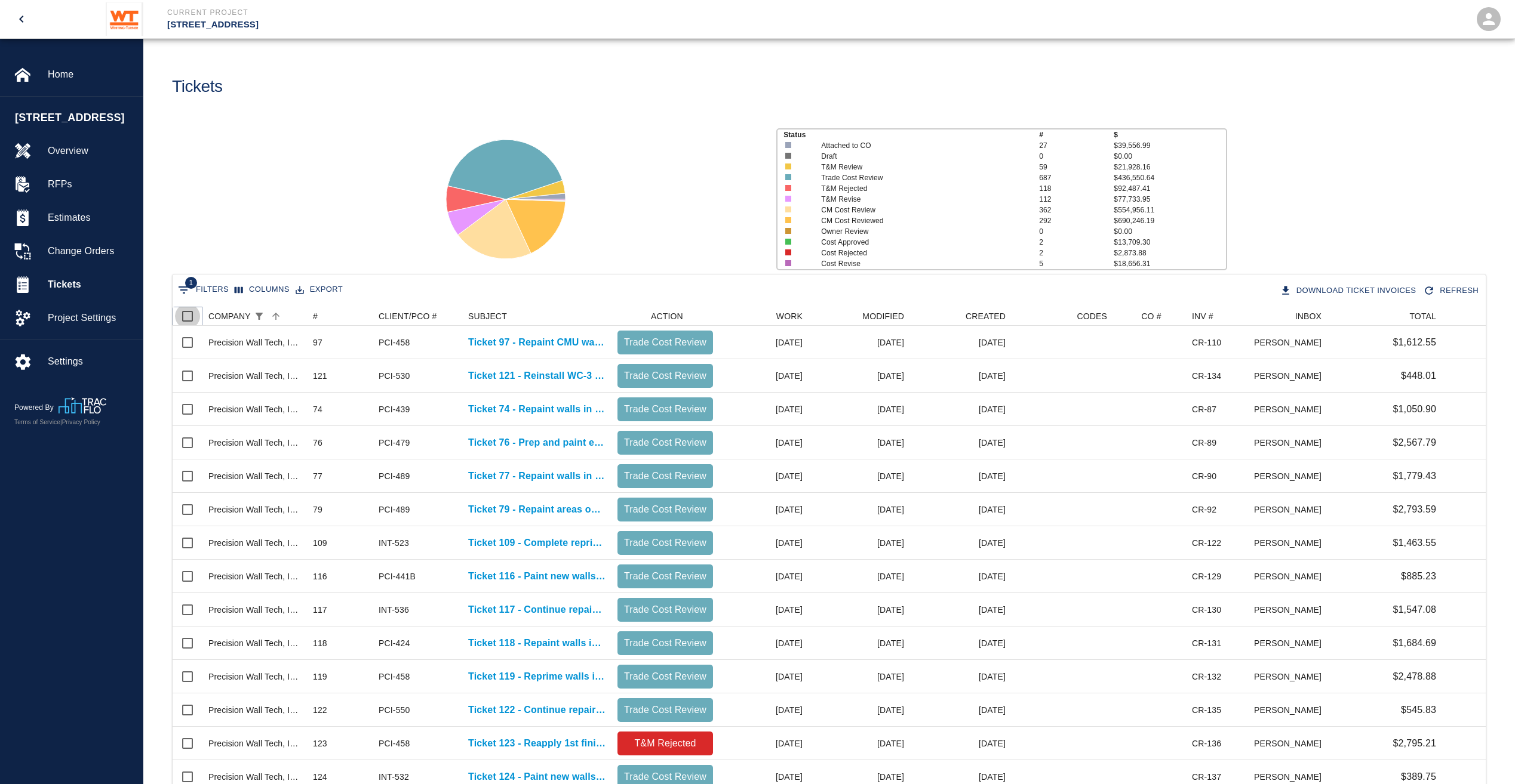
checkbox input "true"
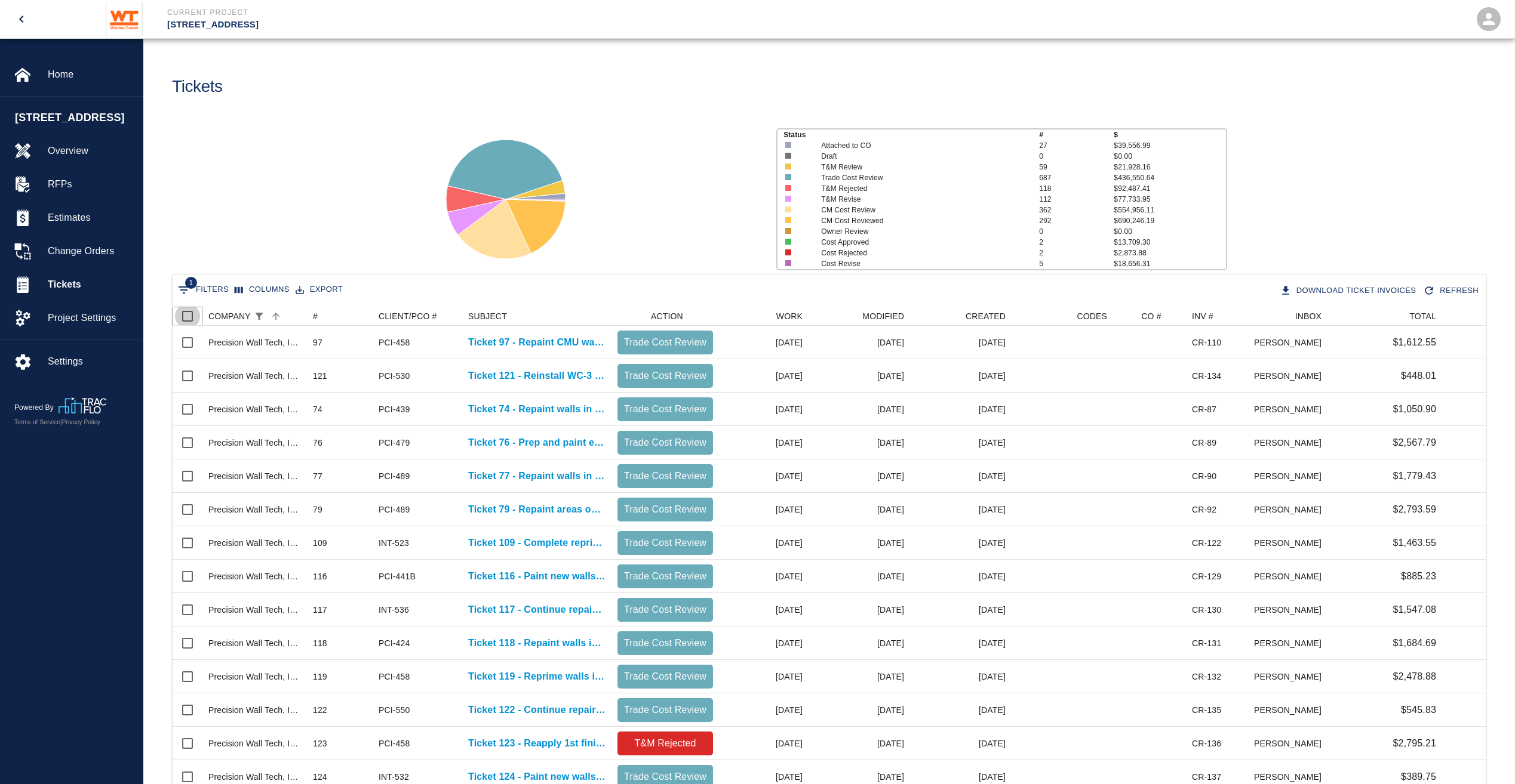
checkbox input "true"
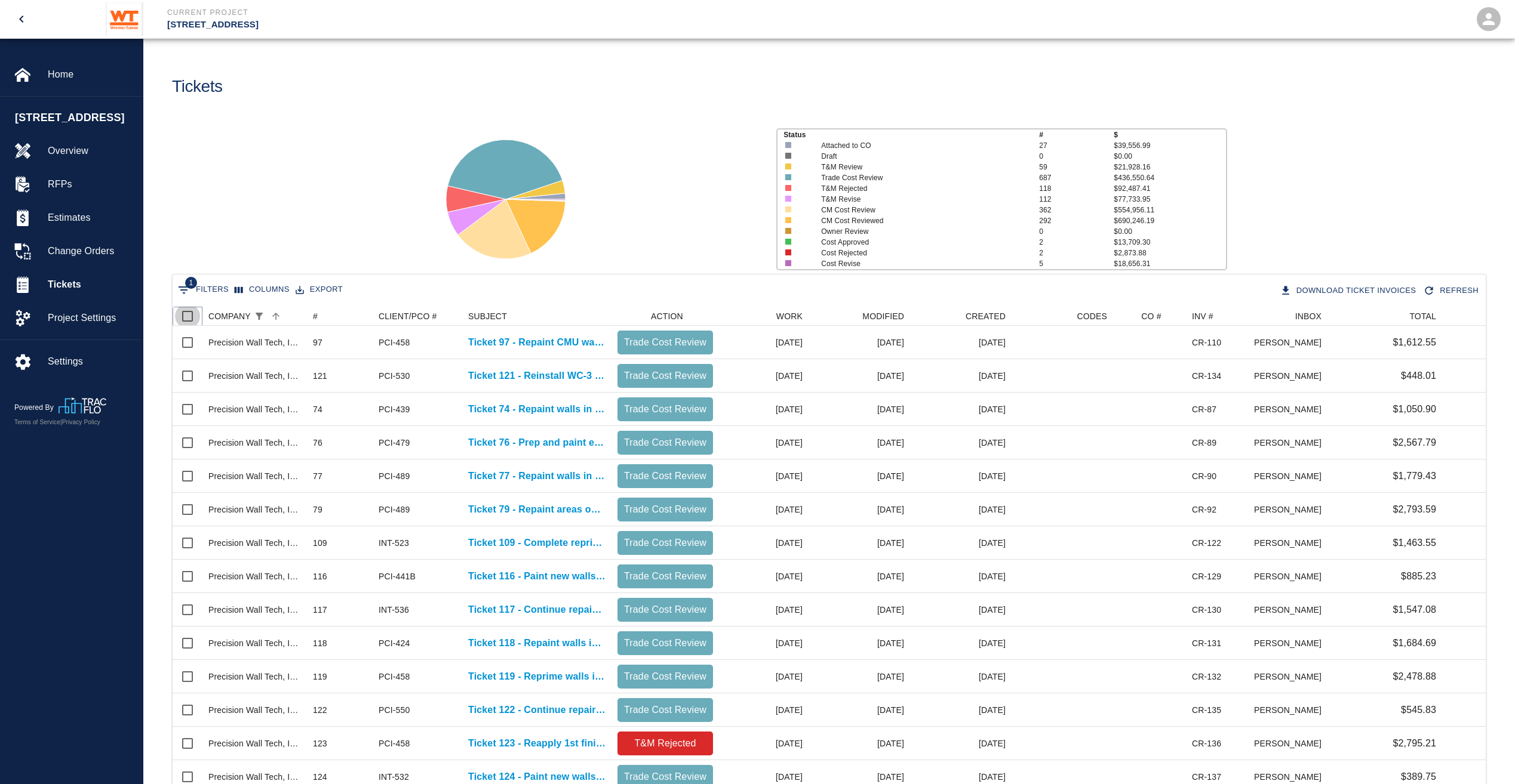
checkbox input "true"
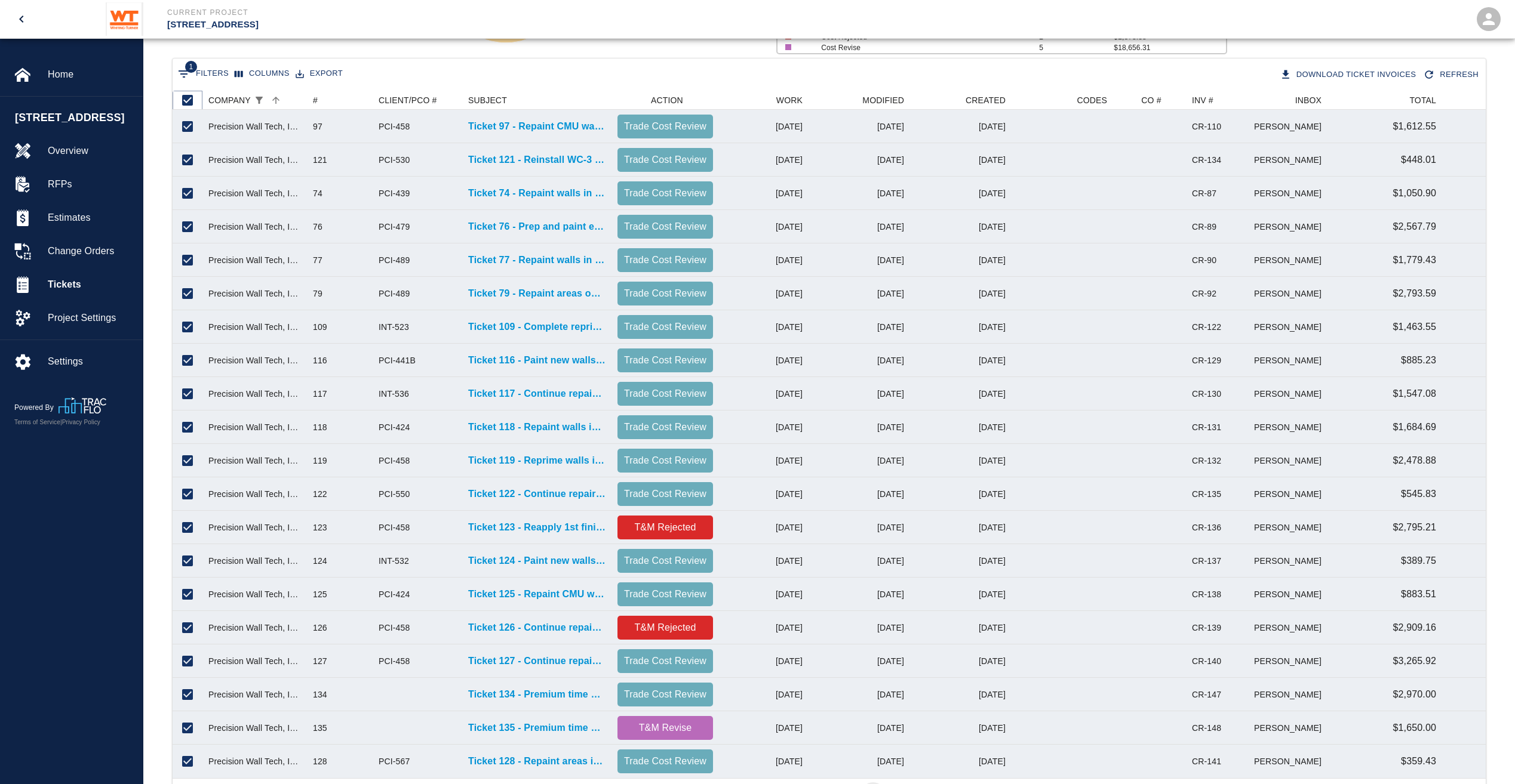
scroll to position [279, 0]
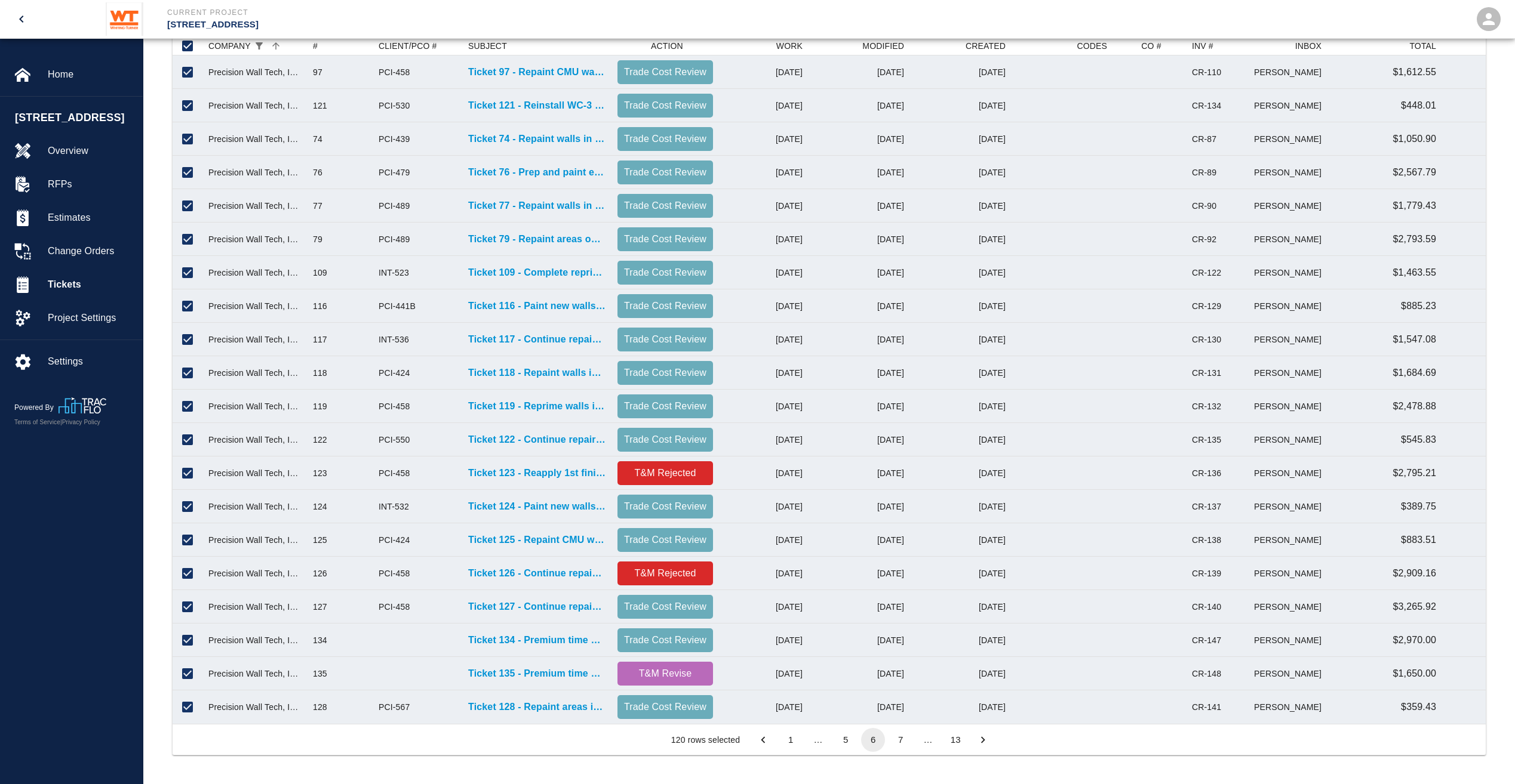
click at [908, 736] on button "7" at bounding box center [900, 740] width 24 height 24
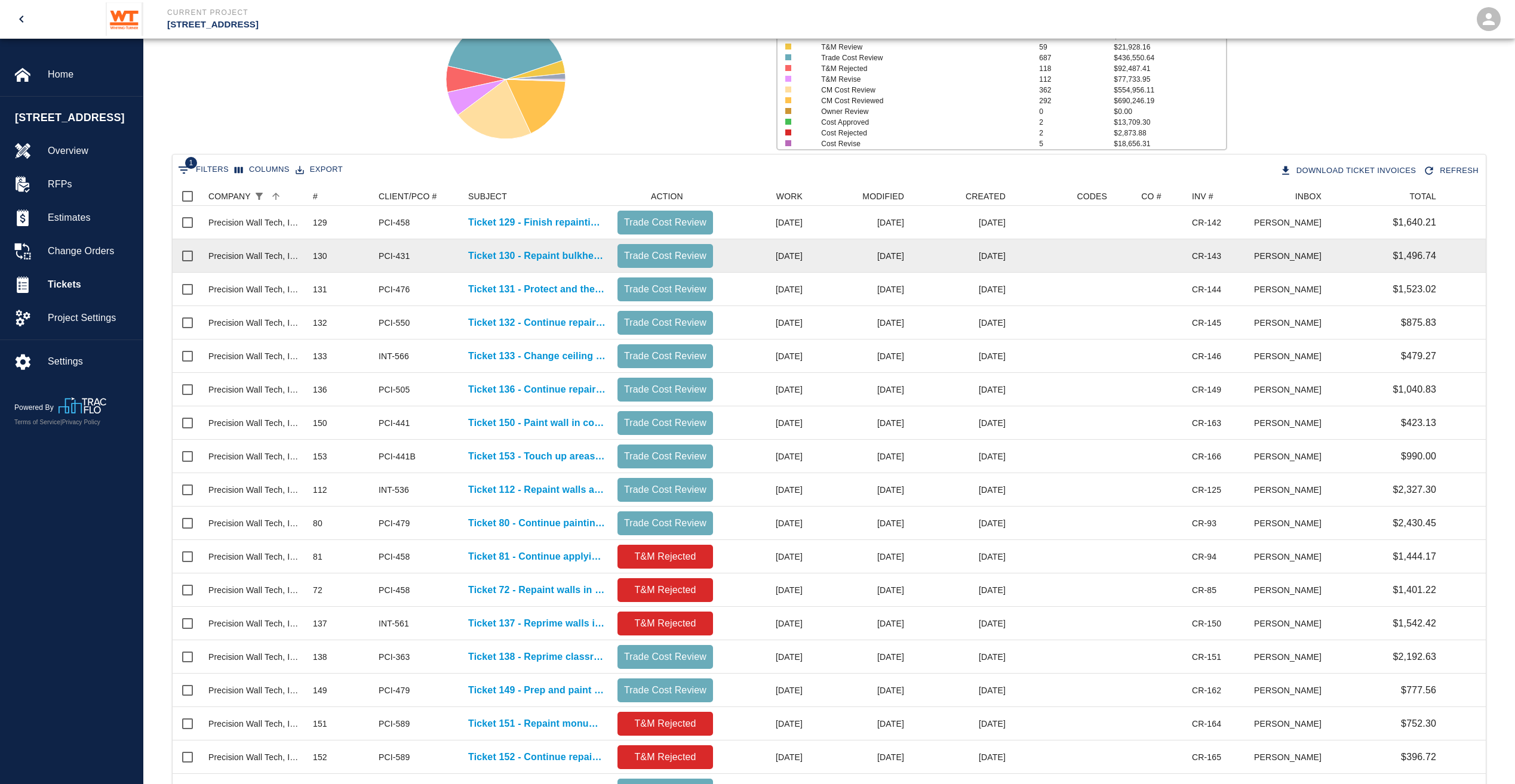
scroll to position [0, 0]
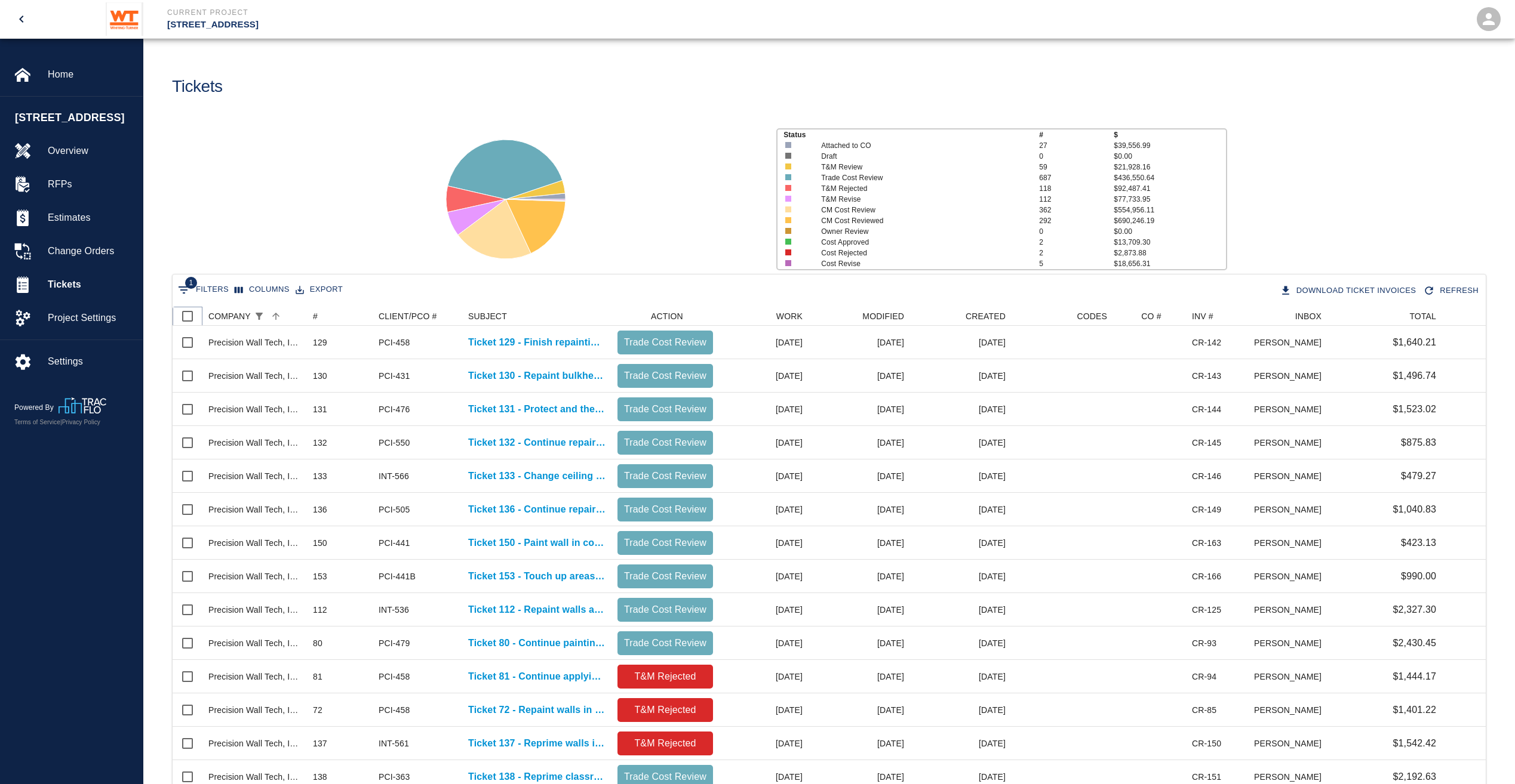
click at [188, 317] on input "Select all rows" at bounding box center [187, 317] width 25 height 25
checkbox input "true"
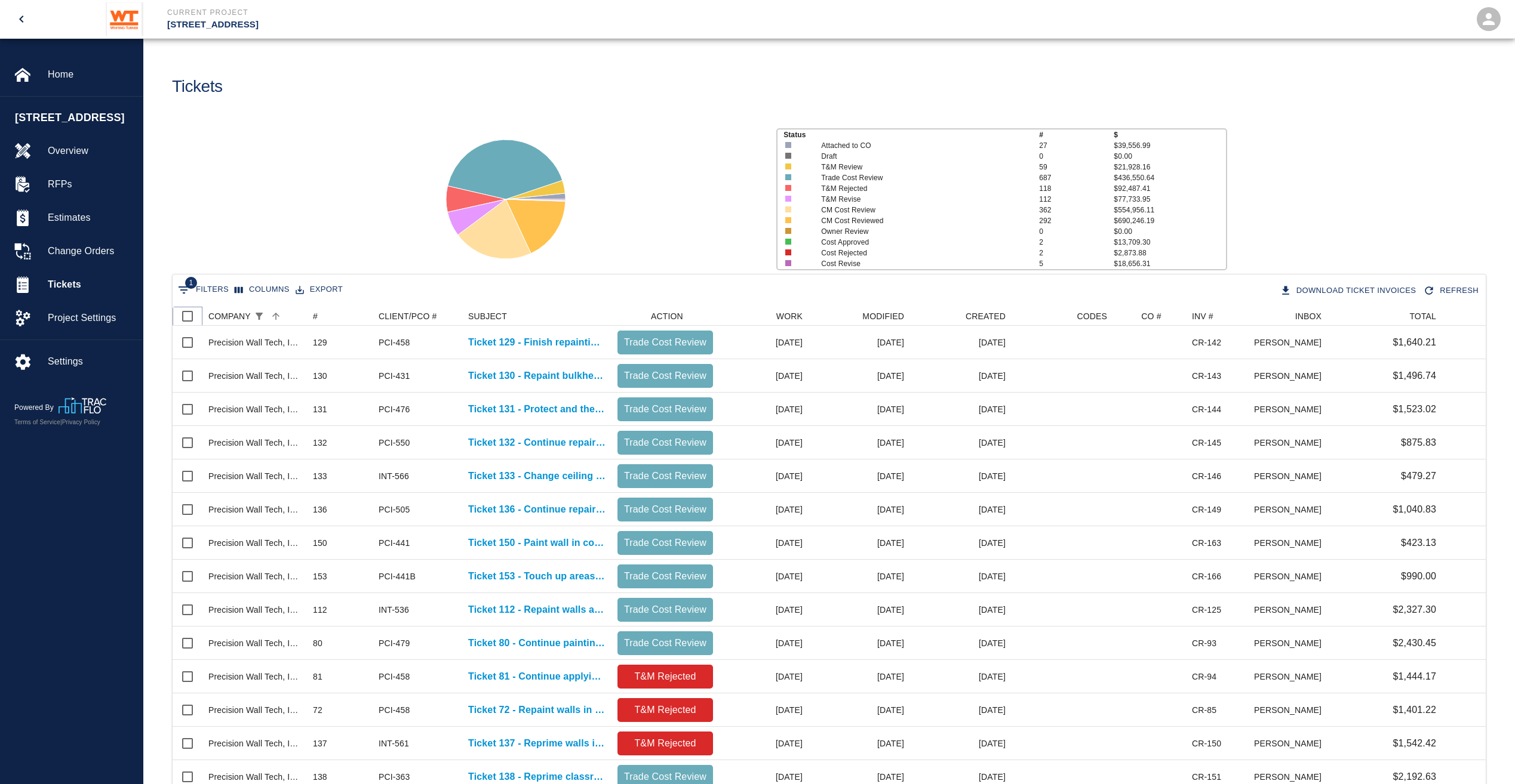
checkbox input "true"
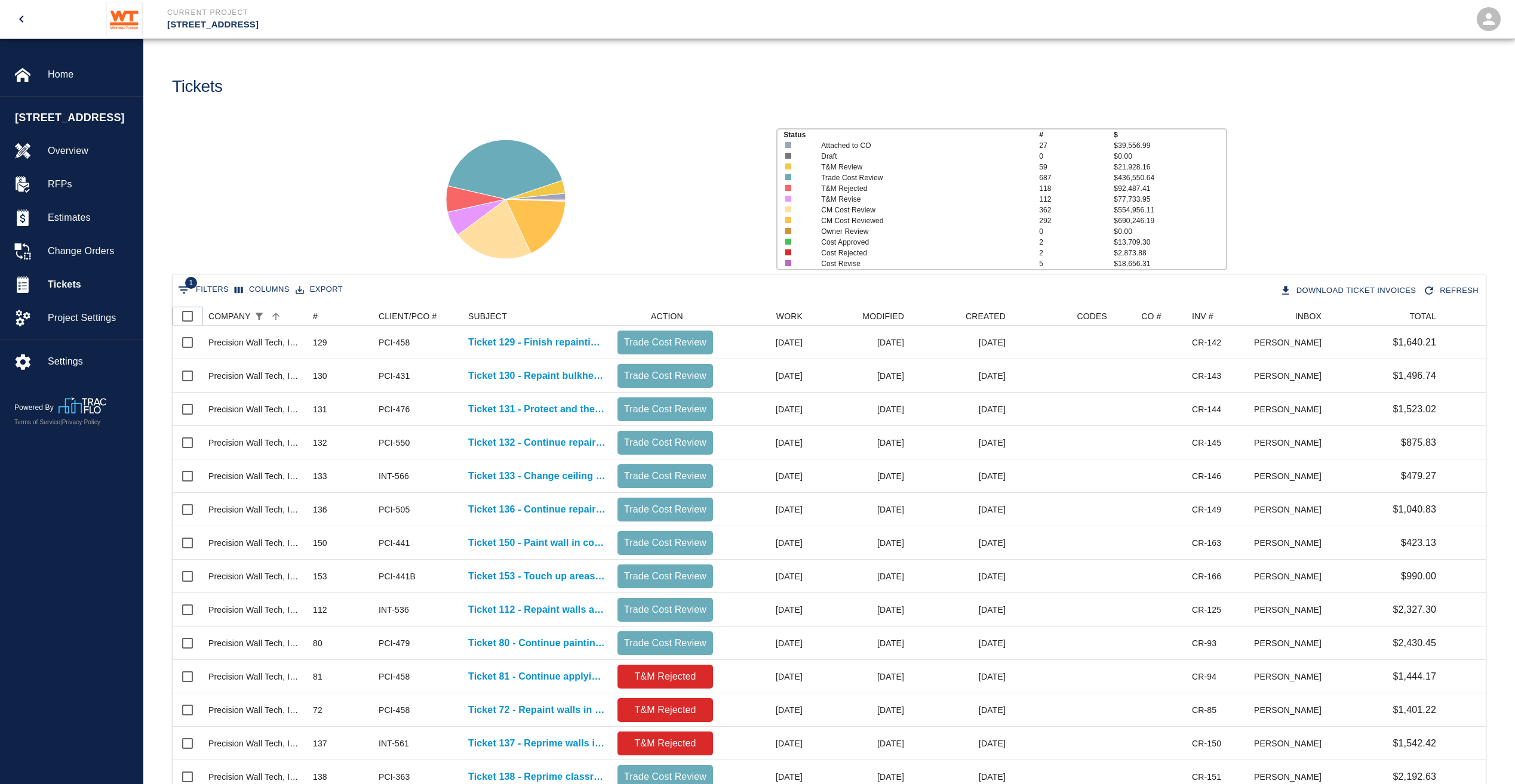
checkbox input "true"
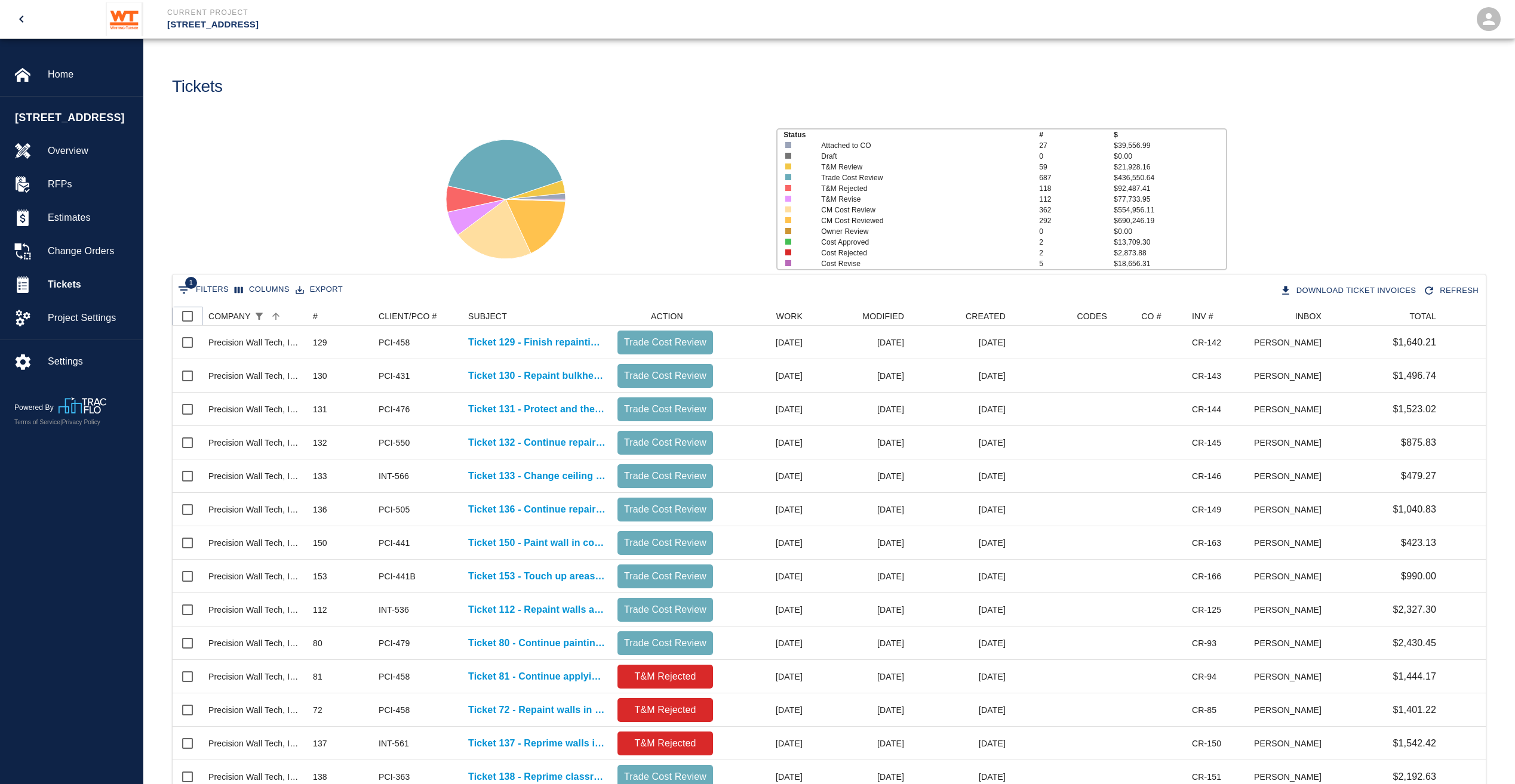
checkbox input "true"
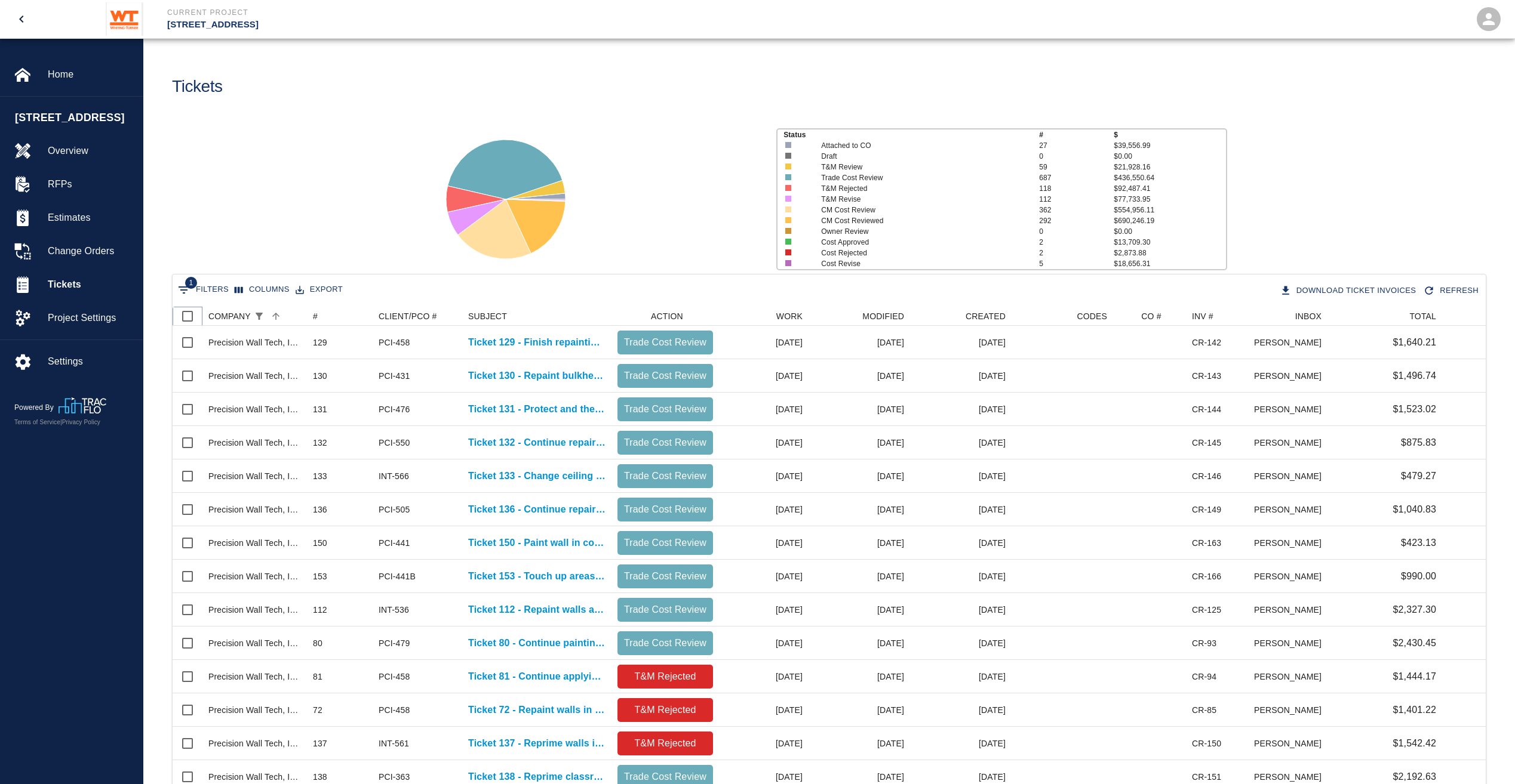
checkbox input "true"
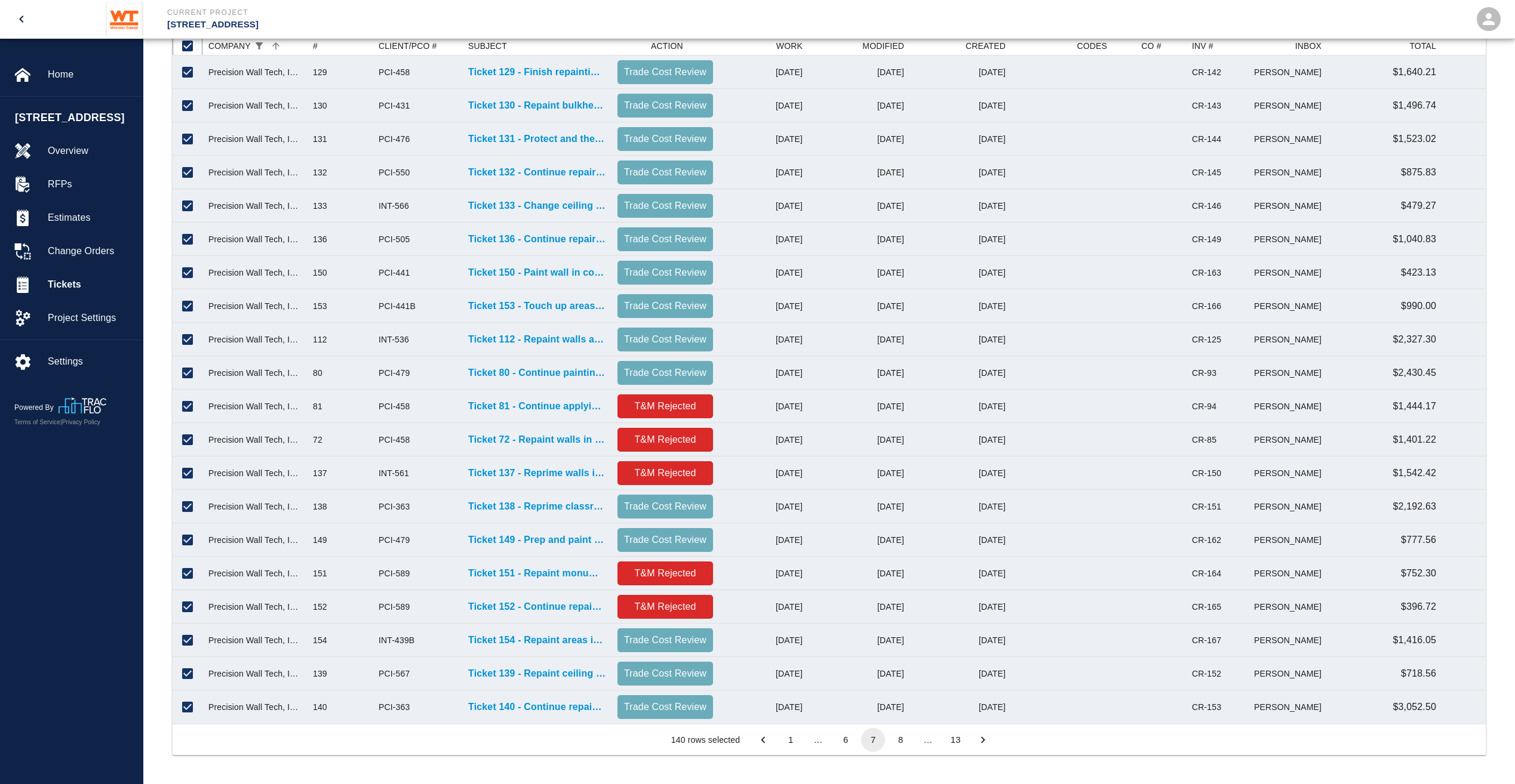
scroll to position [279, 0]
click at [893, 745] on button "8" at bounding box center [900, 740] width 24 height 24
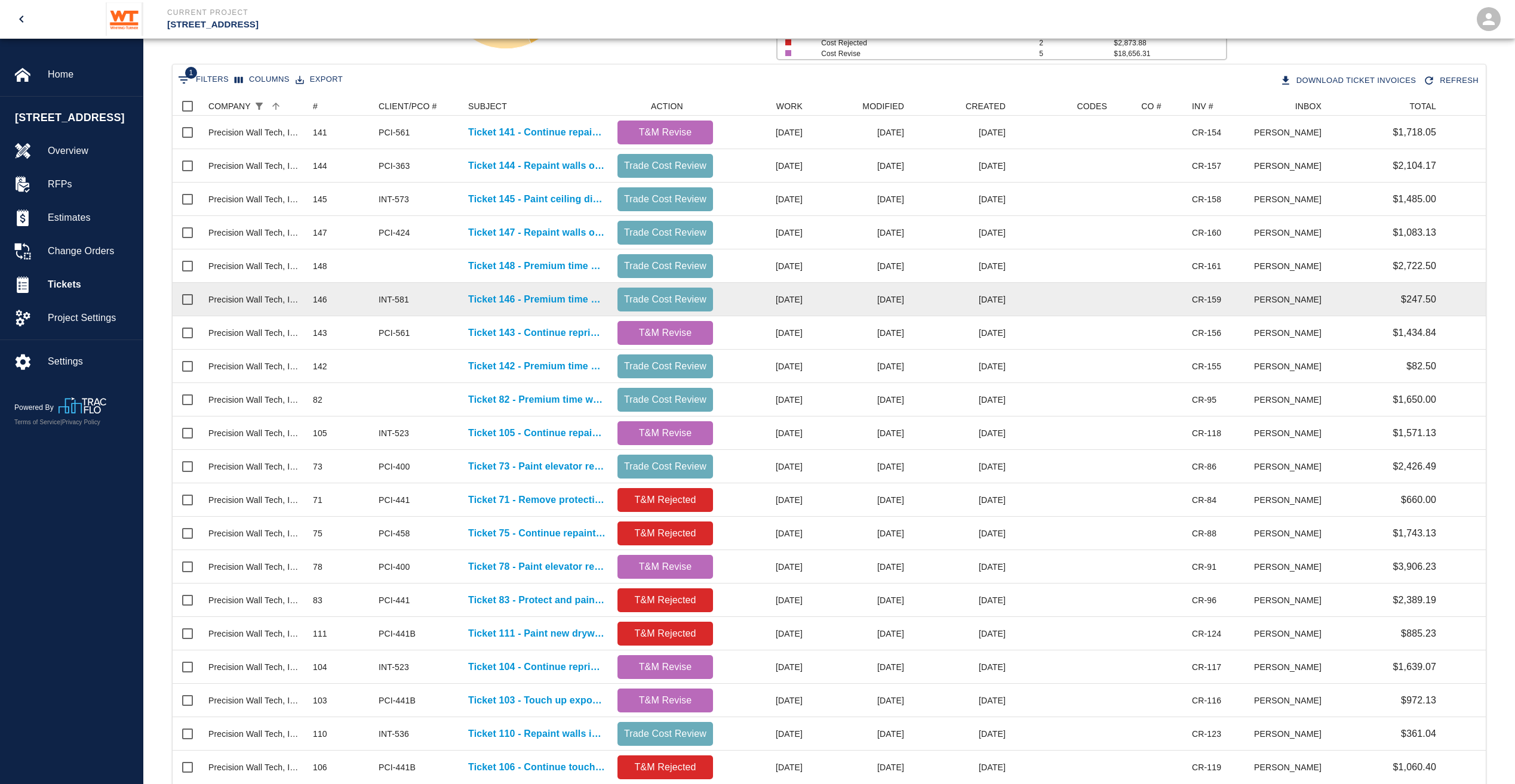
scroll to position [0, 0]
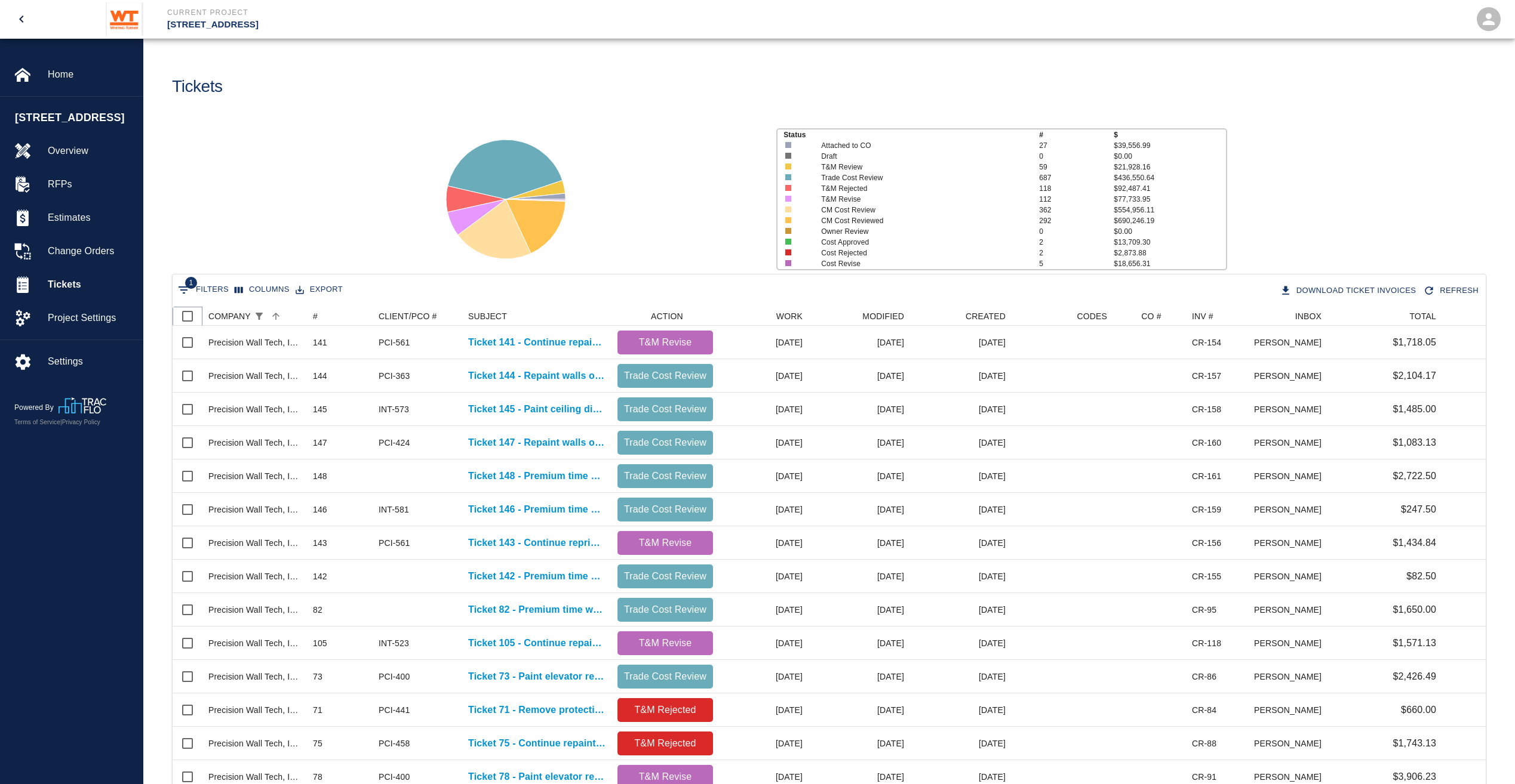
click at [188, 318] on input "Select all rows" at bounding box center [187, 317] width 25 height 25
checkbox input "true"
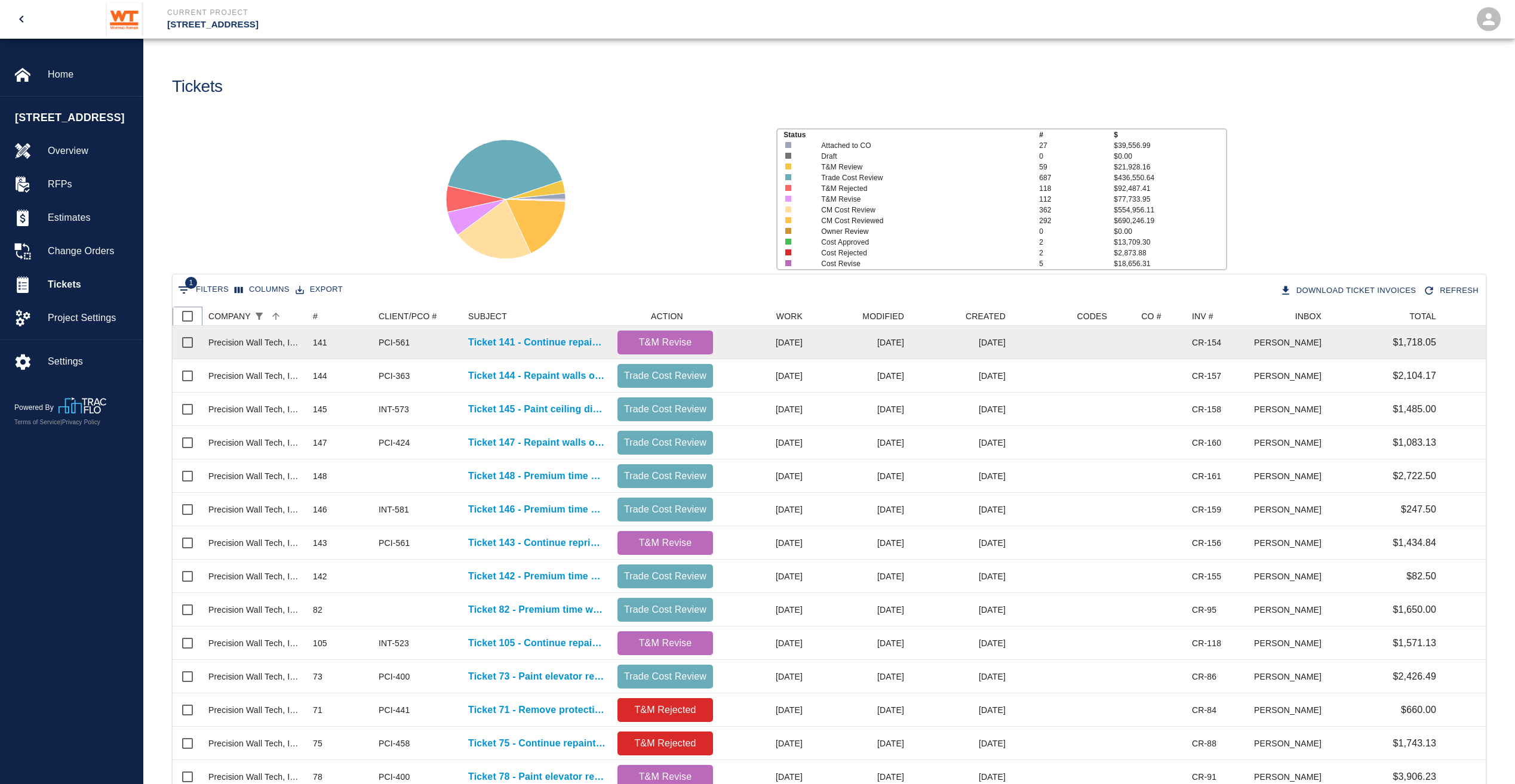
checkbox input "true"
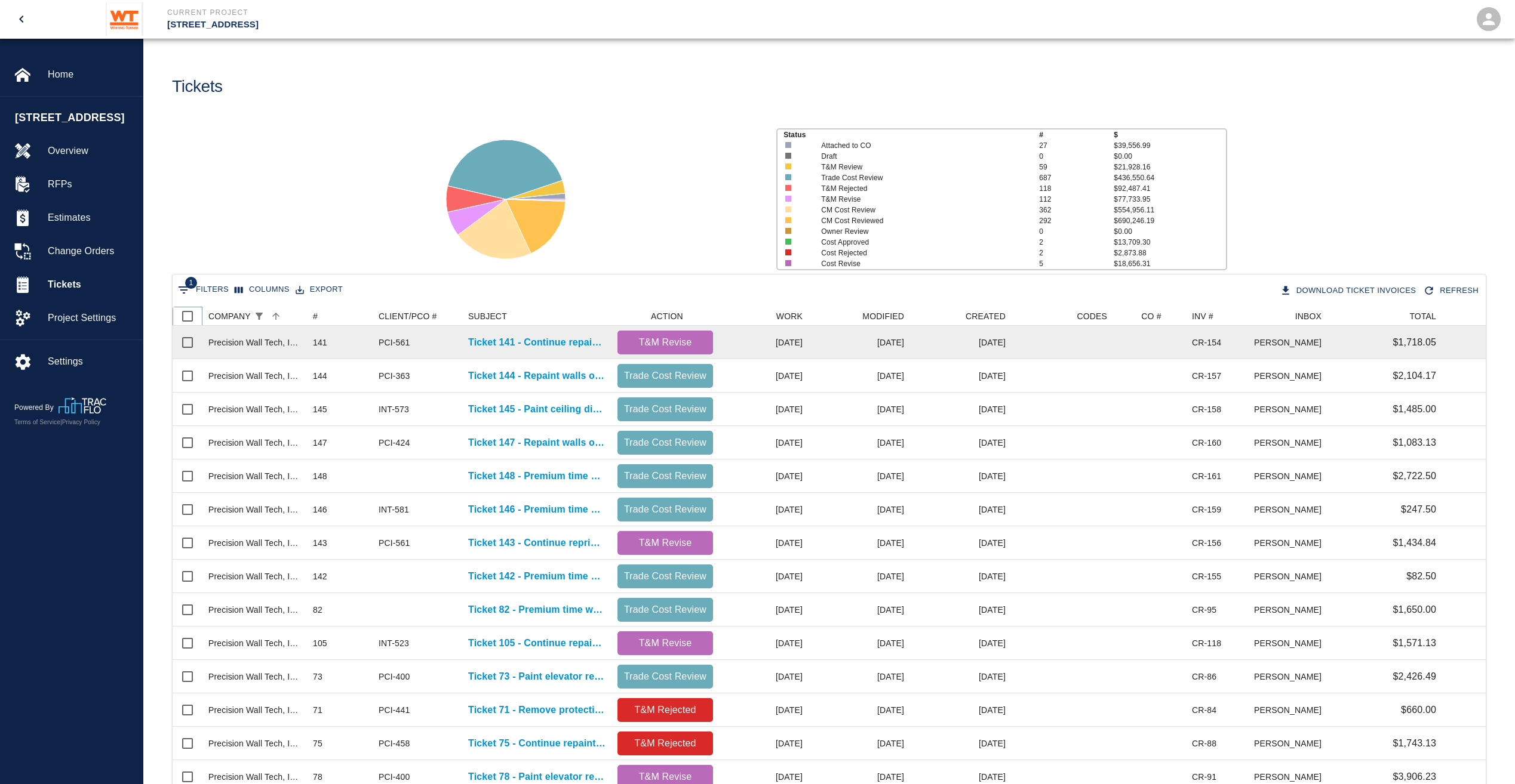
checkbox input "true"
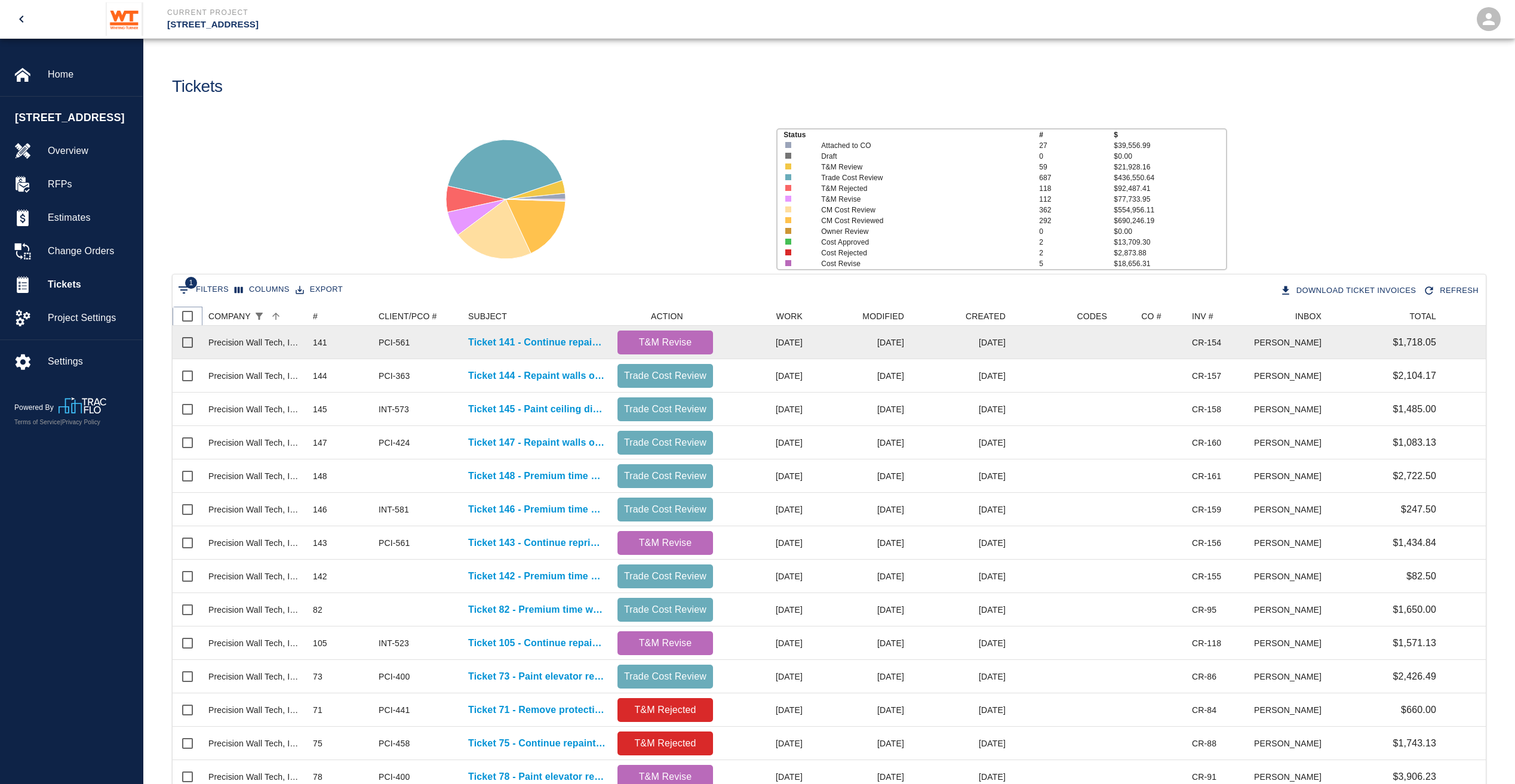
checkbox input "true"
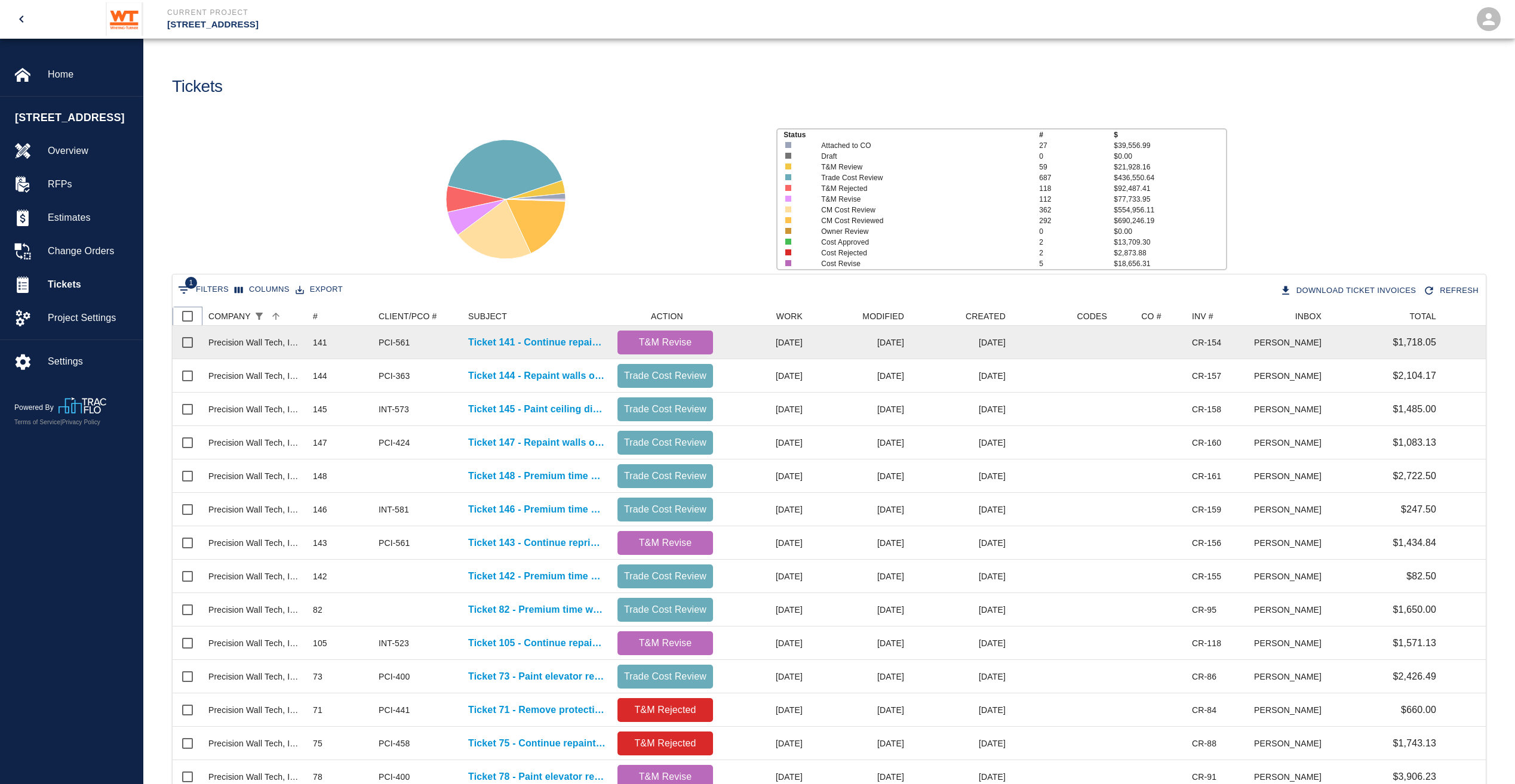
checkbox input "true"
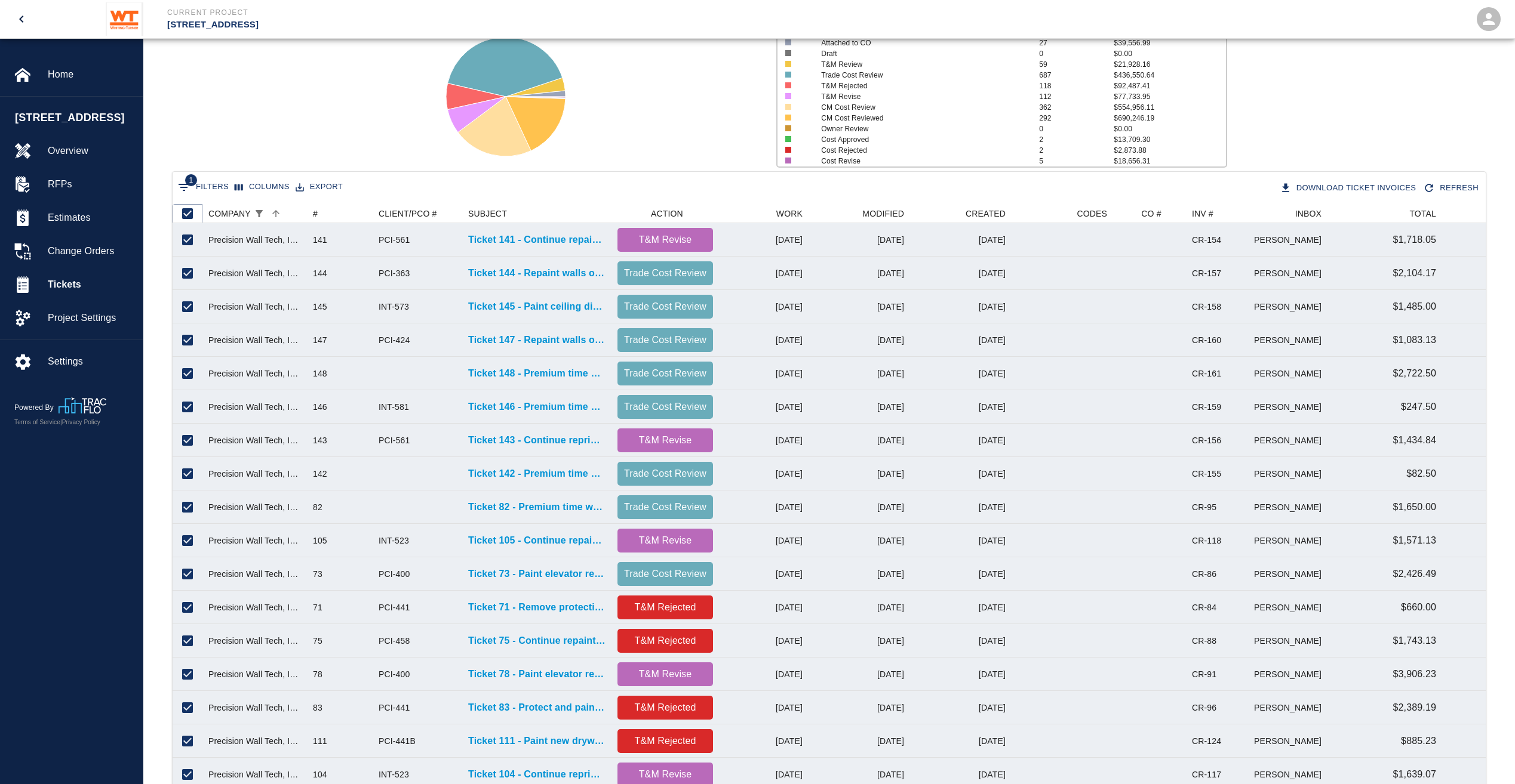
scroll to position [279, 0]
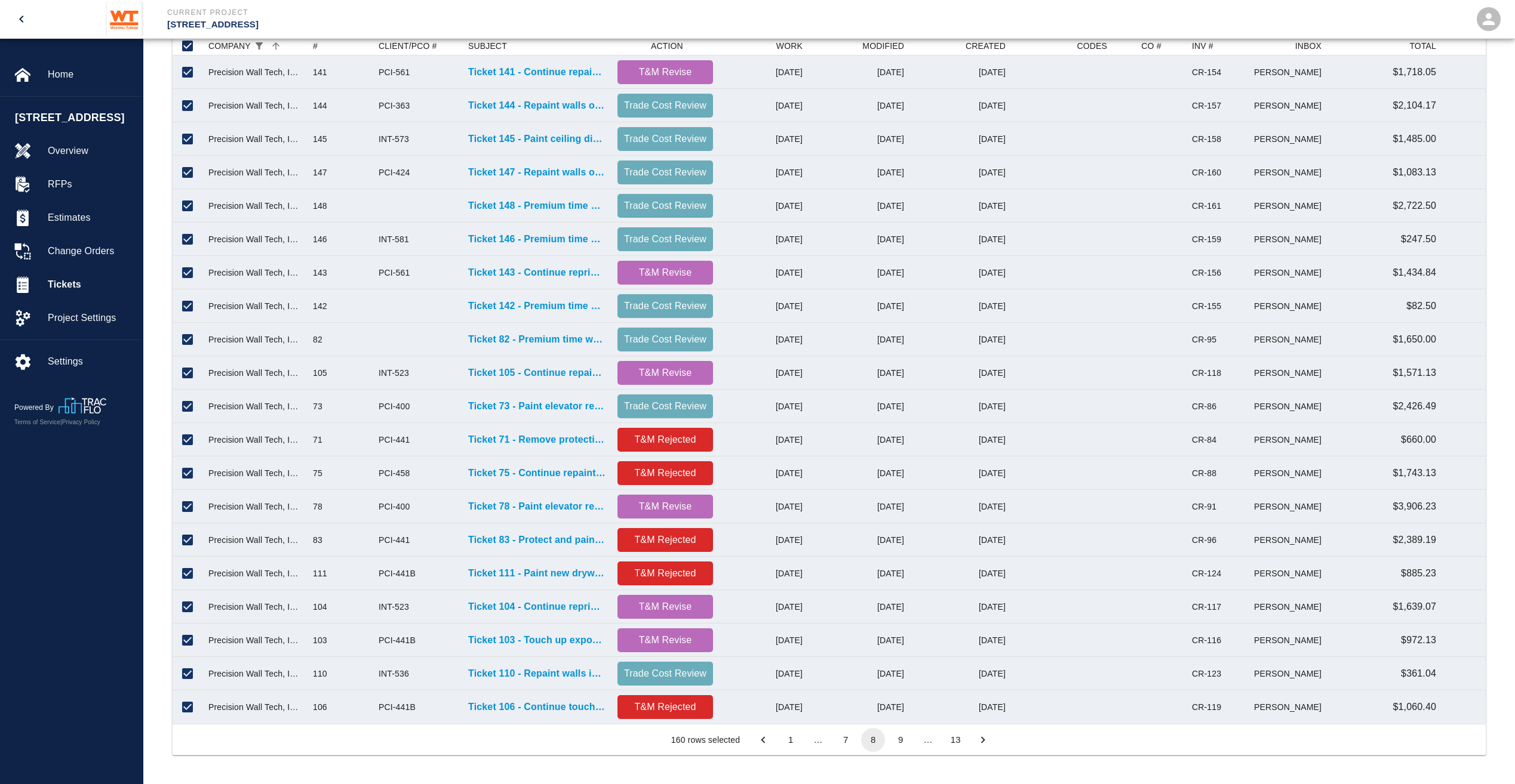
click at [903, 739] on button "9" at bounding box center [900, 740] width 24 height 24
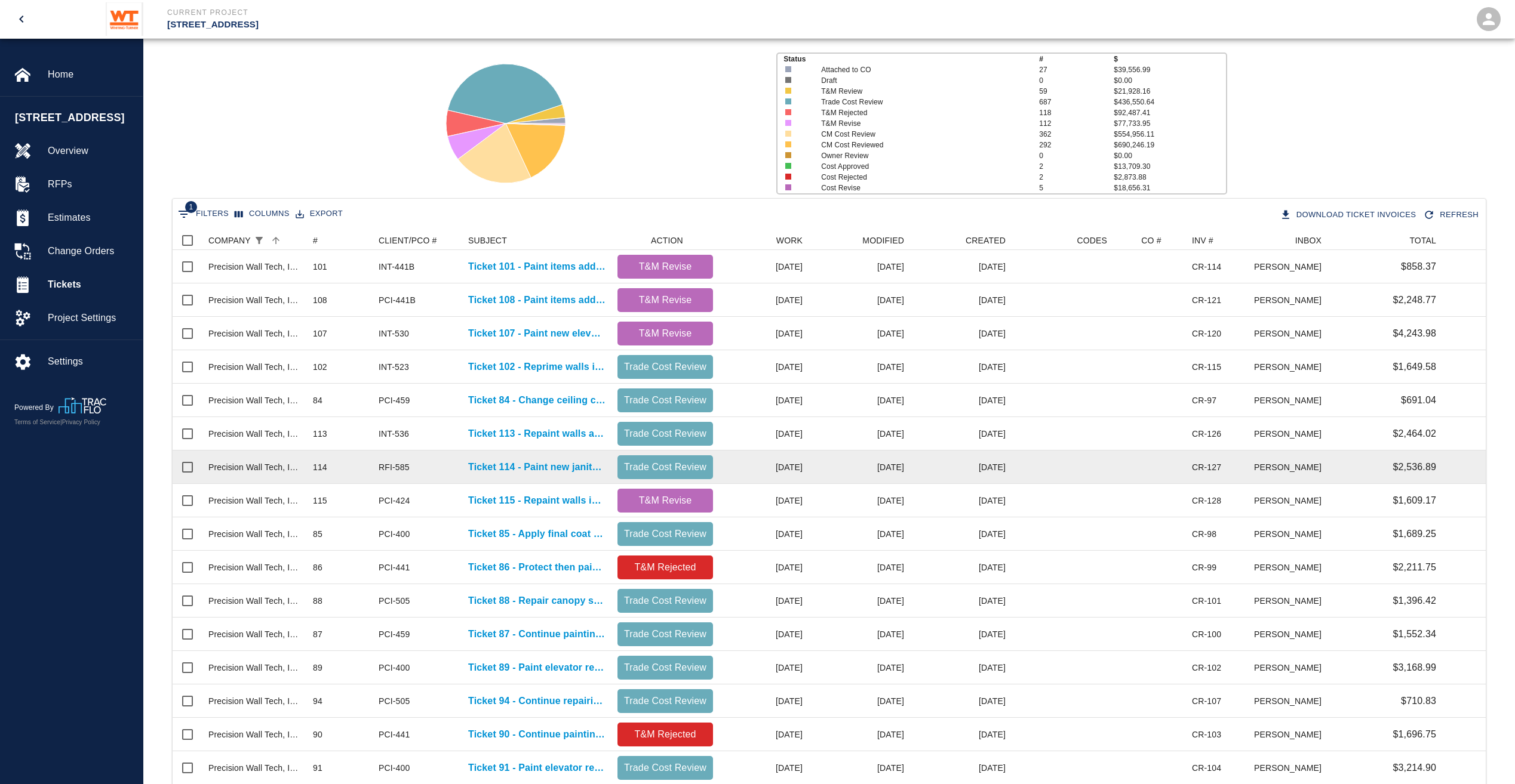
scroll to position [0, 0]
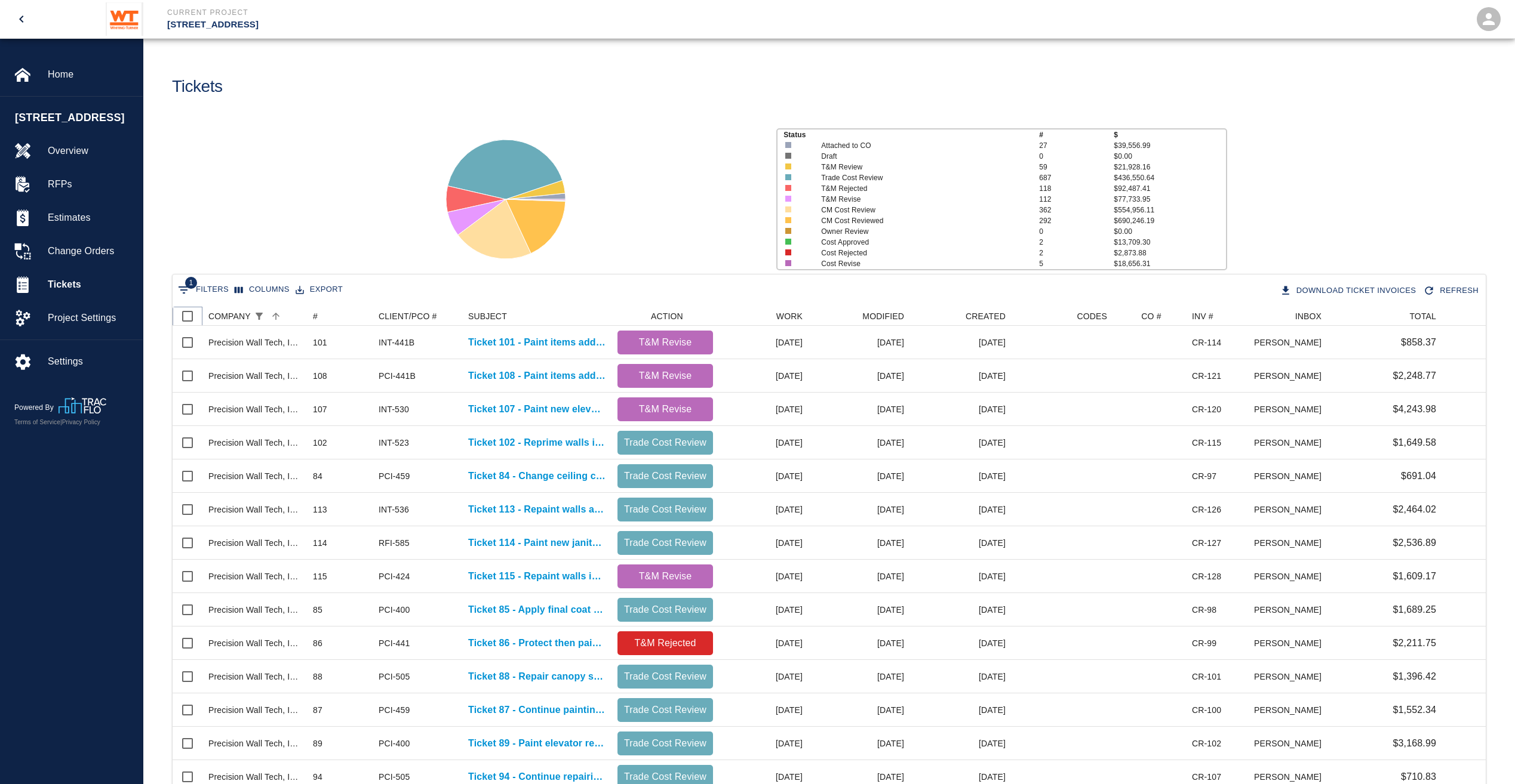
click at [181, 319] on input "Select all rows" at bounding box center [187, 317] width 25 height 25
checkbox input "true"
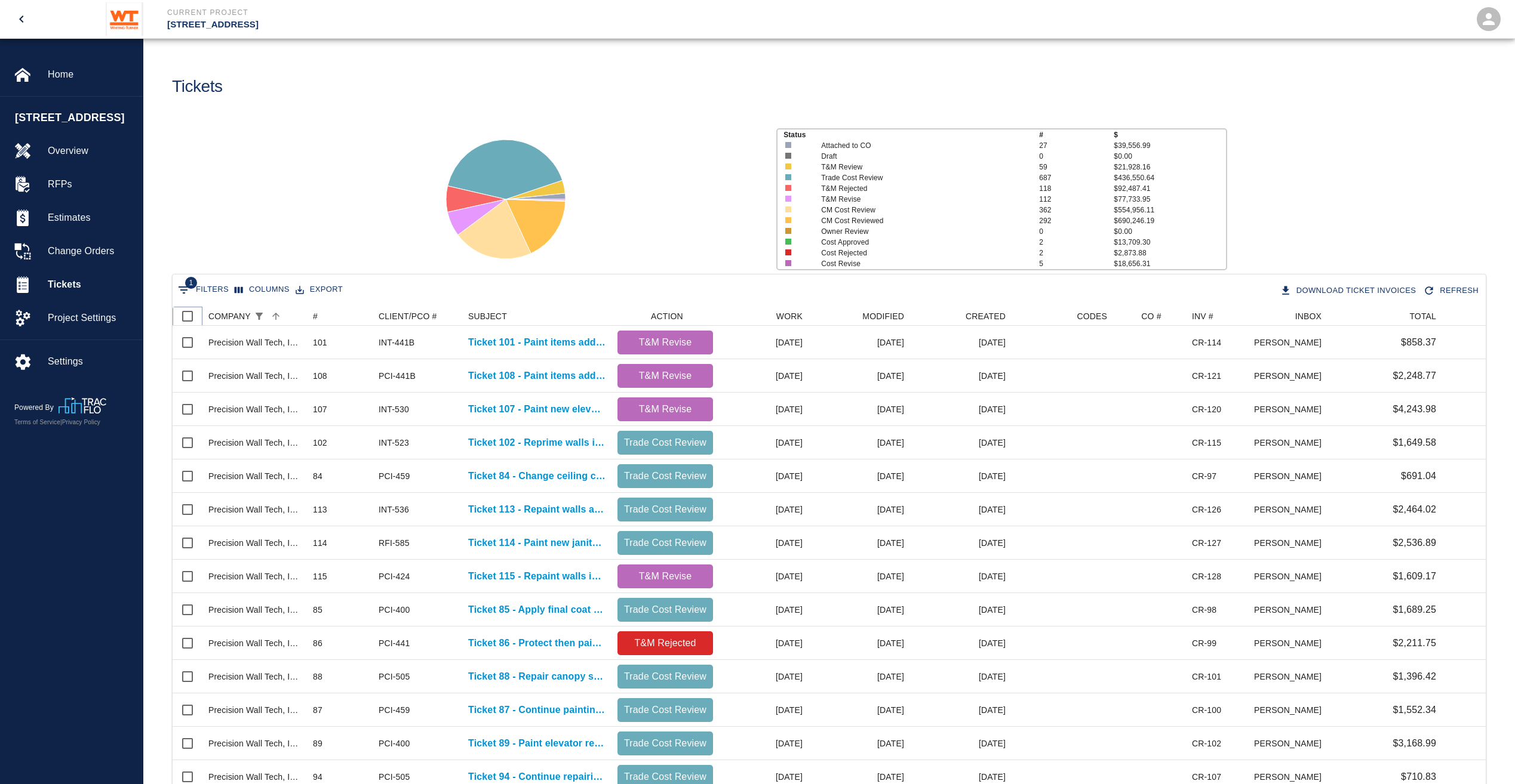
checkbox input "true"
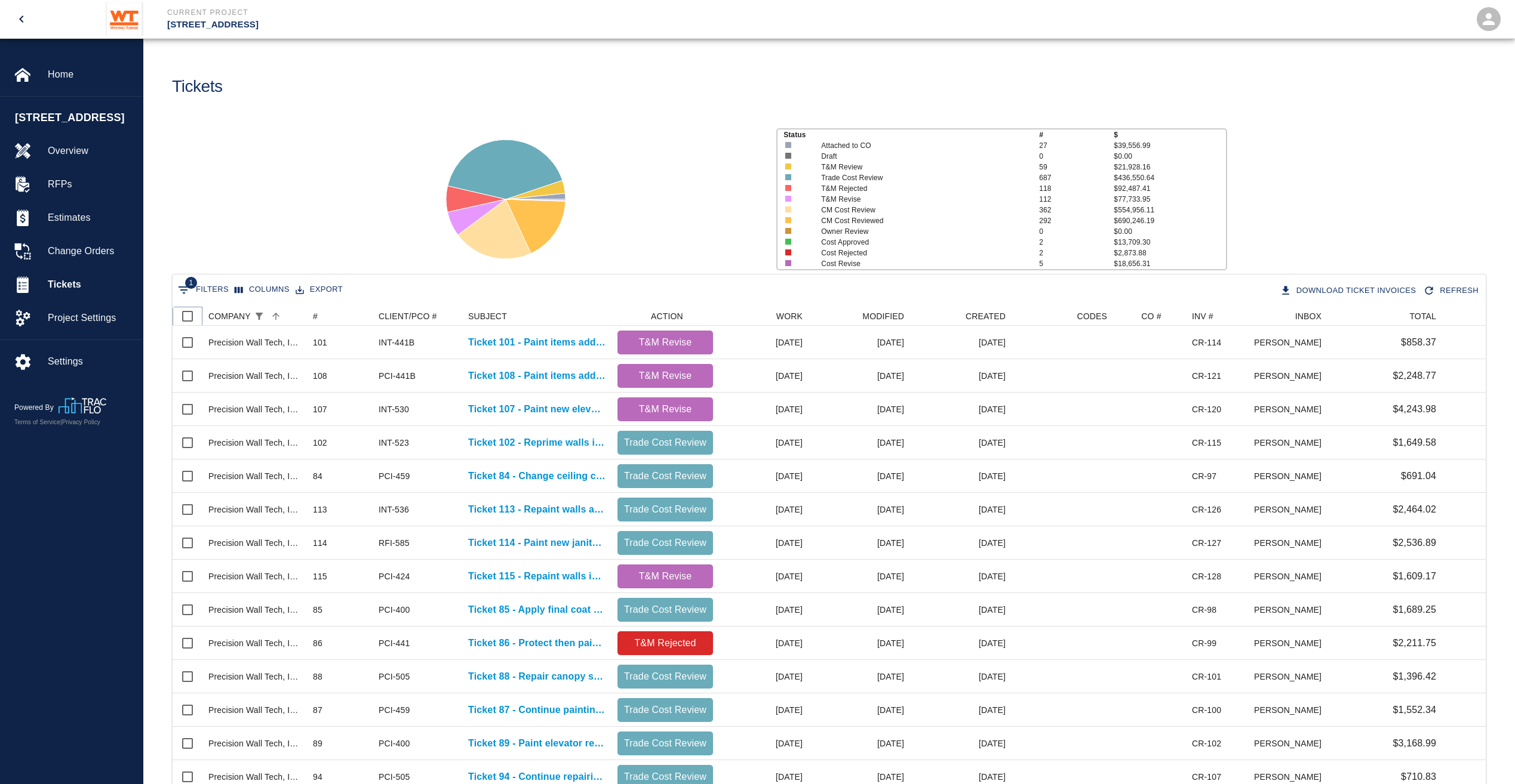
checkbox input "true"
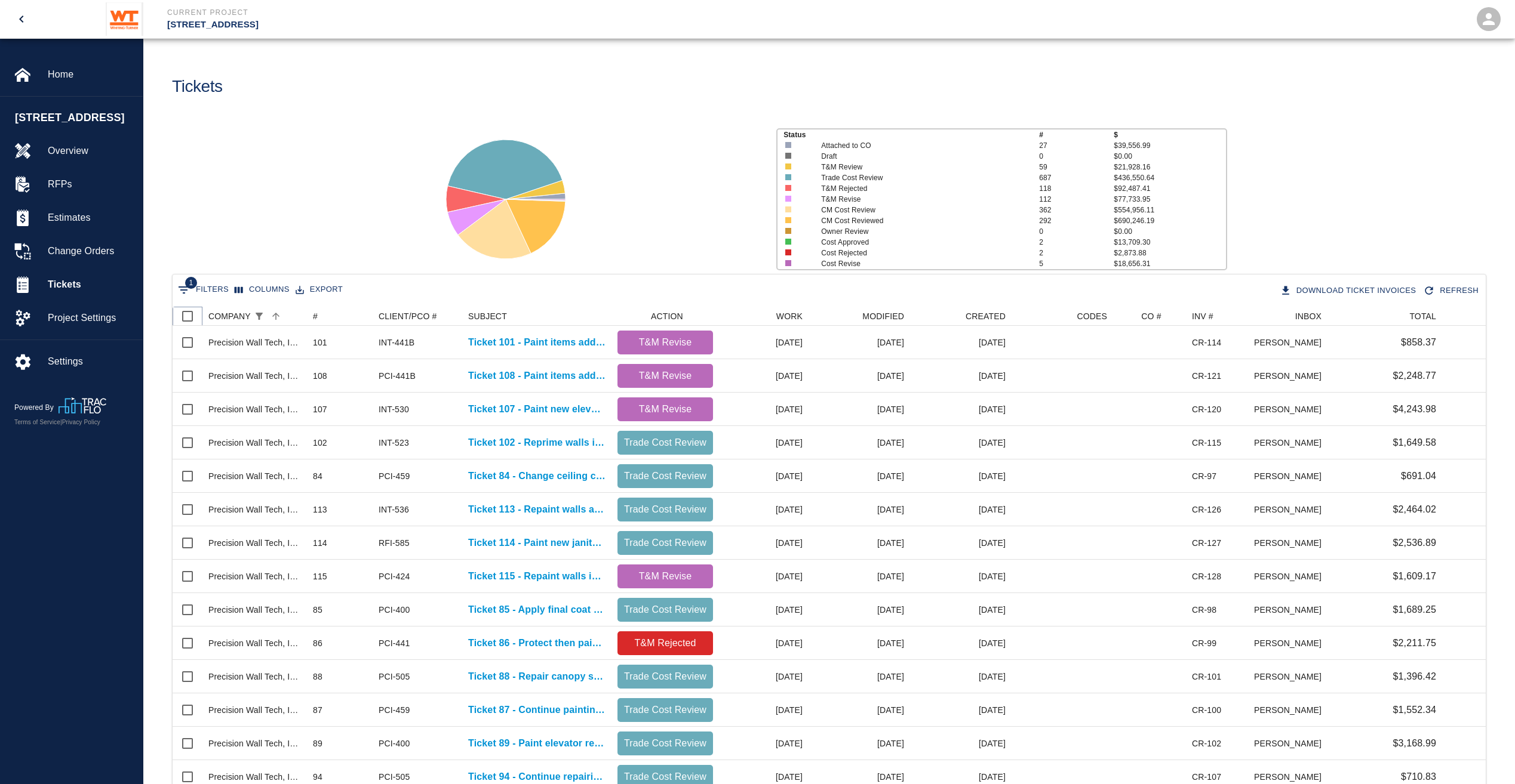
checkbox input "true"
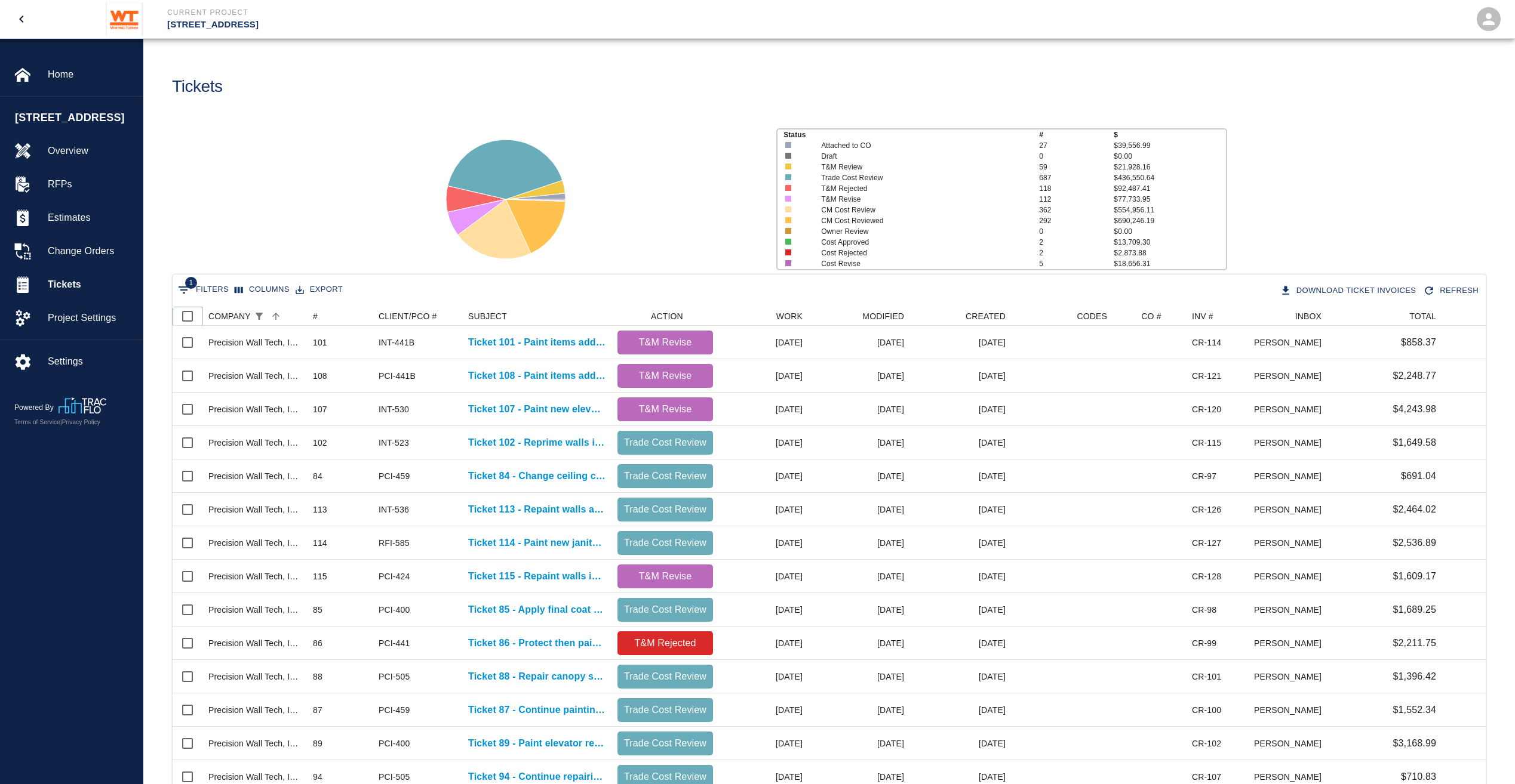
checkbox input "true"
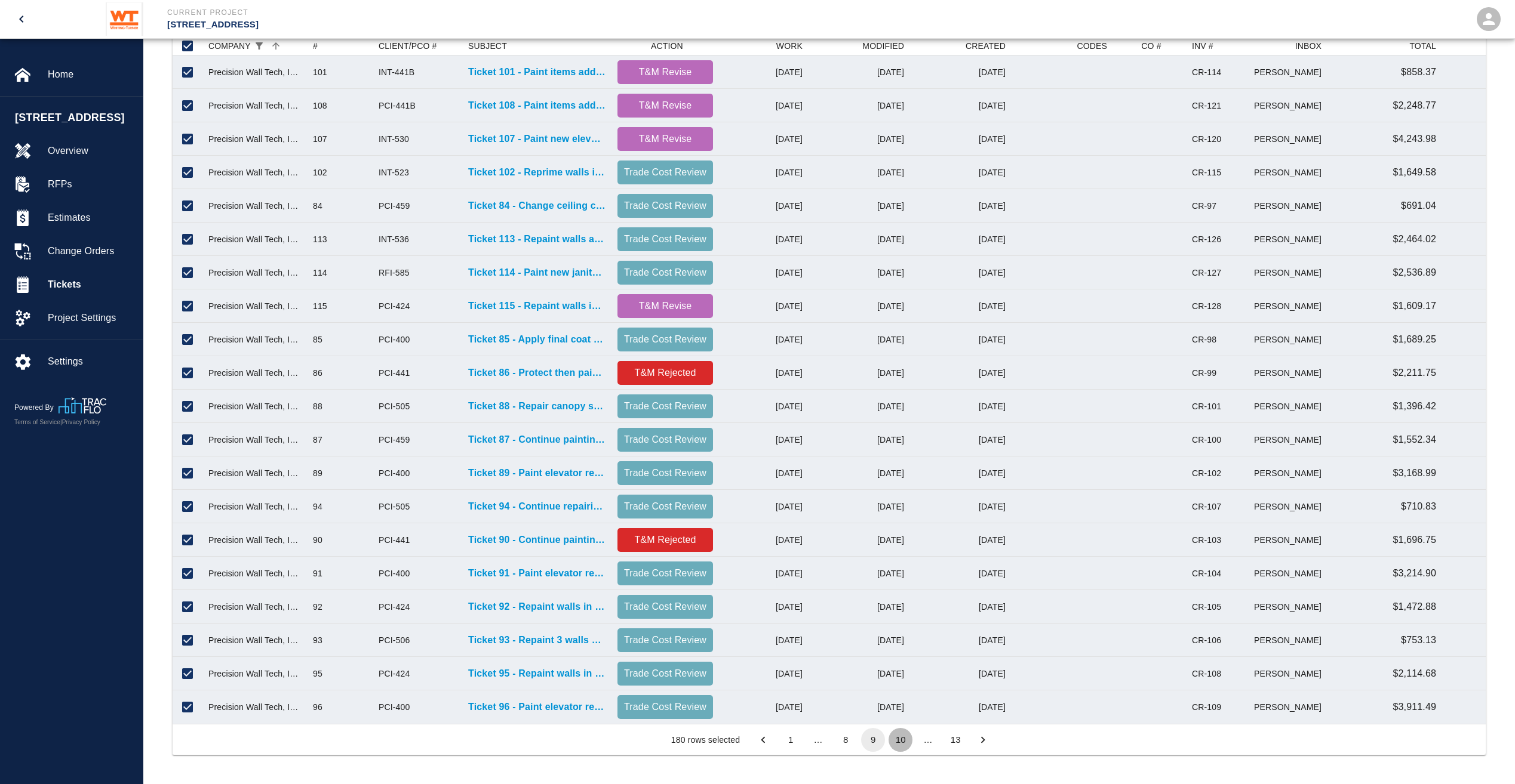
click at [900, 743] on button "10" at bounding box center [900, 740] width 24 height 24
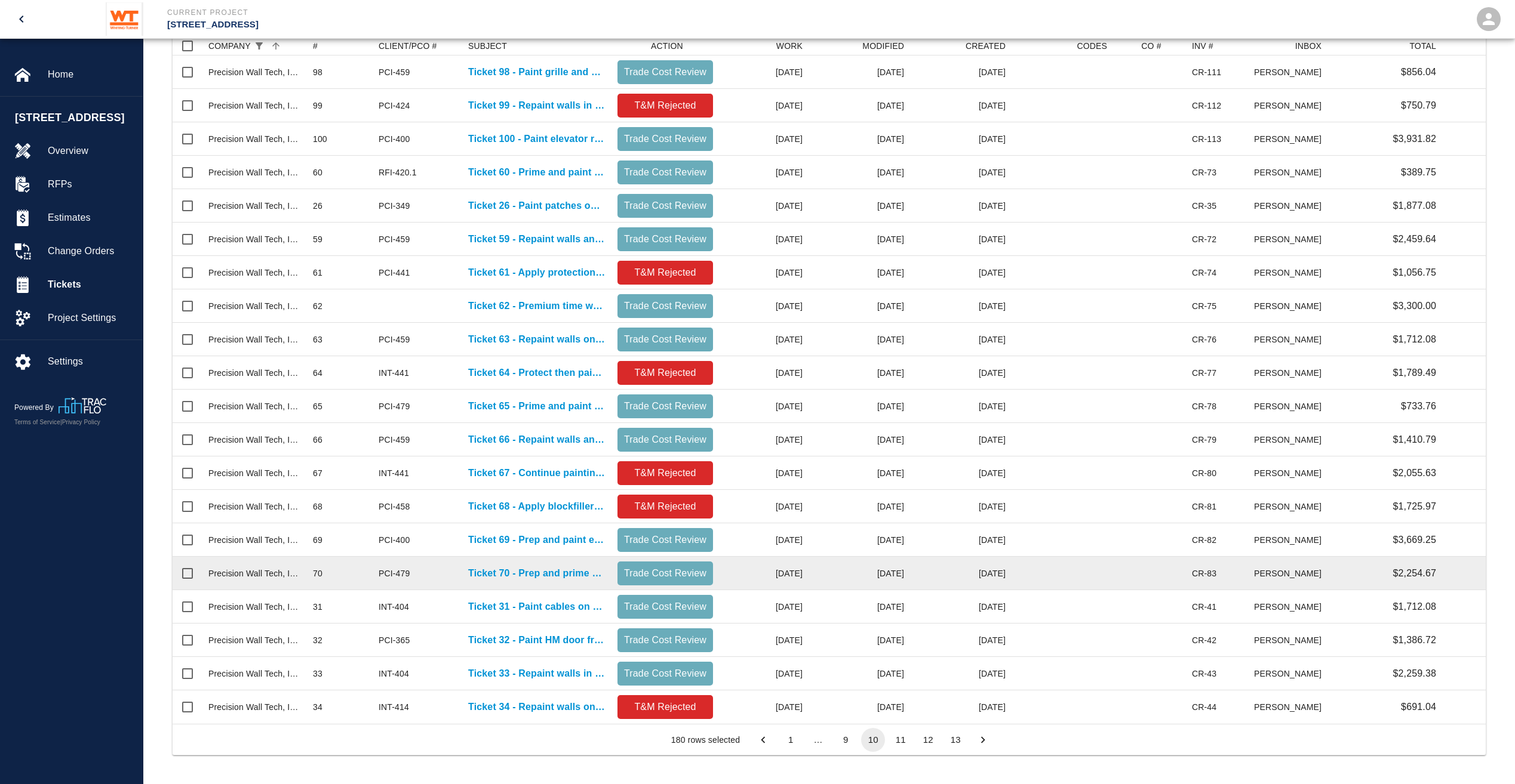
scroll to position [124, 0]
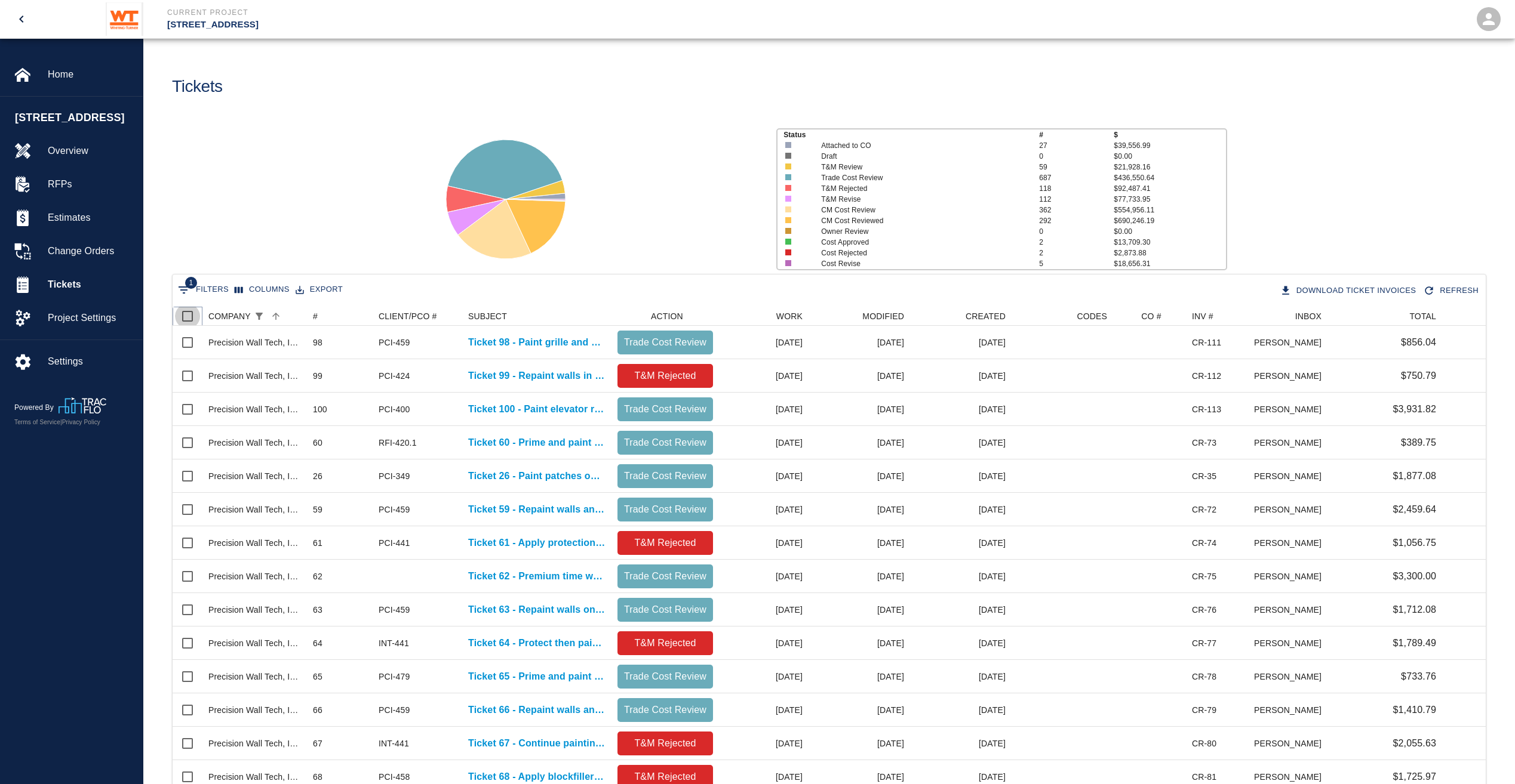
click at [188, 318] on input "Select all rows" at bounding box center [187, 317] width 25 height 25
checkbox input "true"
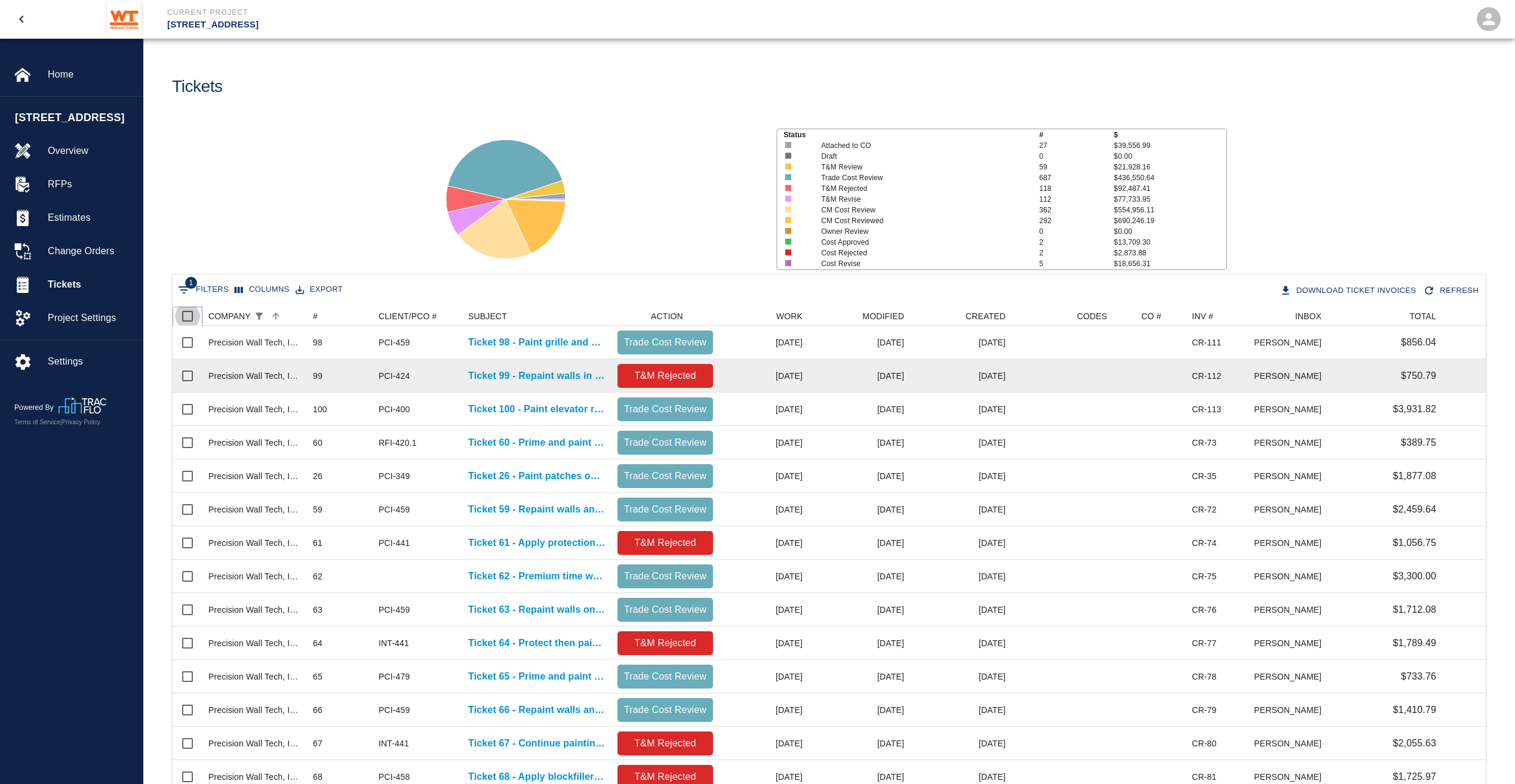
checkbox input "true"
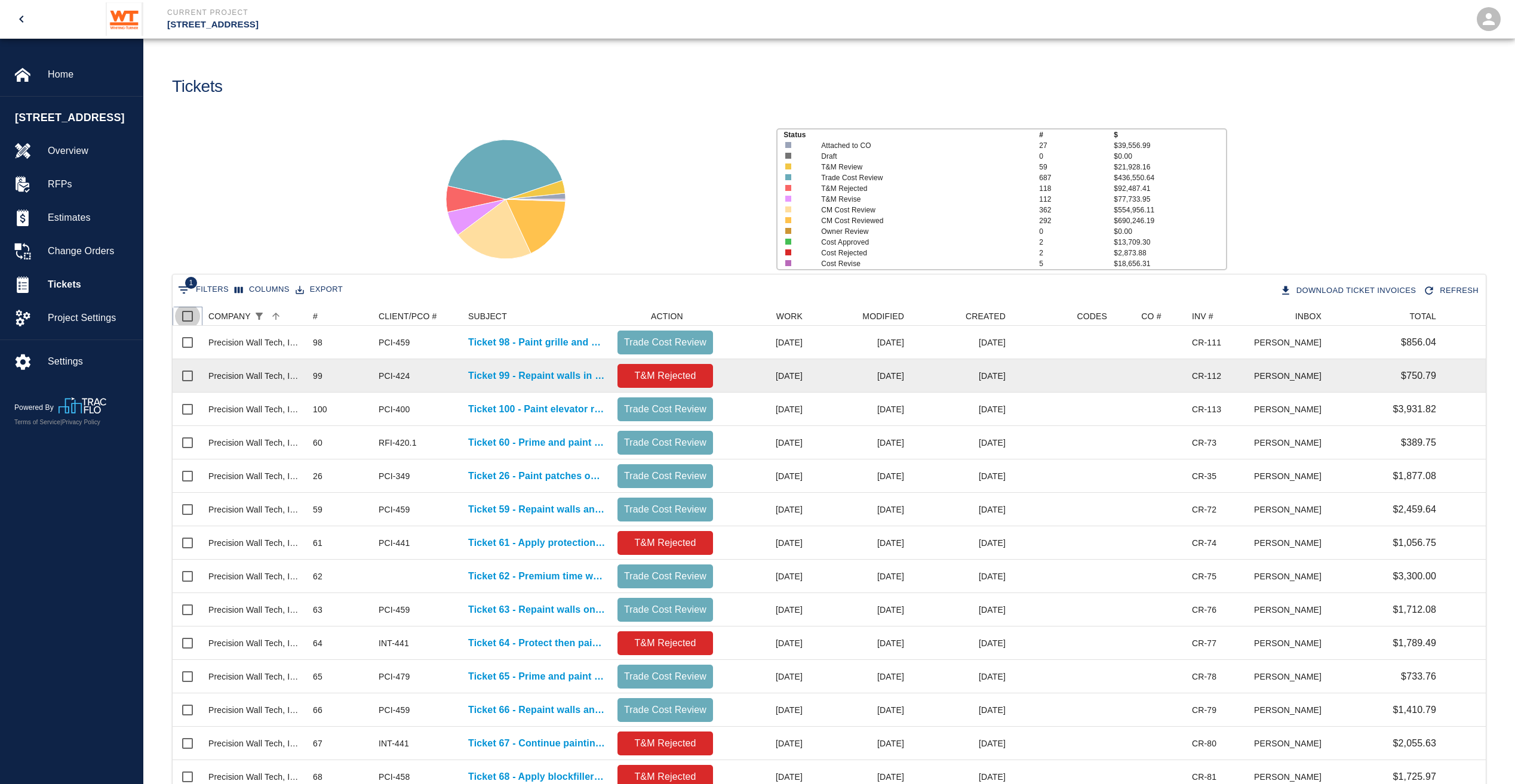
checkbox input "true"
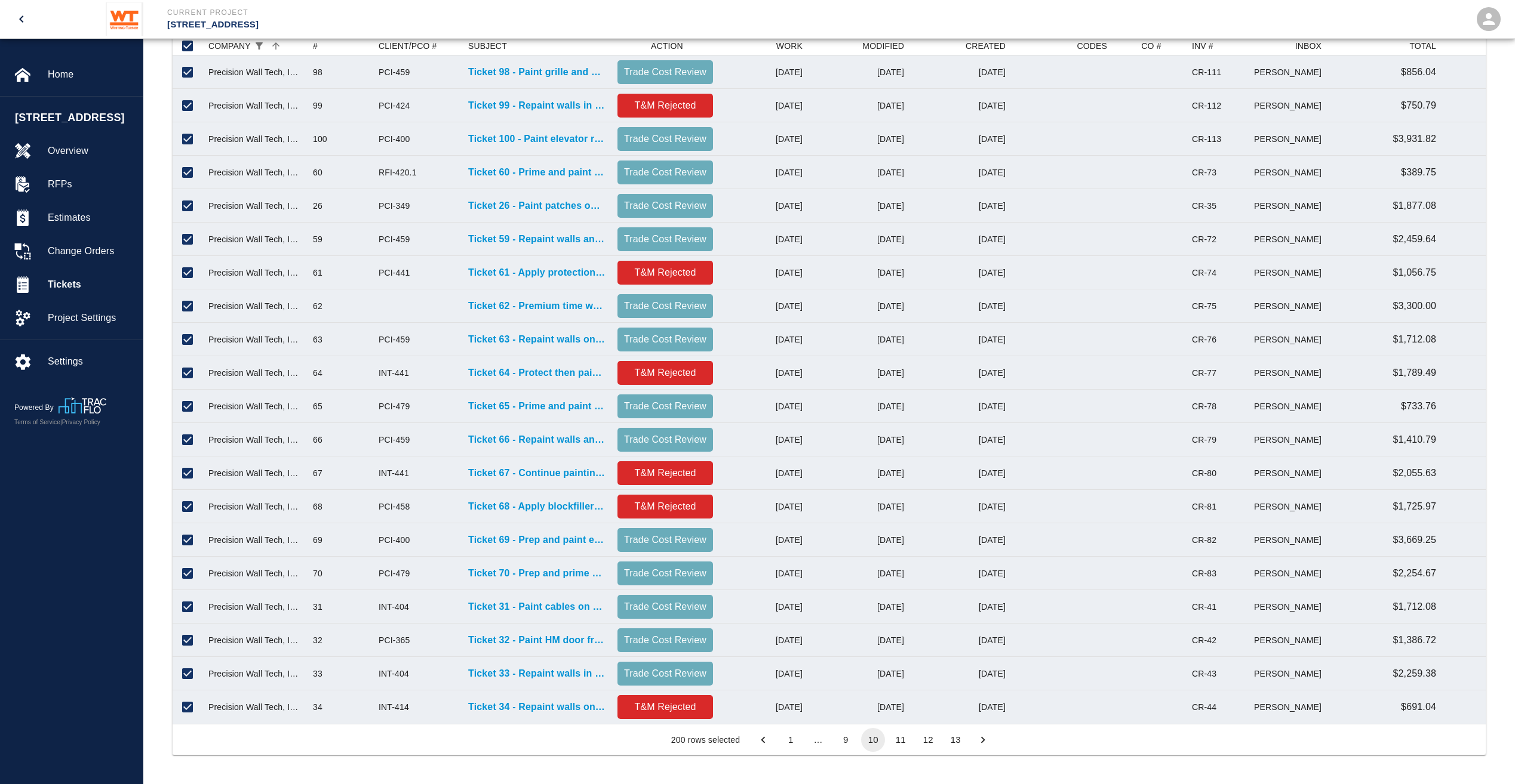
click at [906, 736] on button "11" at bounding box center [900, 740] width 24 height 24
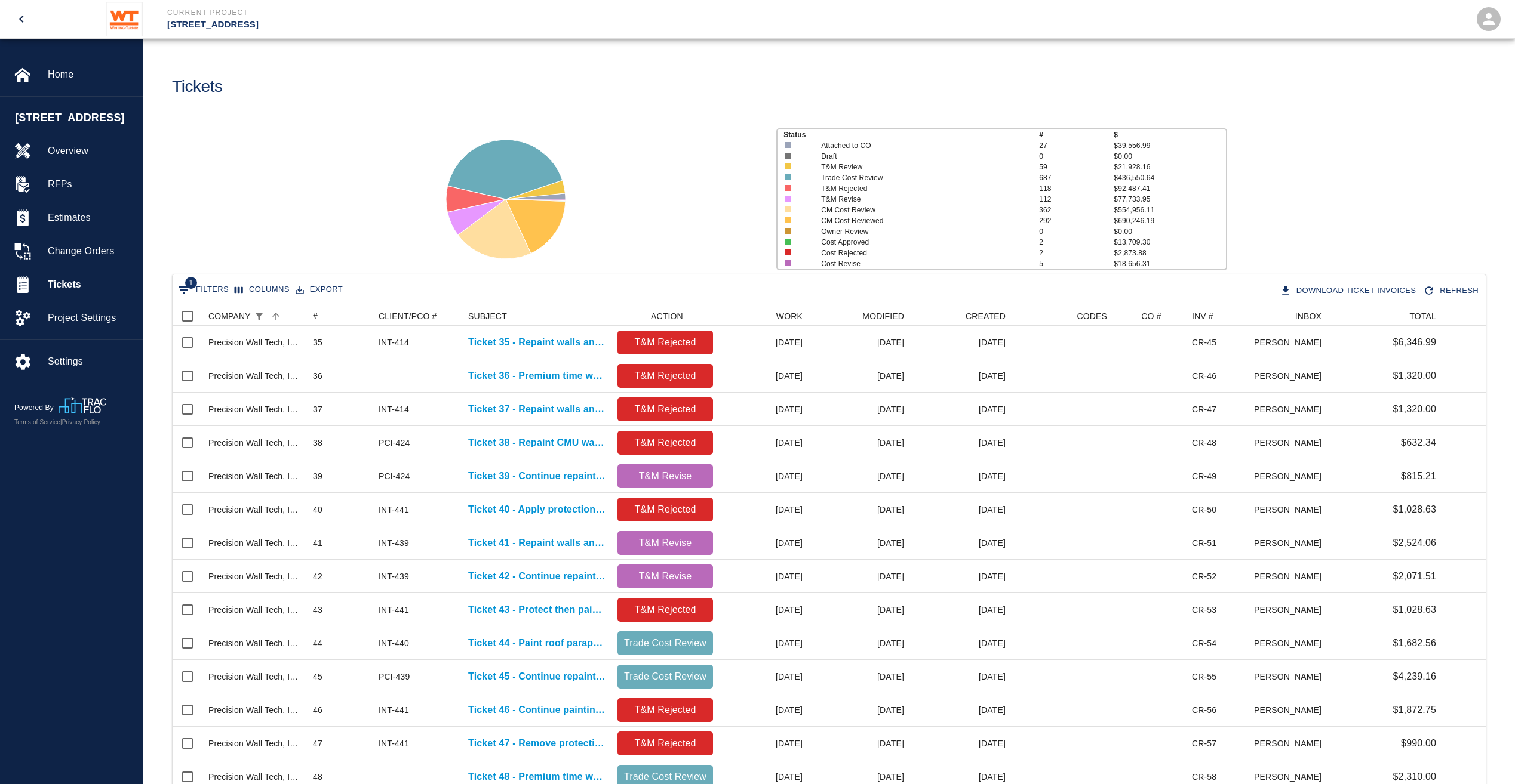
click at [179, 318] on input "Select all rows" at bounding box center [187, 317] width 25 height 25
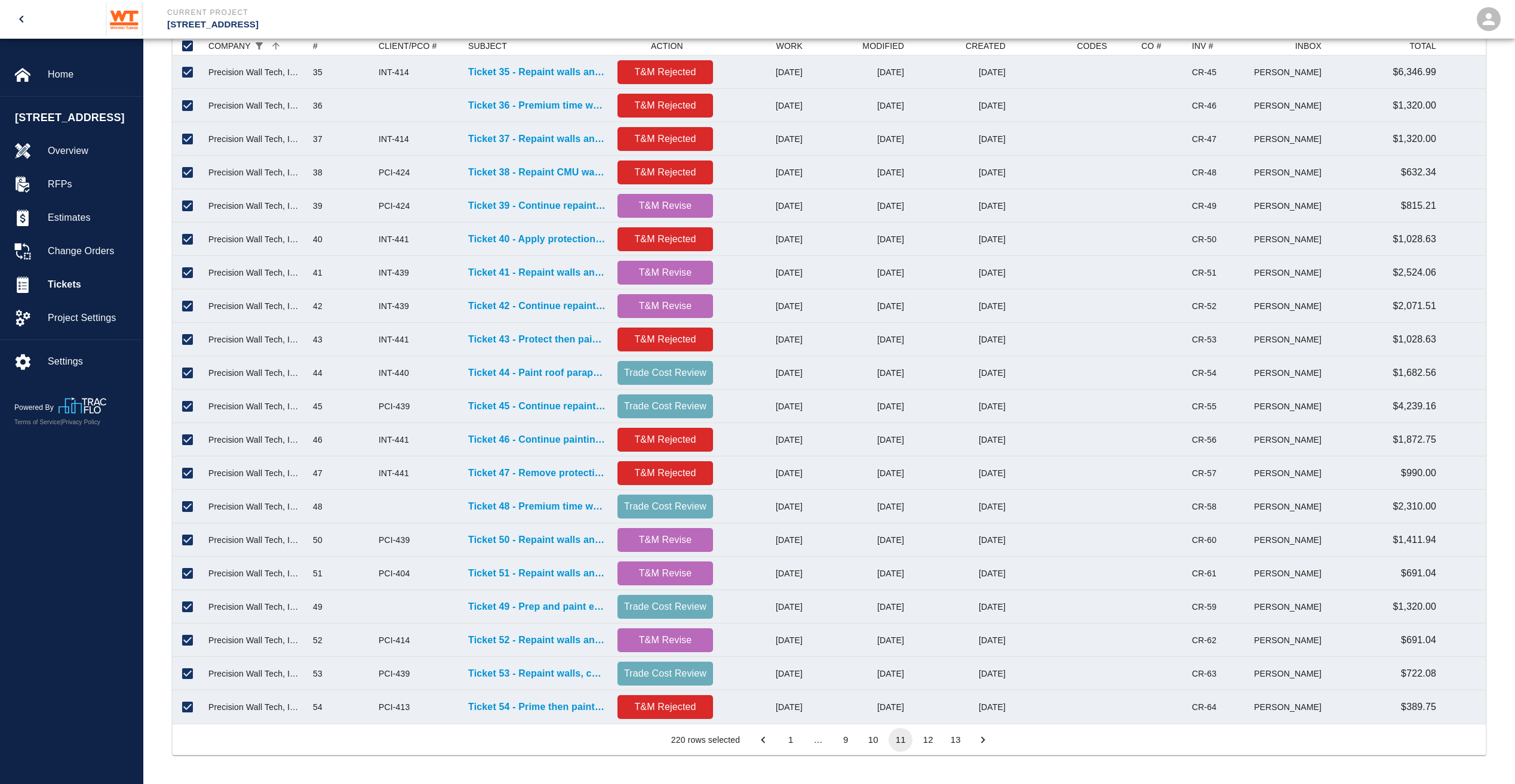
click at [929, 746] on button "12" at bounding box center [928, 740] width 24 height 24
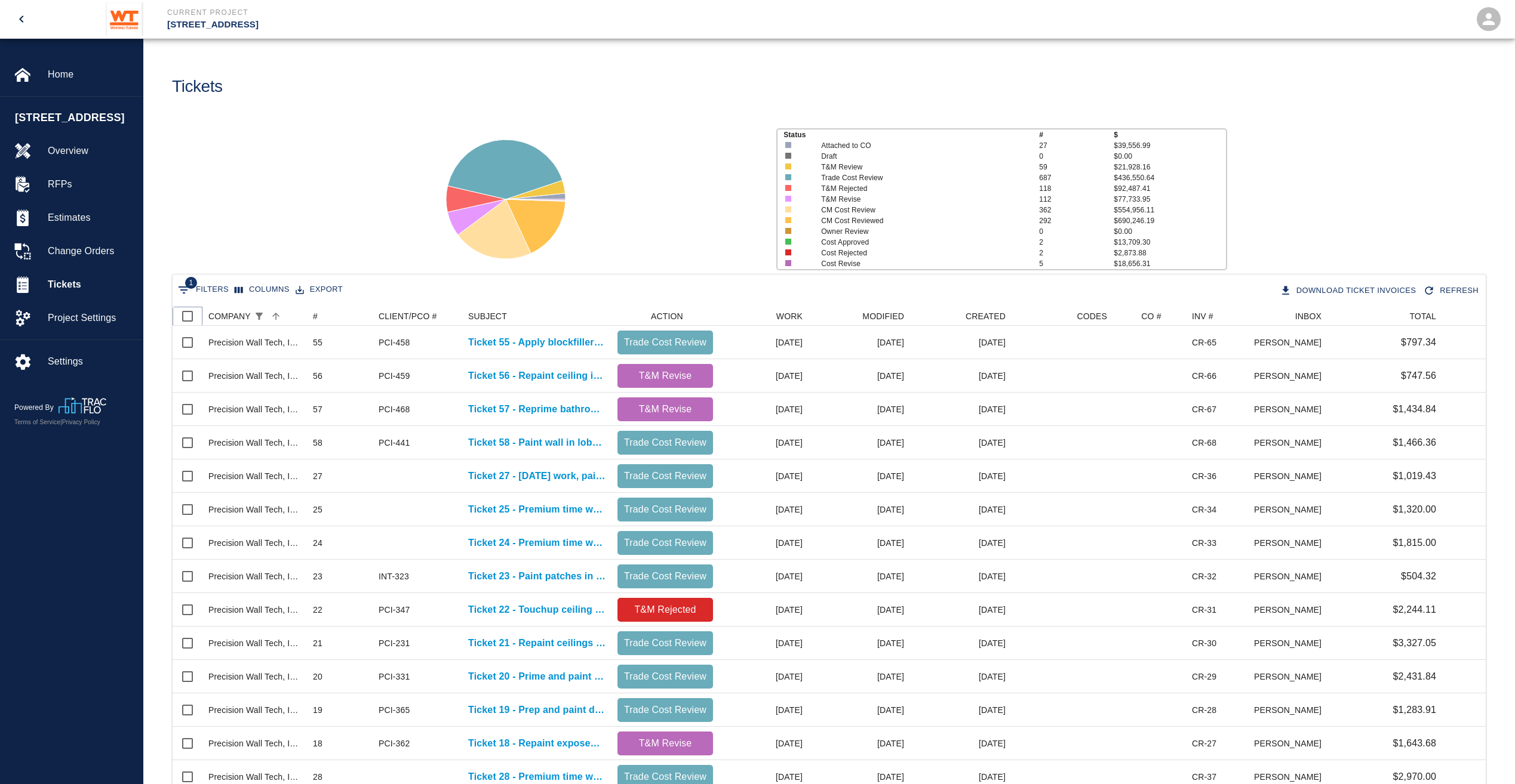
click at [190, 312] on input "Select all rows" at bounding box center [187, 317] width 25 height 25
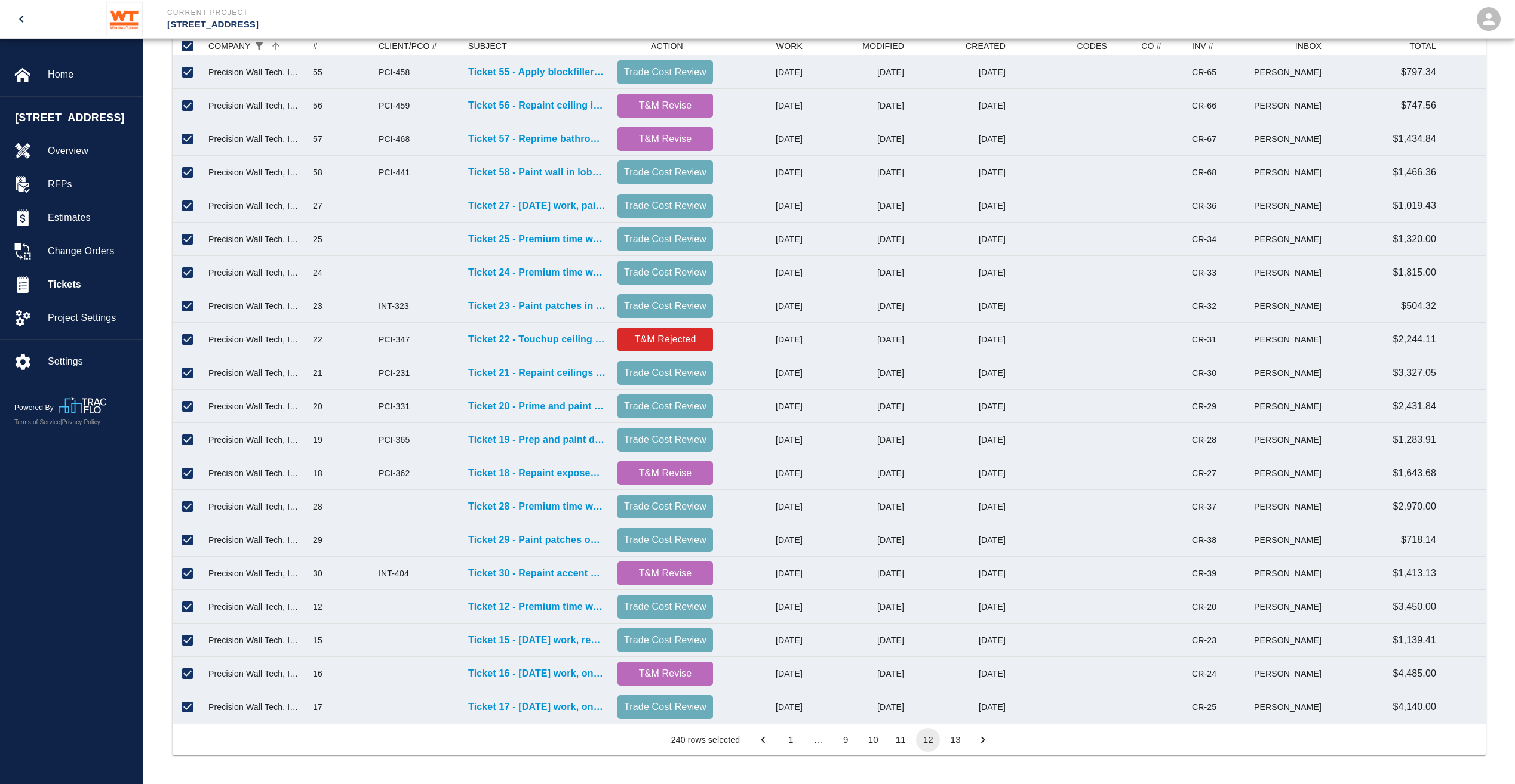
click at [958, 743] on button "13" at bounding box center [955, 740] width 24 height 24
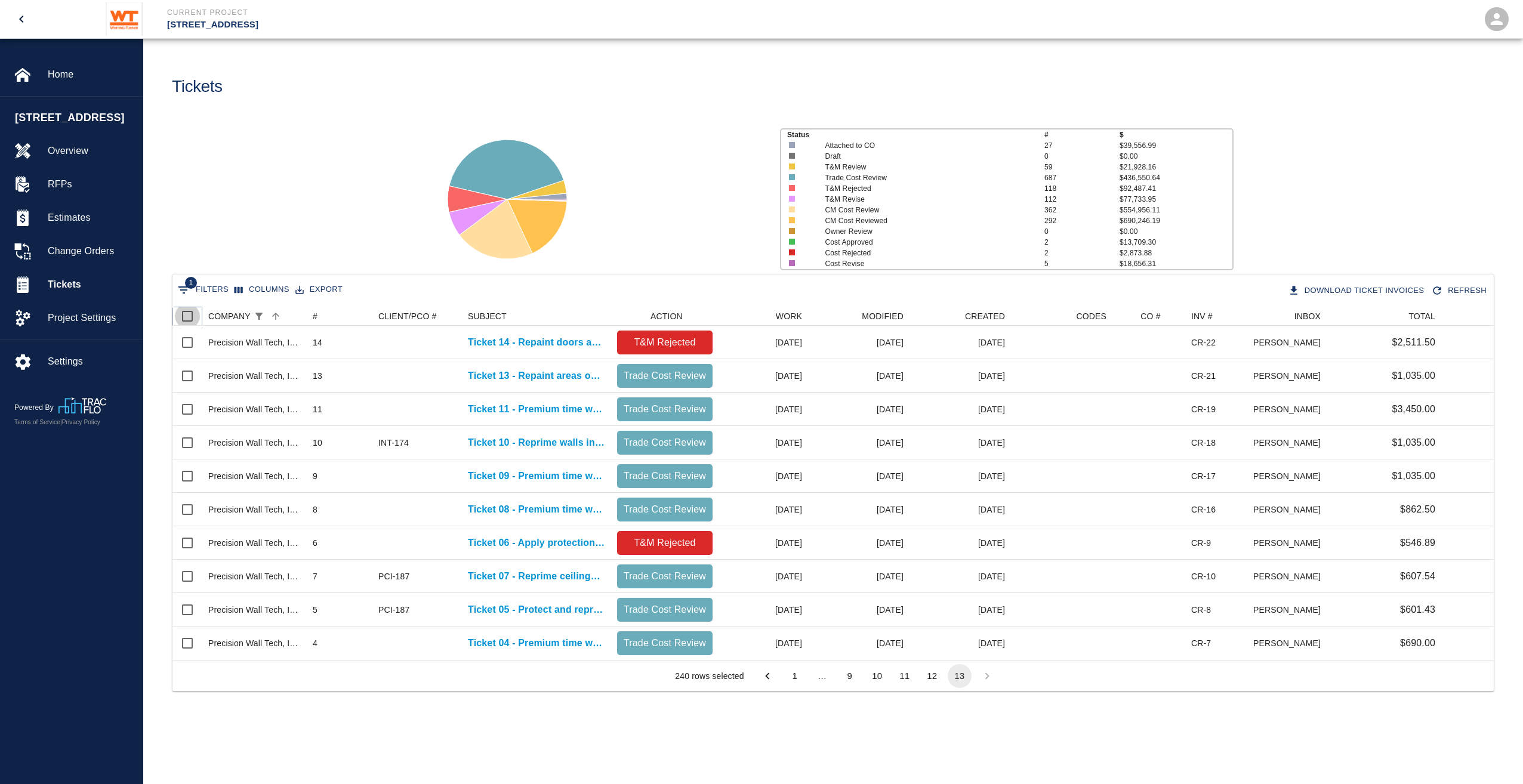
click at [187, 315] on input "Select all rows" at bounding box center [187, 317] width 25 height 25
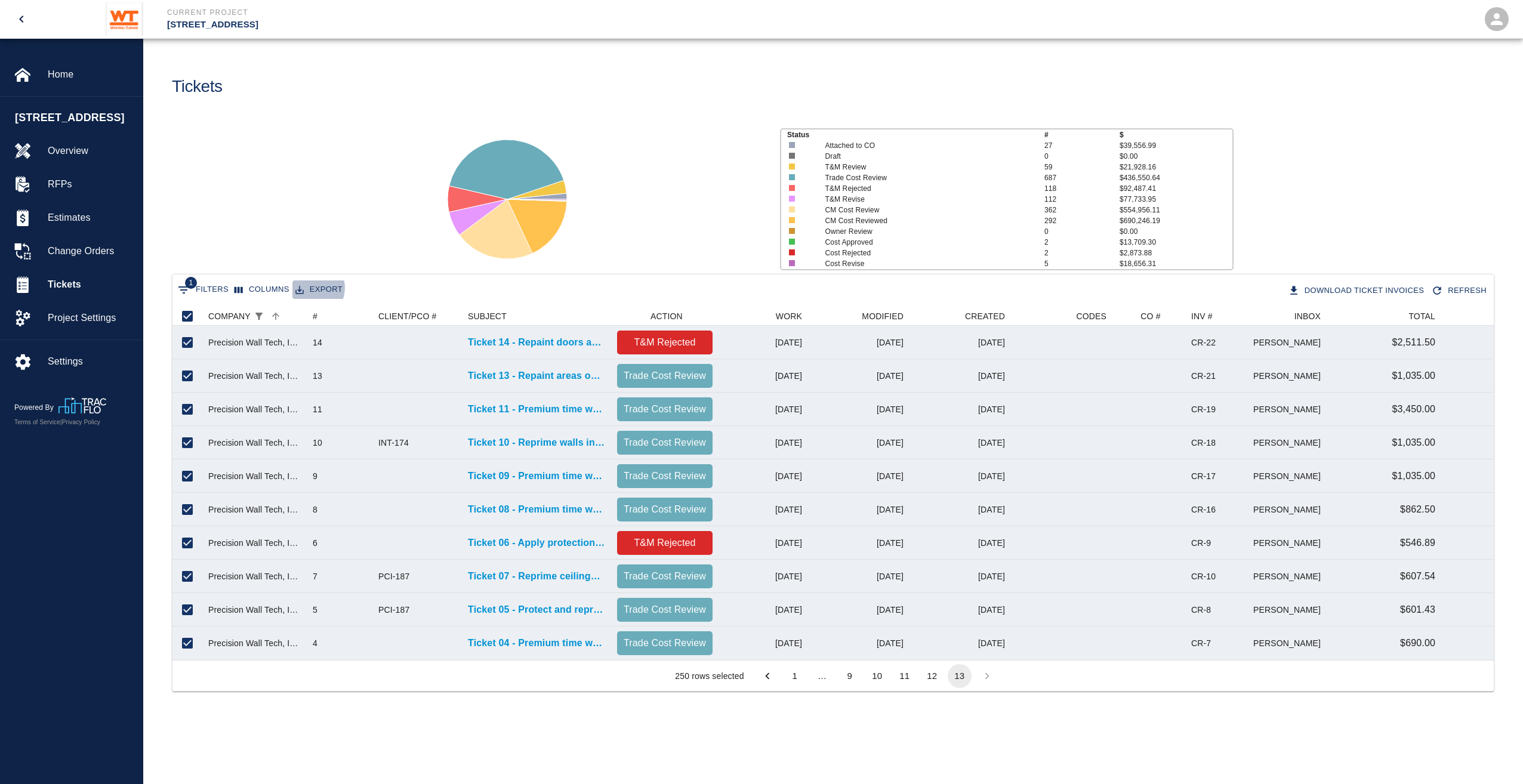
click at [306, 287] on button "Export" at bounding box center [319, 289] width 53 height 19
click at [313, 313] on li "Download as CSV" at bounding box center [335, 315] width 98 height 22
click at [759, 219] on div at bounding box center [597, 195] width 347 height 159
click at [193, 284] on span "1" at bounding box center [191, 283] width 12 height 12
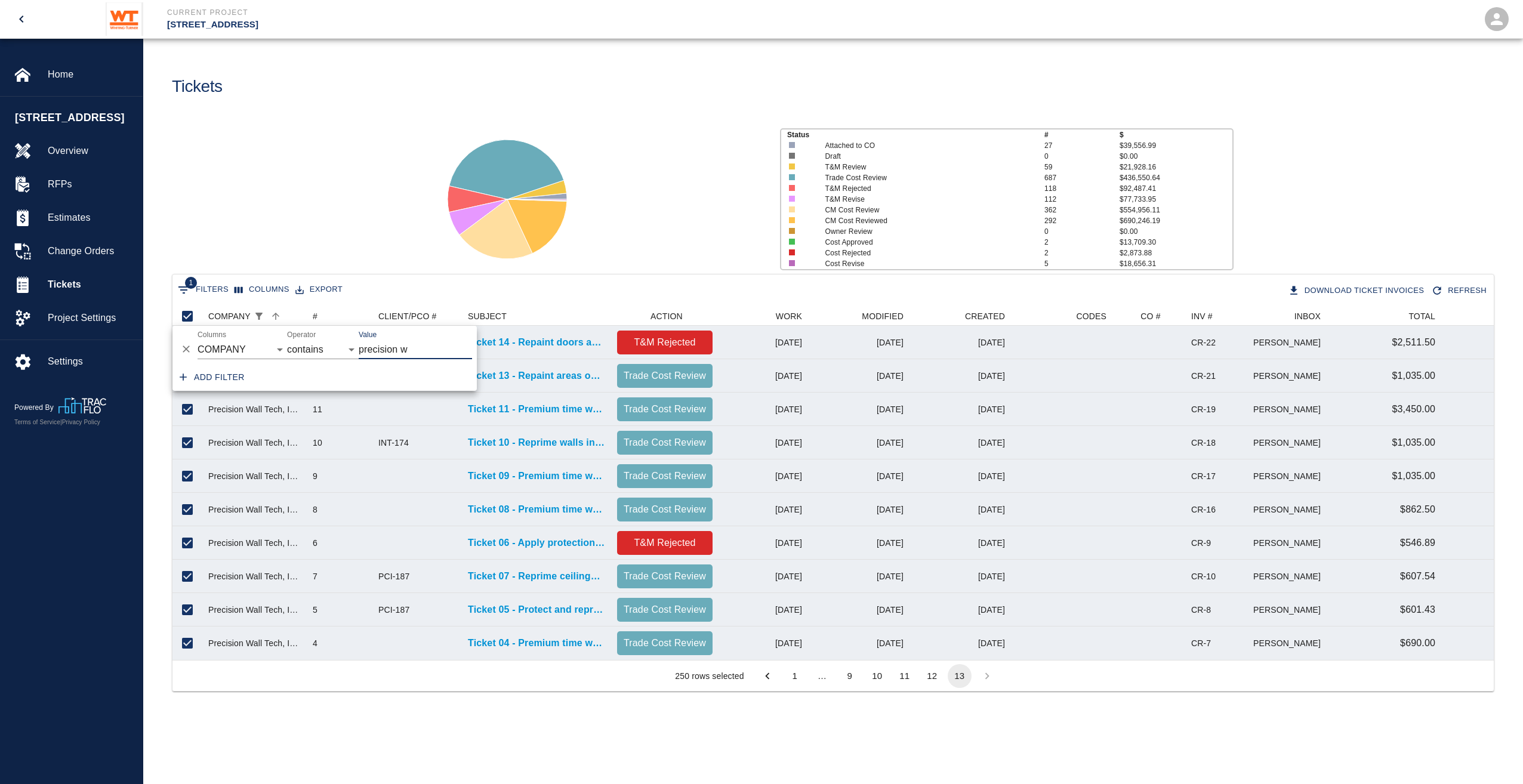
drag, startPoint x: 415, startPoint y: 350, endPoint x: 358, endPoint y: 354, distance: 57.1
click at [358, 354] on div "And Or Columns COMPANY ID # CLIENT/PCO # SUBJECT DESCRIPTION ACTION WORK MODIFI…" at bounding box center [324, 344] width 305 height 38
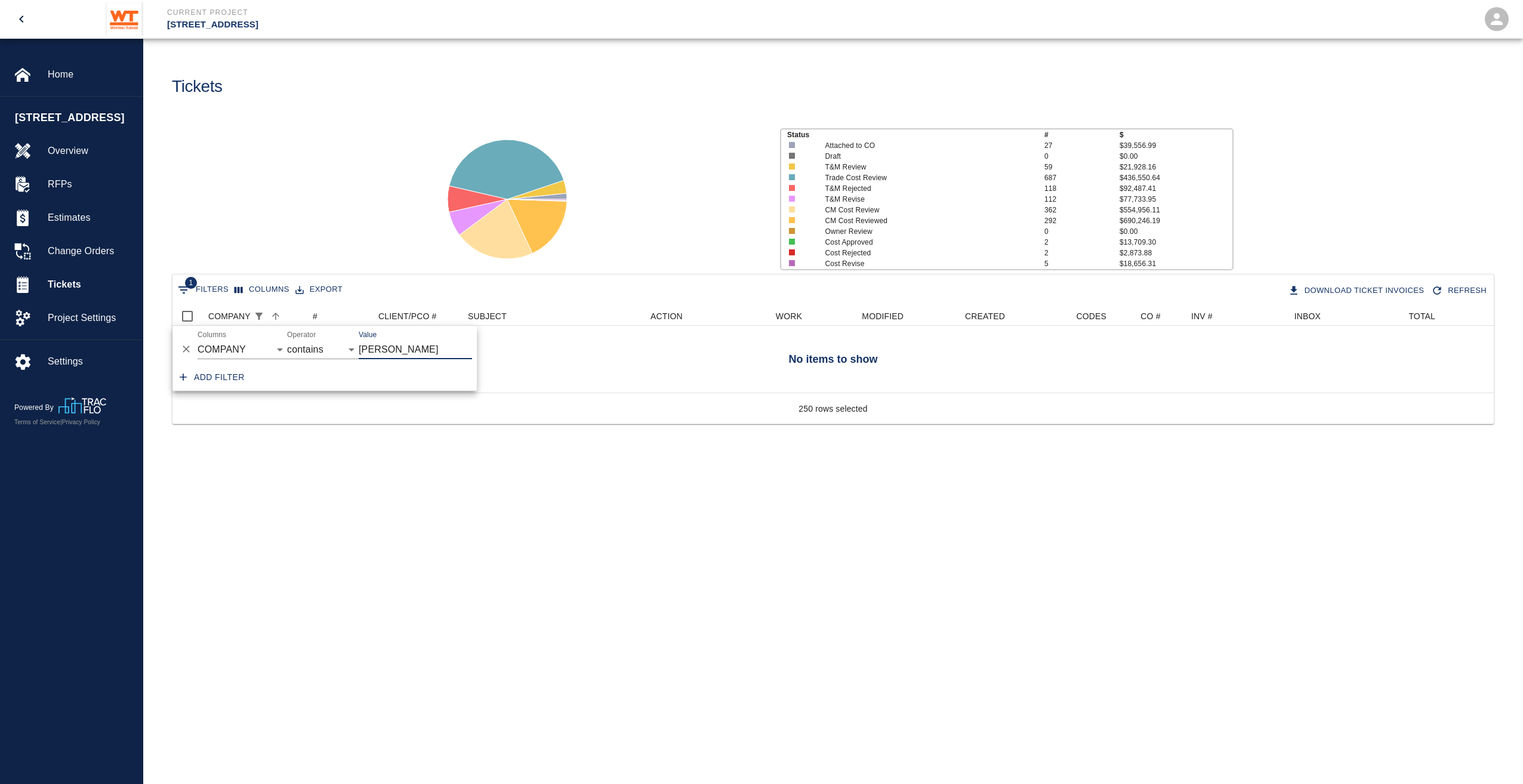
scroll to position [86, 1312]
click at [283, 229] on div "Status # $ Attached to CO 27 $39,556.99 Draft 0 $0.00 T&M Review 59 $21,928.16 …" at bounding box center [827, 195] width 1389 height 159
click at [254, 315] on icon "Show filters" at bounding box center [259, 316] width 11 height 11
click at [239, 349] on select "COMPANY ID # CLIENT/PCO # SUBJECT DESCRIPTION ACTION WORK MODIFIED CREATED CODE…" at bounding box center [242, 349] width 89 height 19
click at [198, 340] on select "COMPANY ID # CLIENT/PCO # SUBJECT DESCRIPTION ACTION WORK MODIFIED CREATED CODE…" at bounding box center [242, 349] width 89 height 19
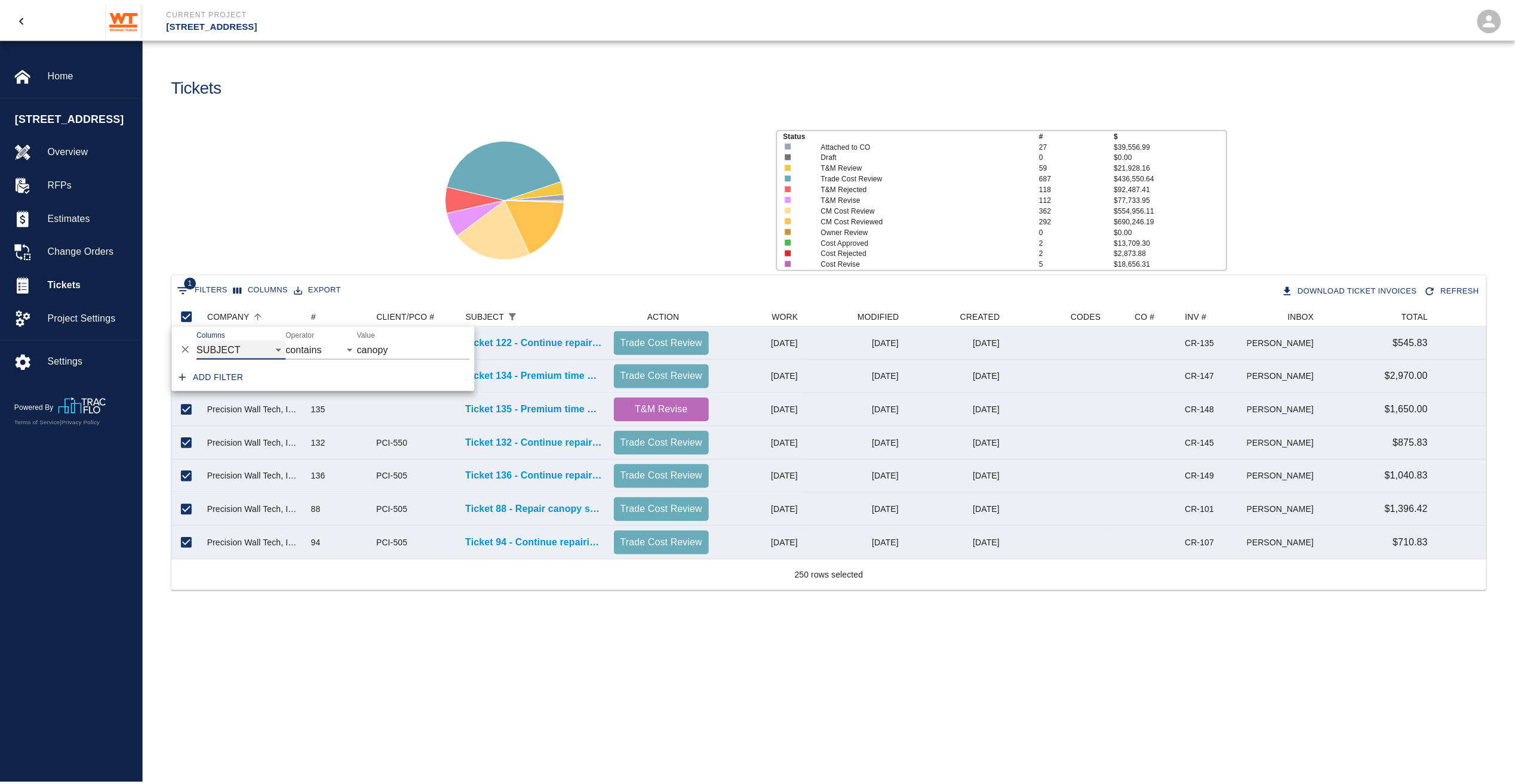
scroll to position [10, 10]
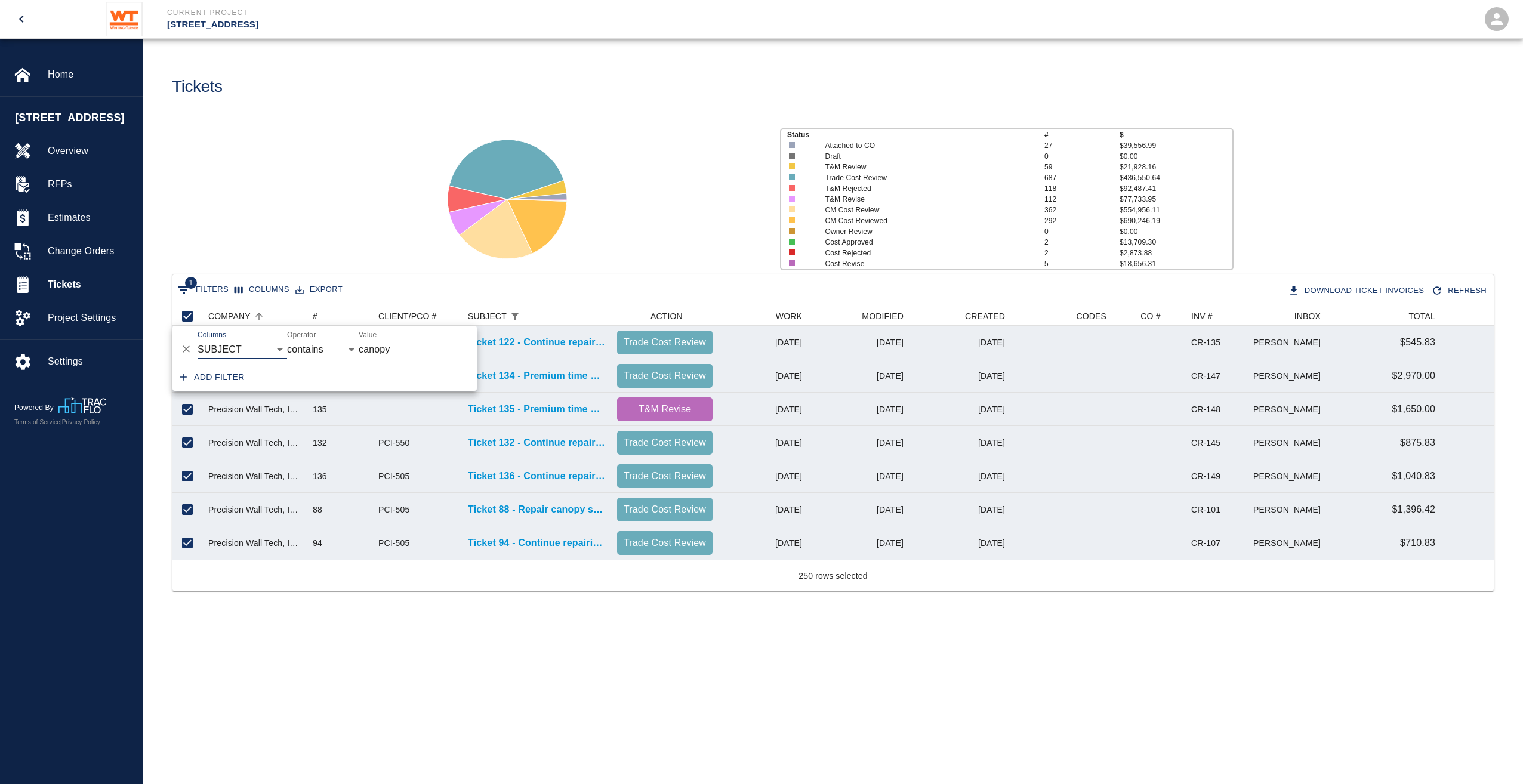
click at [388, 212] on div "Status # $ Attached to CO 27 $39,556.99 Draft 0 $0.00 T&M Review 59 $21,928.16 …" at bounding box center [827, 195] width 1389 height 159
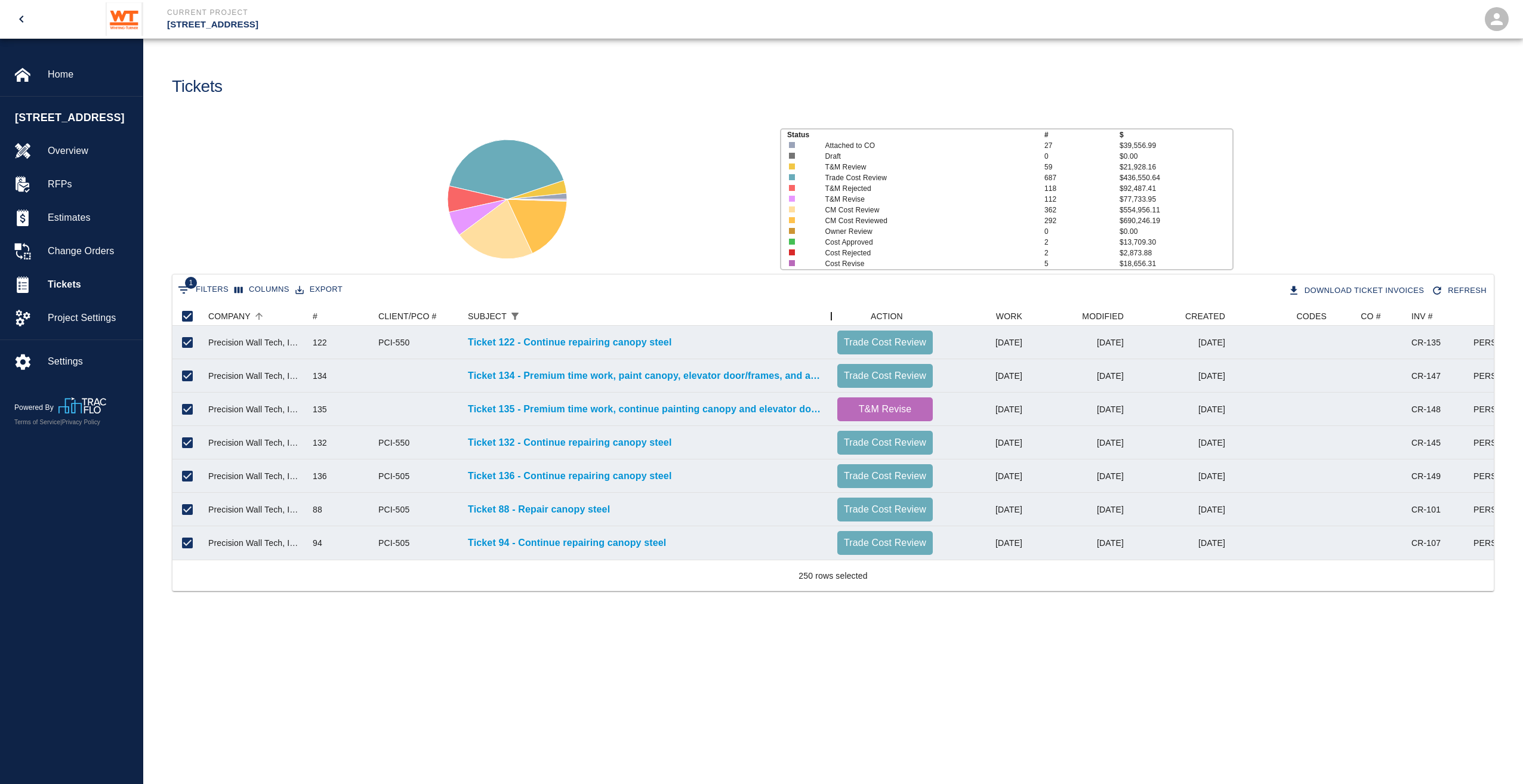
drag, startPoint x: 612, startPoint y: 312, endPoint x: 870, endPoint y: 274, distance: 260.8
click at [870, 274] on div "1 Filters Columns Export Download Ticket Invoices Refresh COMPANY # CLIENT/PCO …" at bounding box center [832, 432] width 1322 height 318
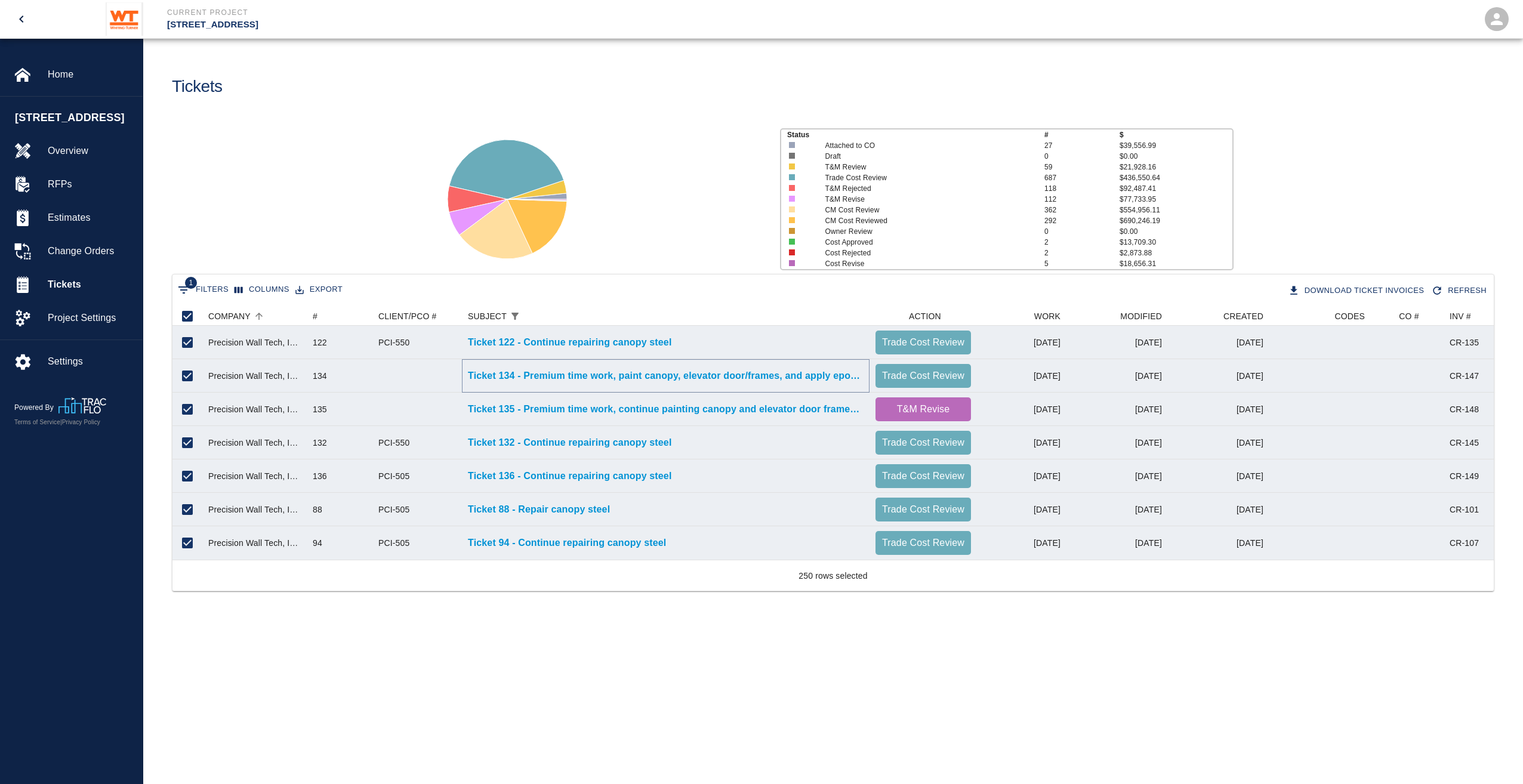
click at [765, 374] on p "Ticket 134 - Premium time work, paint canopy, elevator door/frames, and apply e…" at bounding box center [665, 375] width 396 height 15
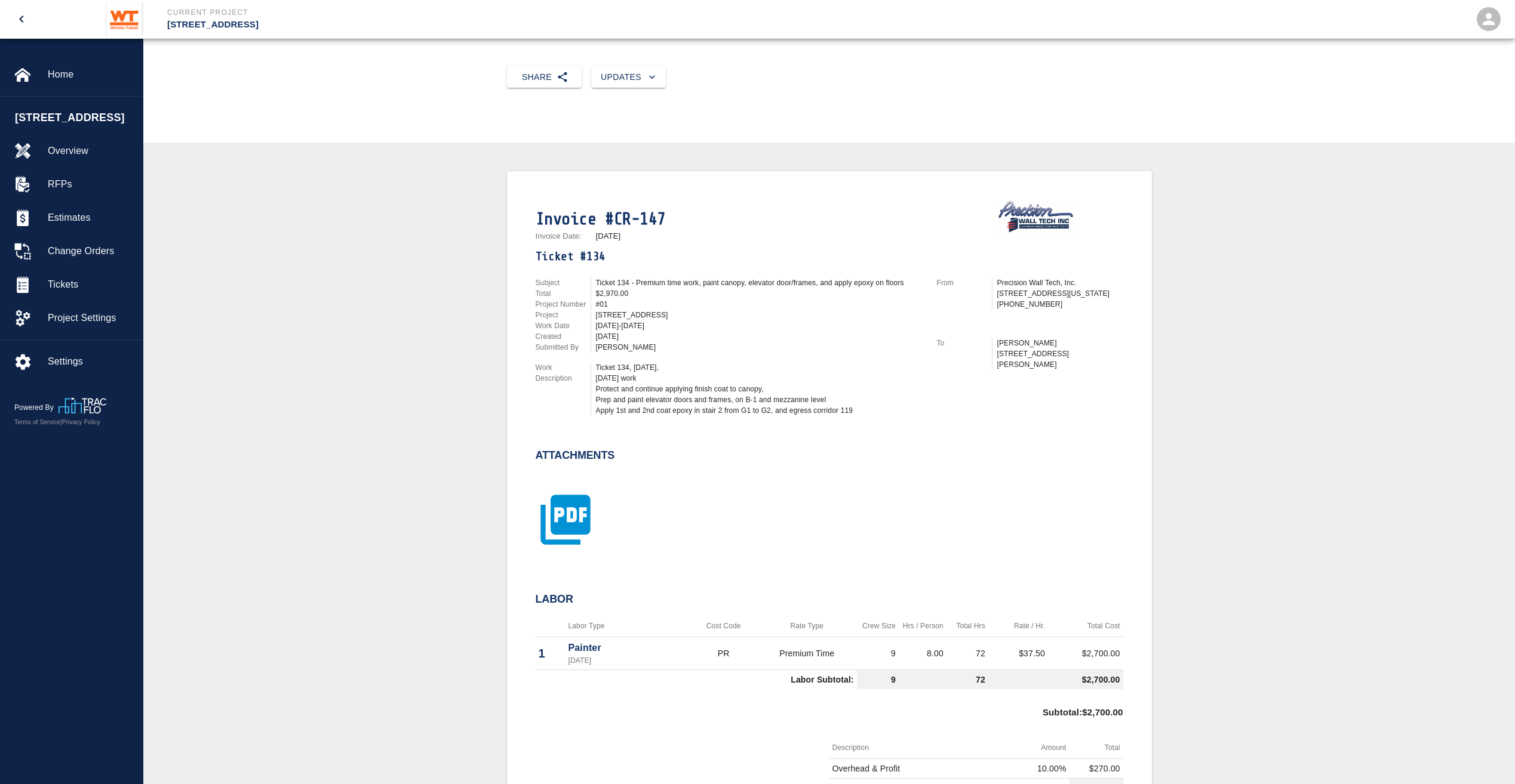
scroll to position [120, 0]
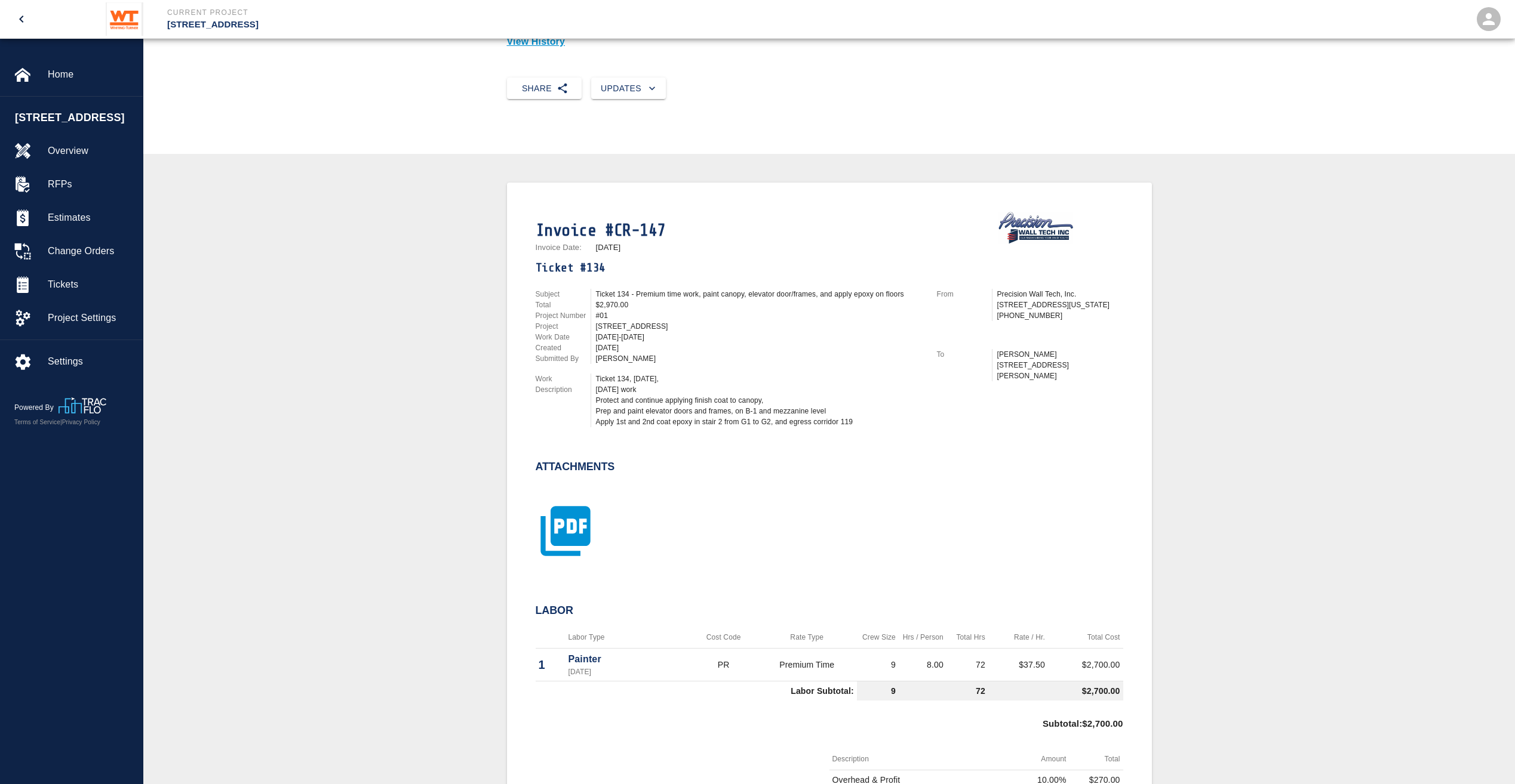
click at [580, 527] on icon "button" at bounding box center [565, 530] width 60 height 60
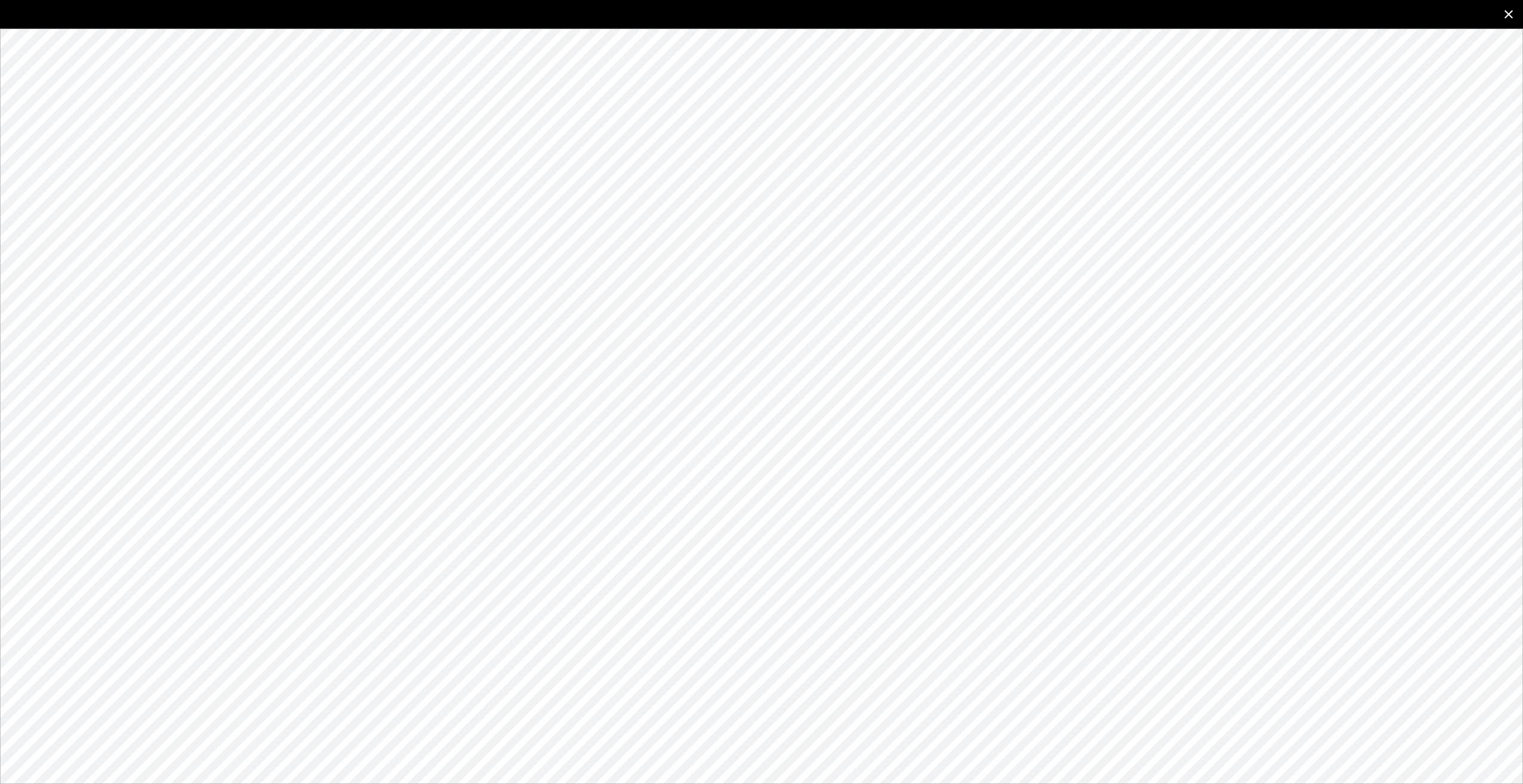
click at [1502, 19] on icon "close" at bounding box center [1508, 14] width 15 height 15
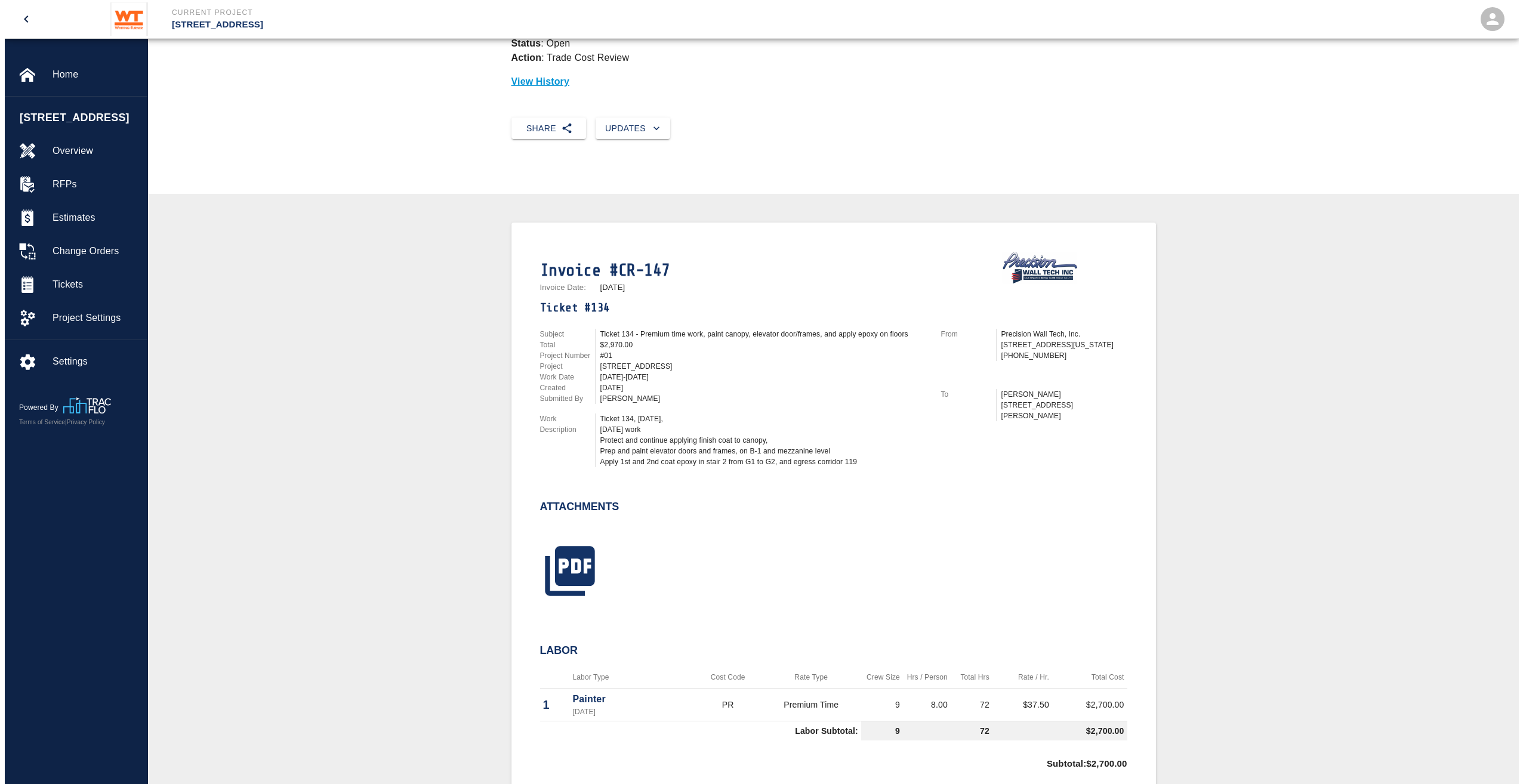
scroll to position [0, 0]
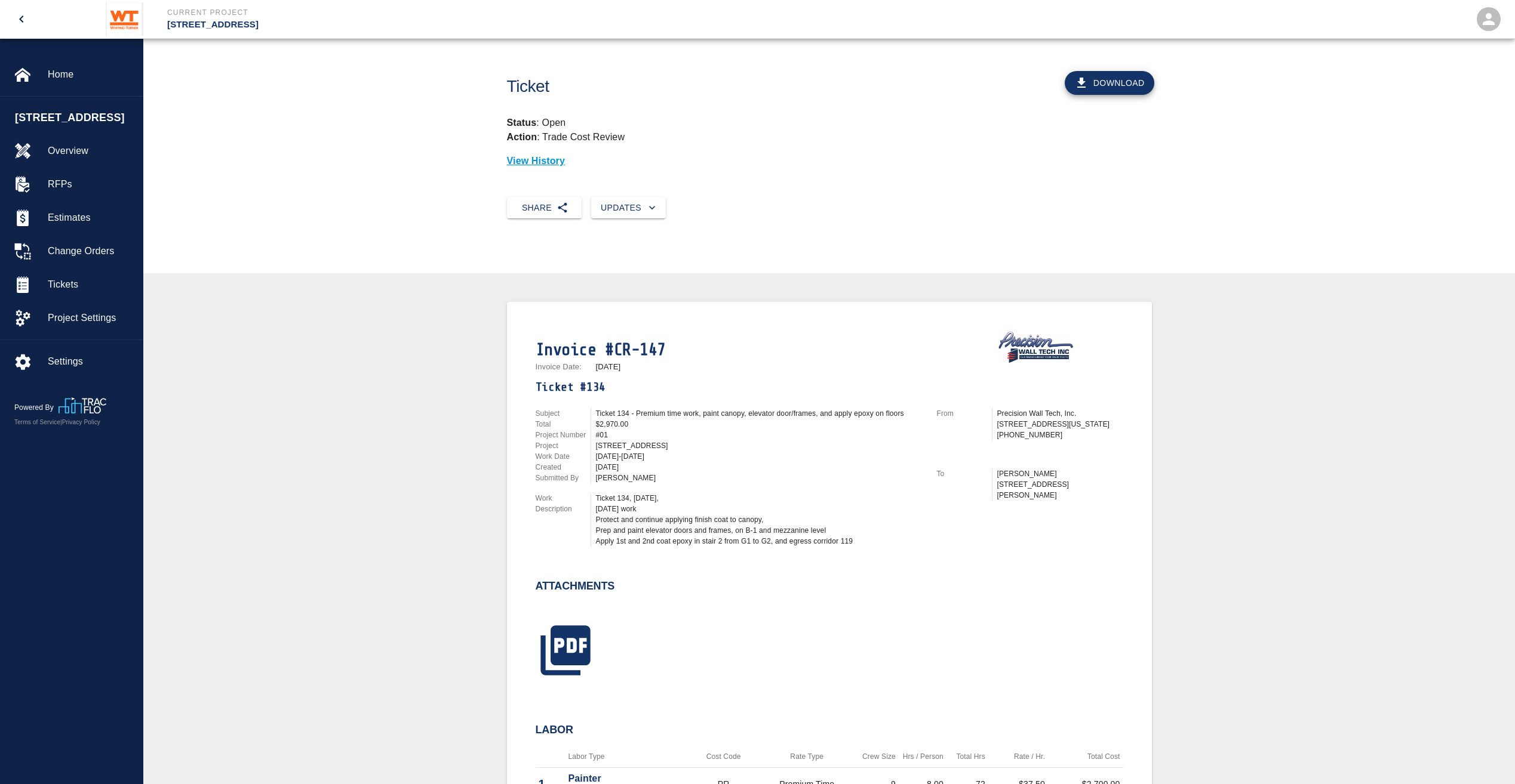
click at [1106, 79] on button "Download" at bounding box center [1109, 82] width 89 height 24
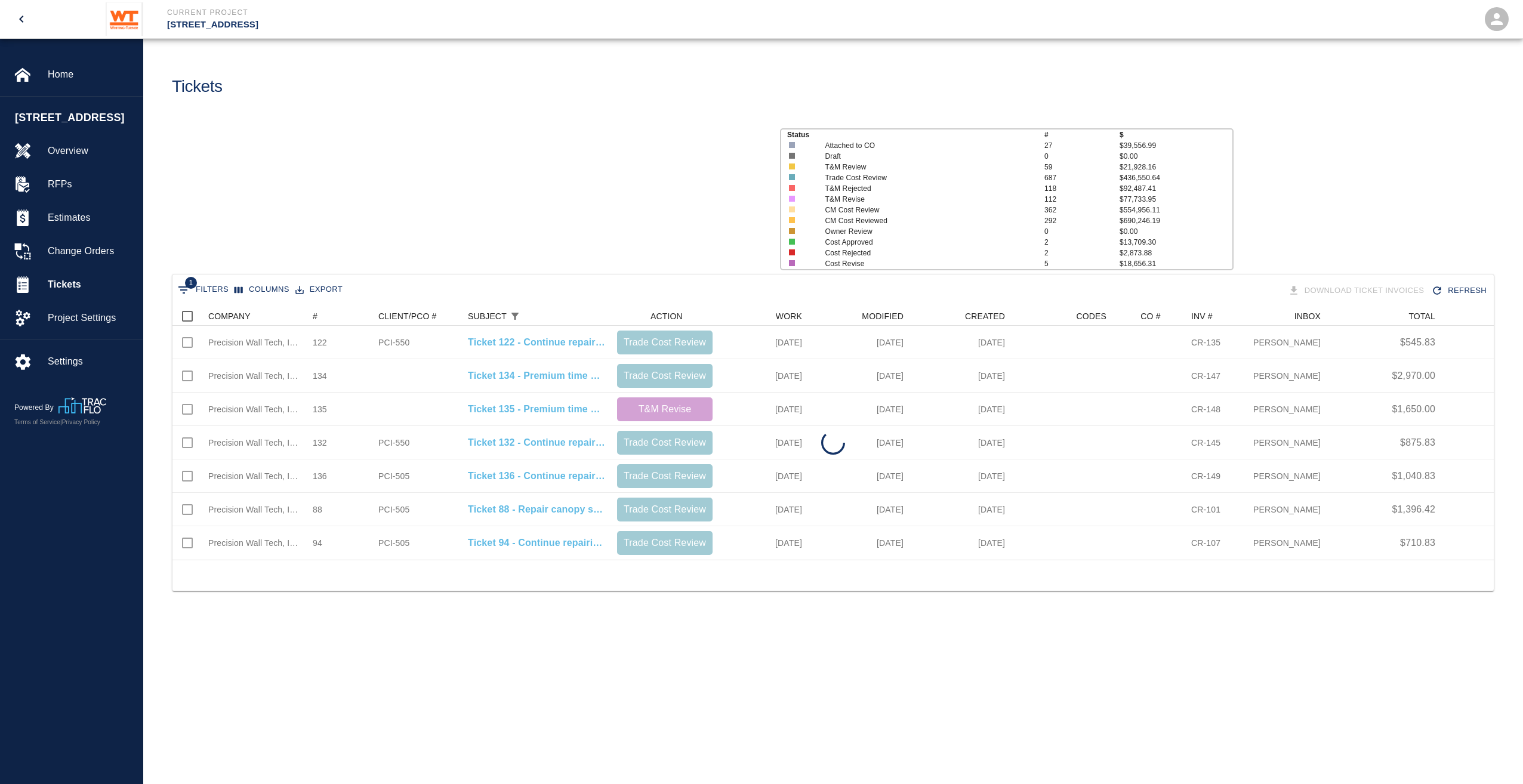
scroll to position [253, 1312]
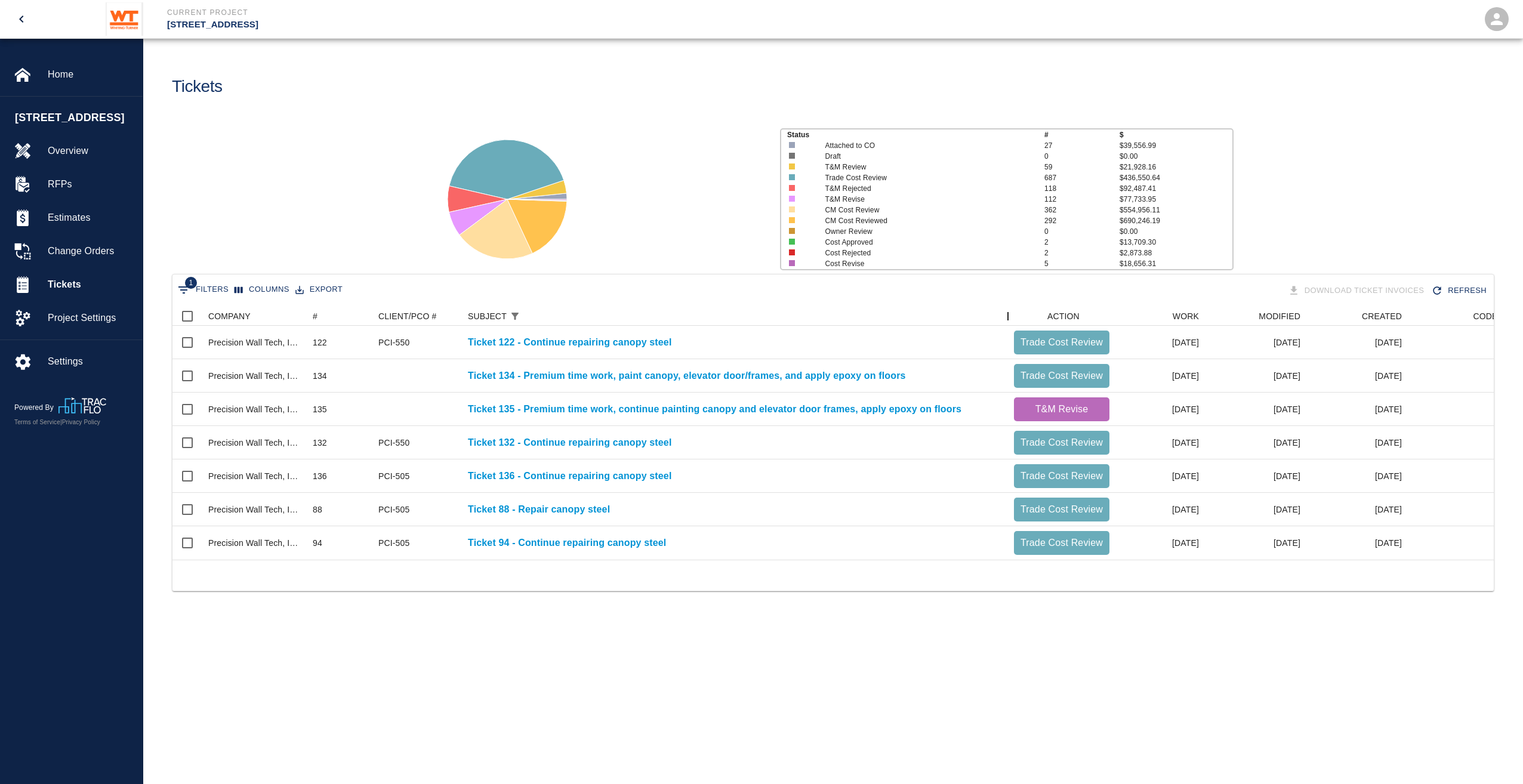
drag, startPoint x: 614, startPoint y: 317, endPoint x: 1011, endPoint y: 256, distance: 401.7
click at [1011, 256] on main "Tickets Status # $ Attached to CO 27 $39,556.99 Draft 0 $0.00 T&M Review 59 $21…" at bounding box center [833, 392] width 1380 height 784
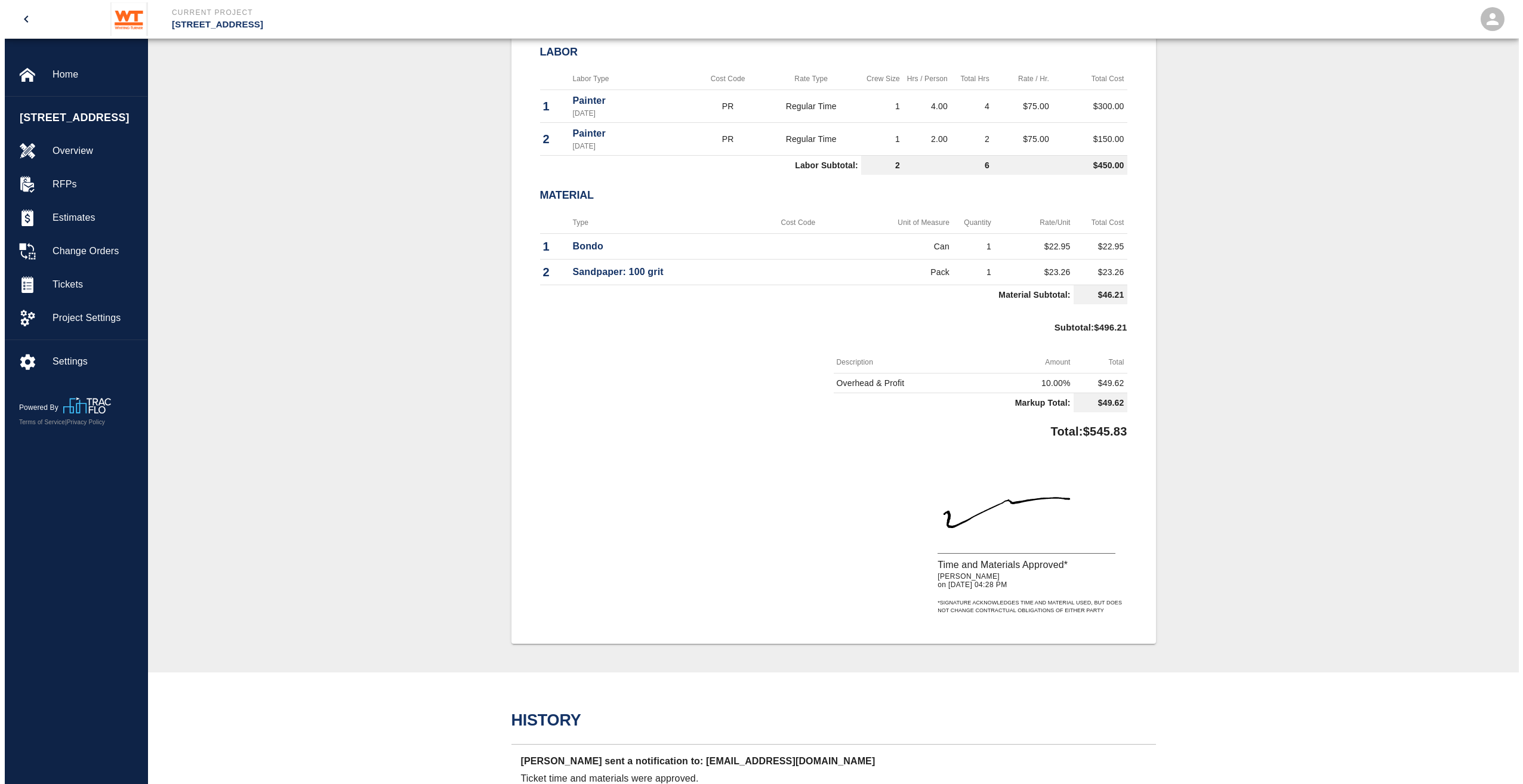
scroll to position [358, 0]
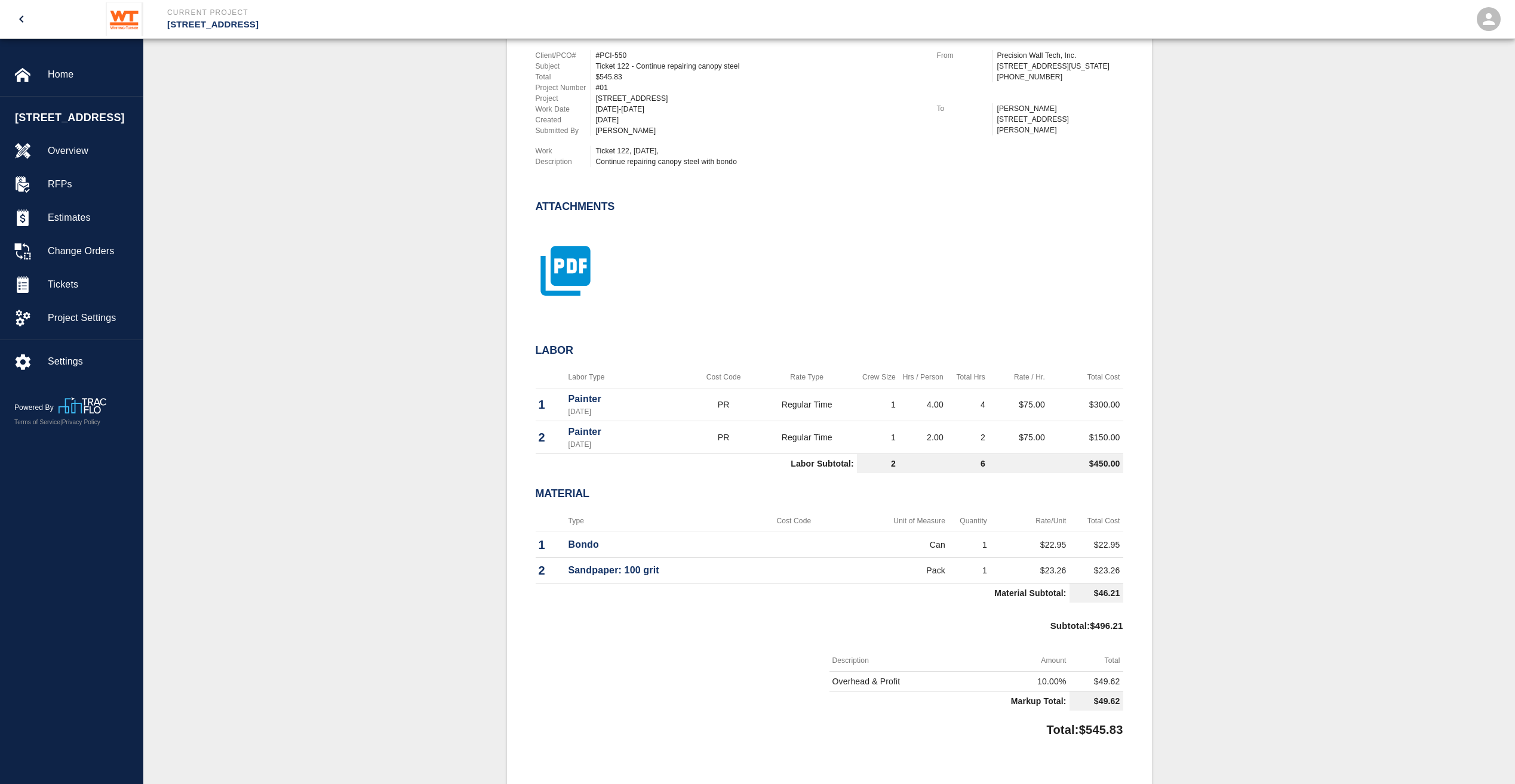
click at [559, 247] on icon "button" at bounding box center [565, 270] width 50 height 50
